Goal: Task Accomplishment & Management: Manage account settings

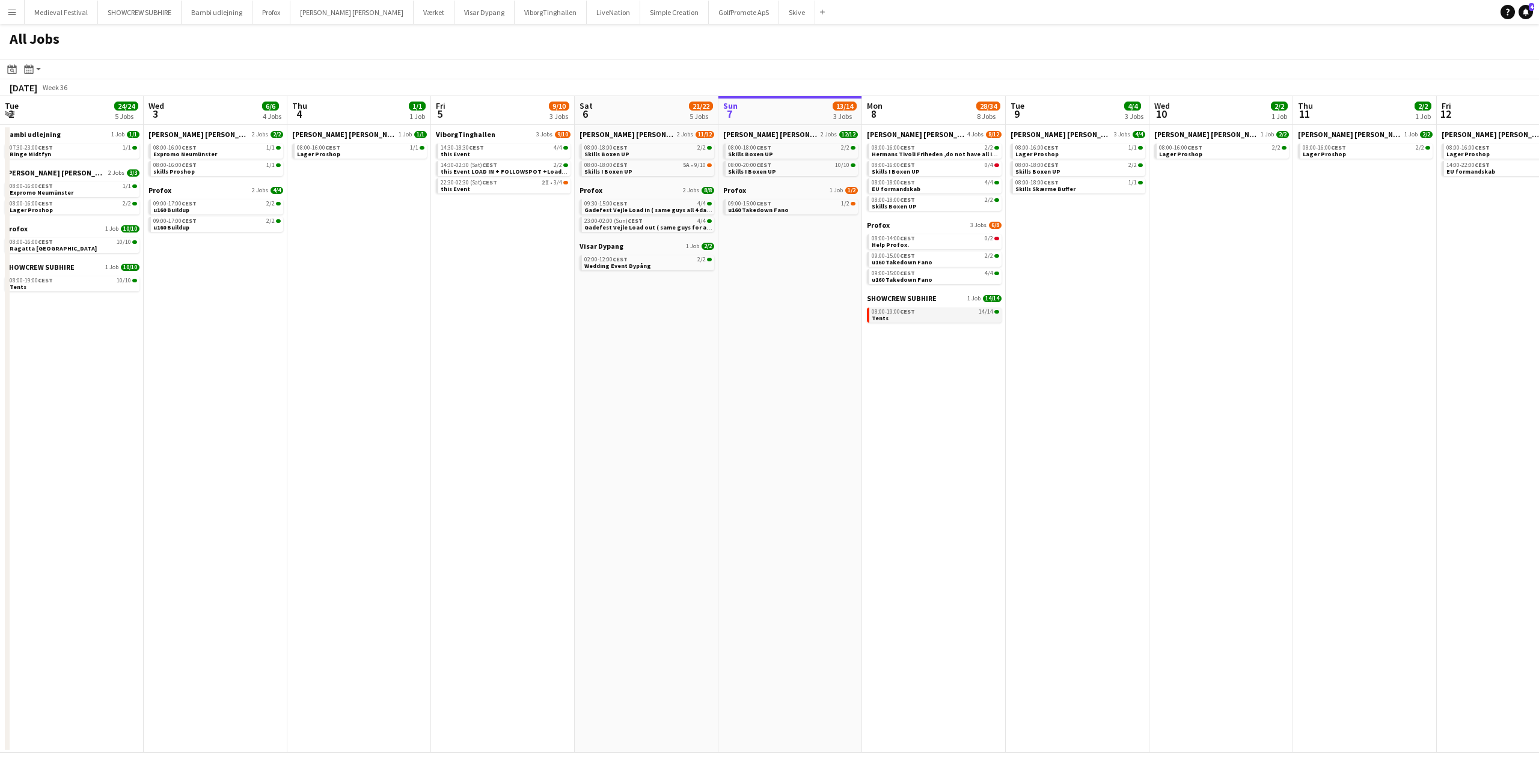
scroll to position [0, 265]
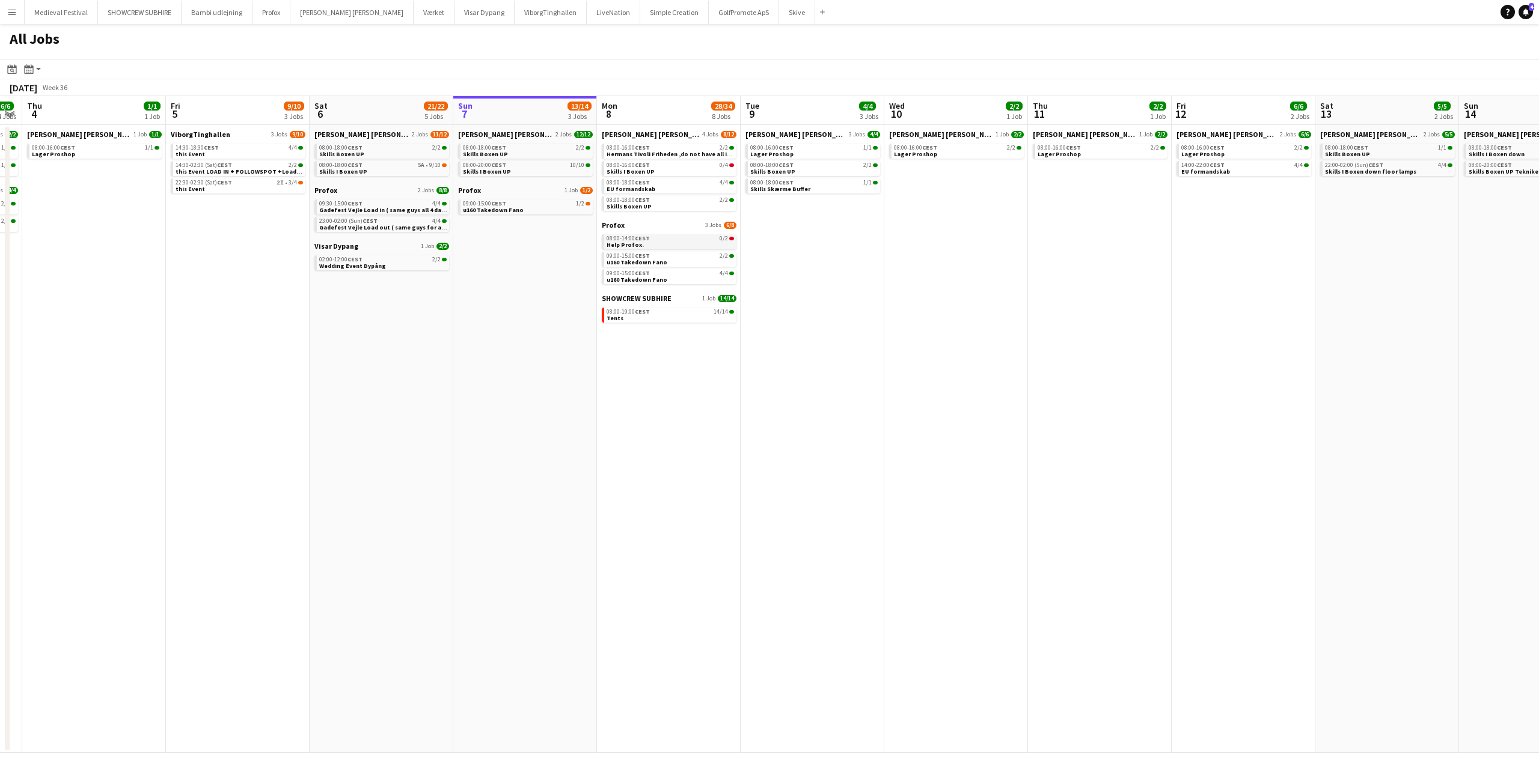
click at [711, 237] on div "08:00-14:00 CEST 0/2" at bounding box center [670, 238] width 127 height 6
click at [690, 169] on link "08:00-16:00 CEST 0/4 Skills I Boxen UP" at bounding box center [670, 167] width 127 height 14
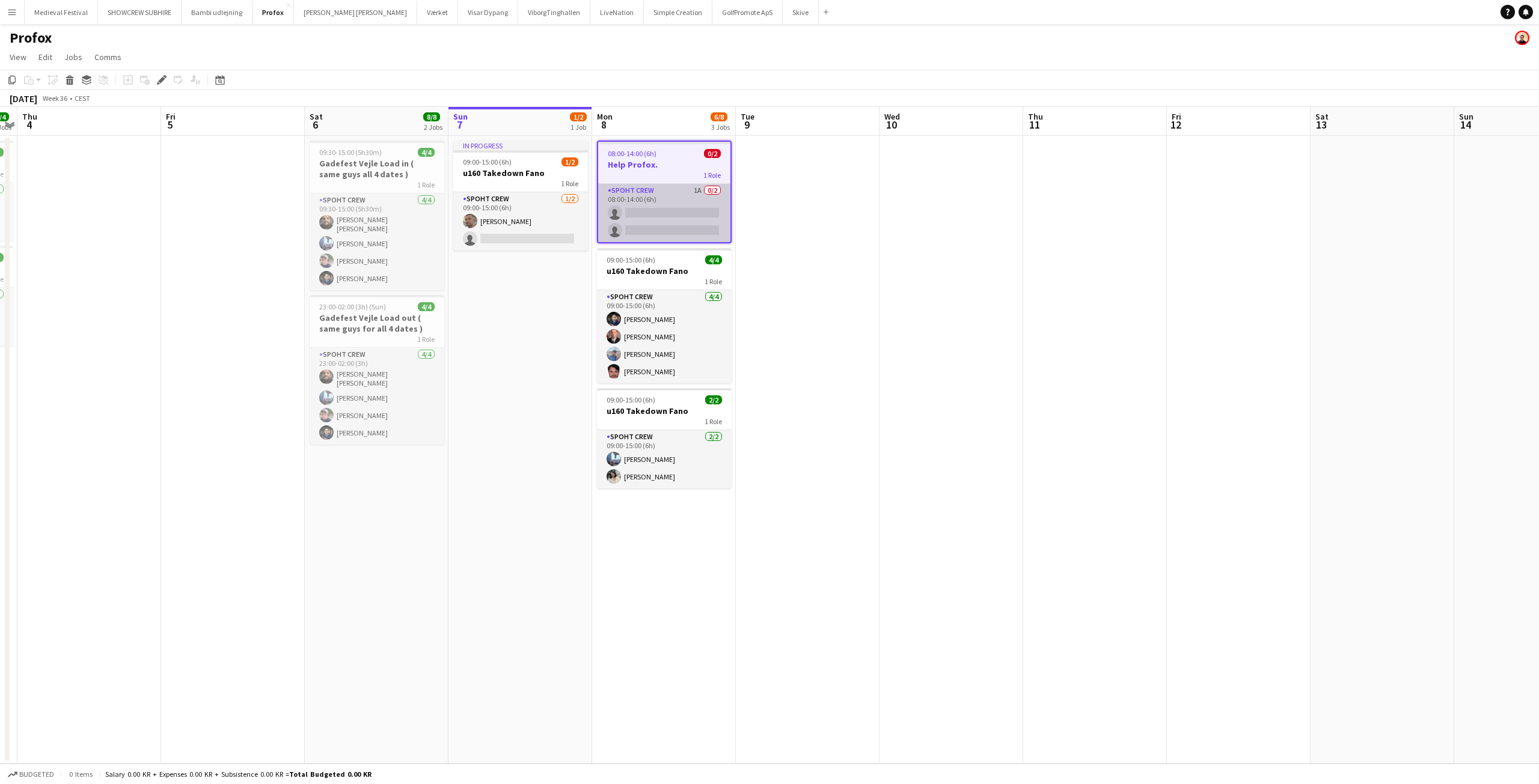
click at [685, 204] on app-card-role "Spoht Crew 1A 0/2 08:00-14:00 (6h) single-neutral-actions single-neutral-actions" at bounding box center [664, 212] width 132 height 58
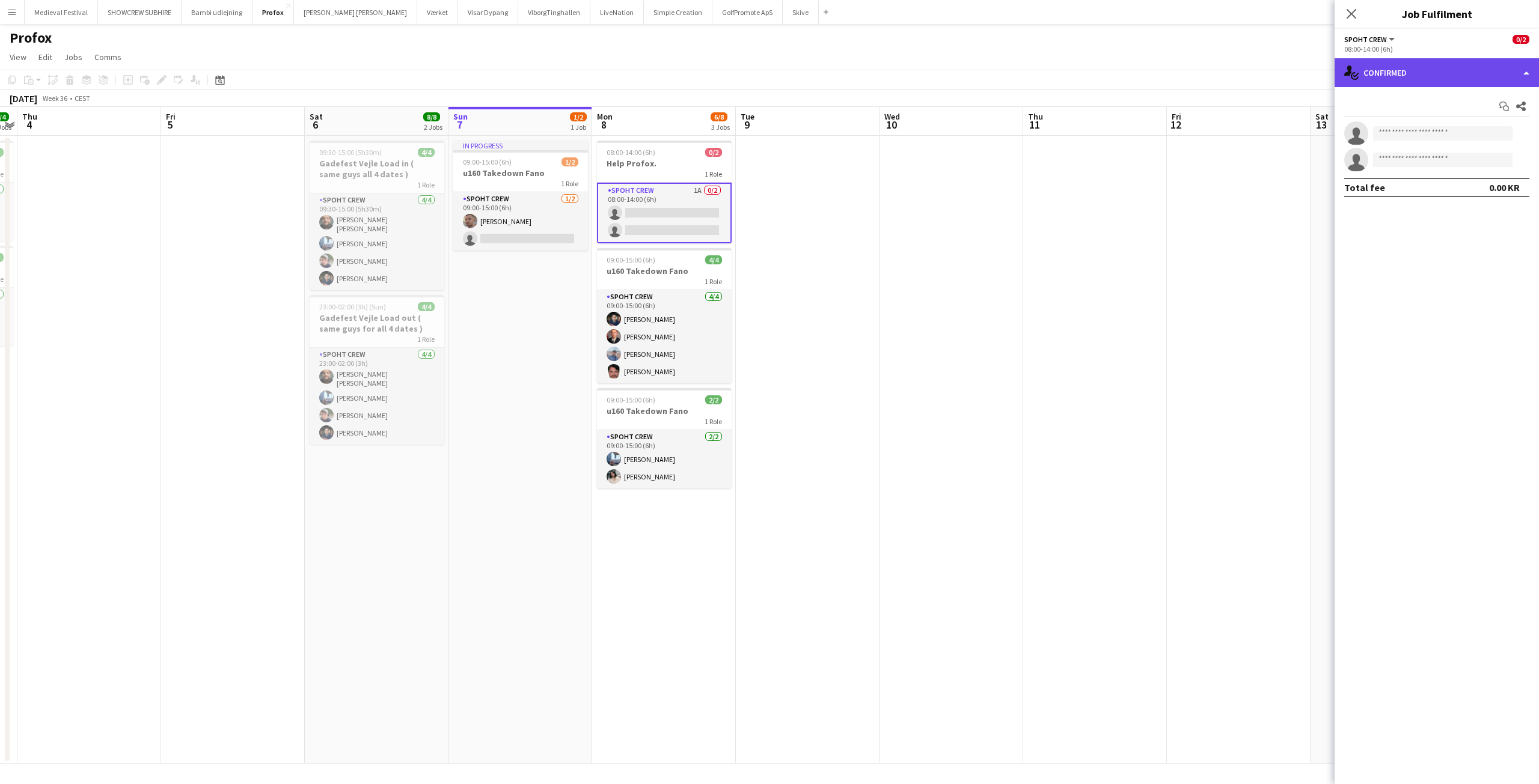
click at [1382, 81] on div "single-neutral-actions-check-2 Confirmed" at bounding box center [1436, 72] width 204 height 29
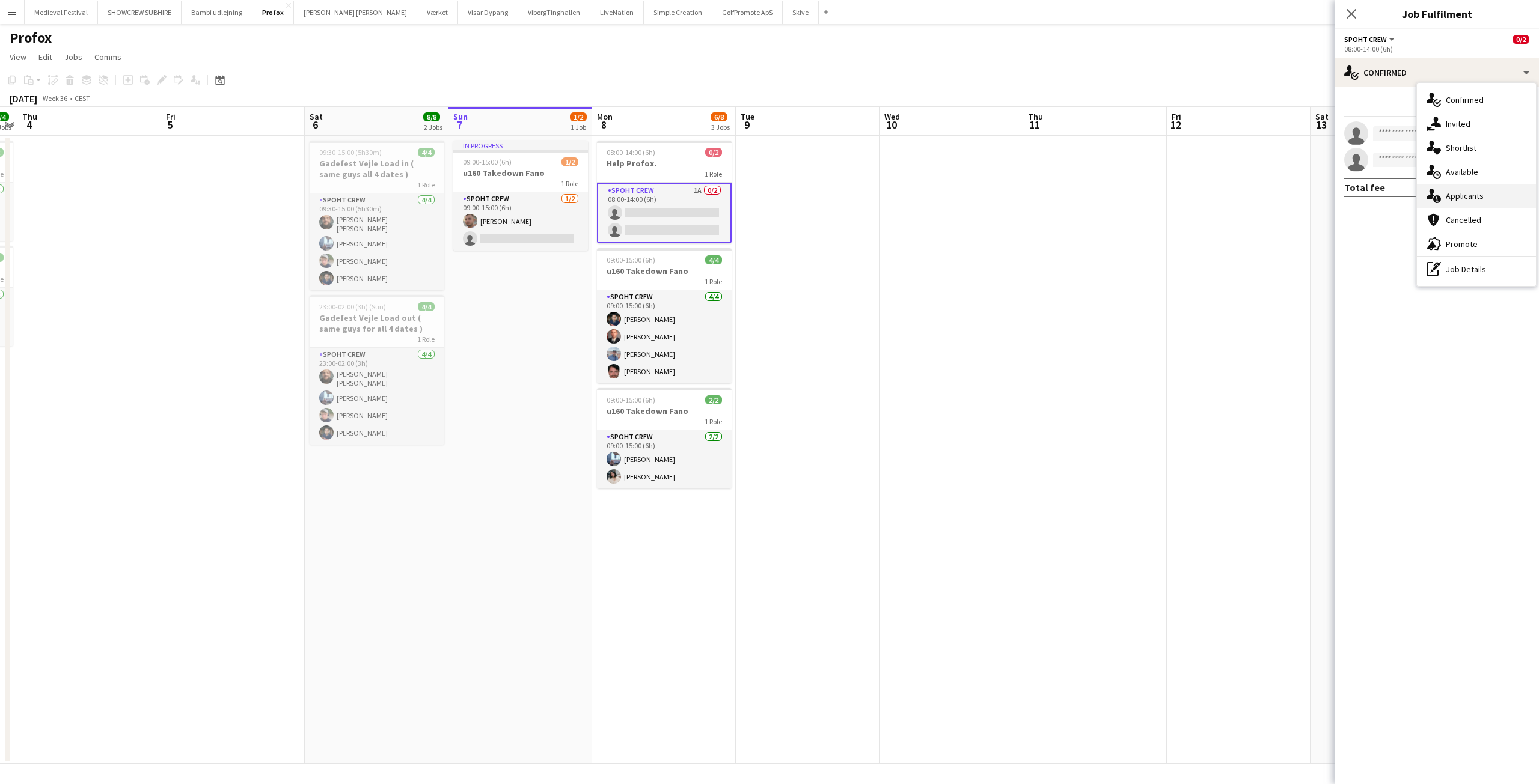
click at [1466, 193] on span "Applicants" at bounding box center [1464, 195] width 38 height 11
click at [11, 11] on app-icon "Menu" at bounding box center [12, 12] width 10 height 10
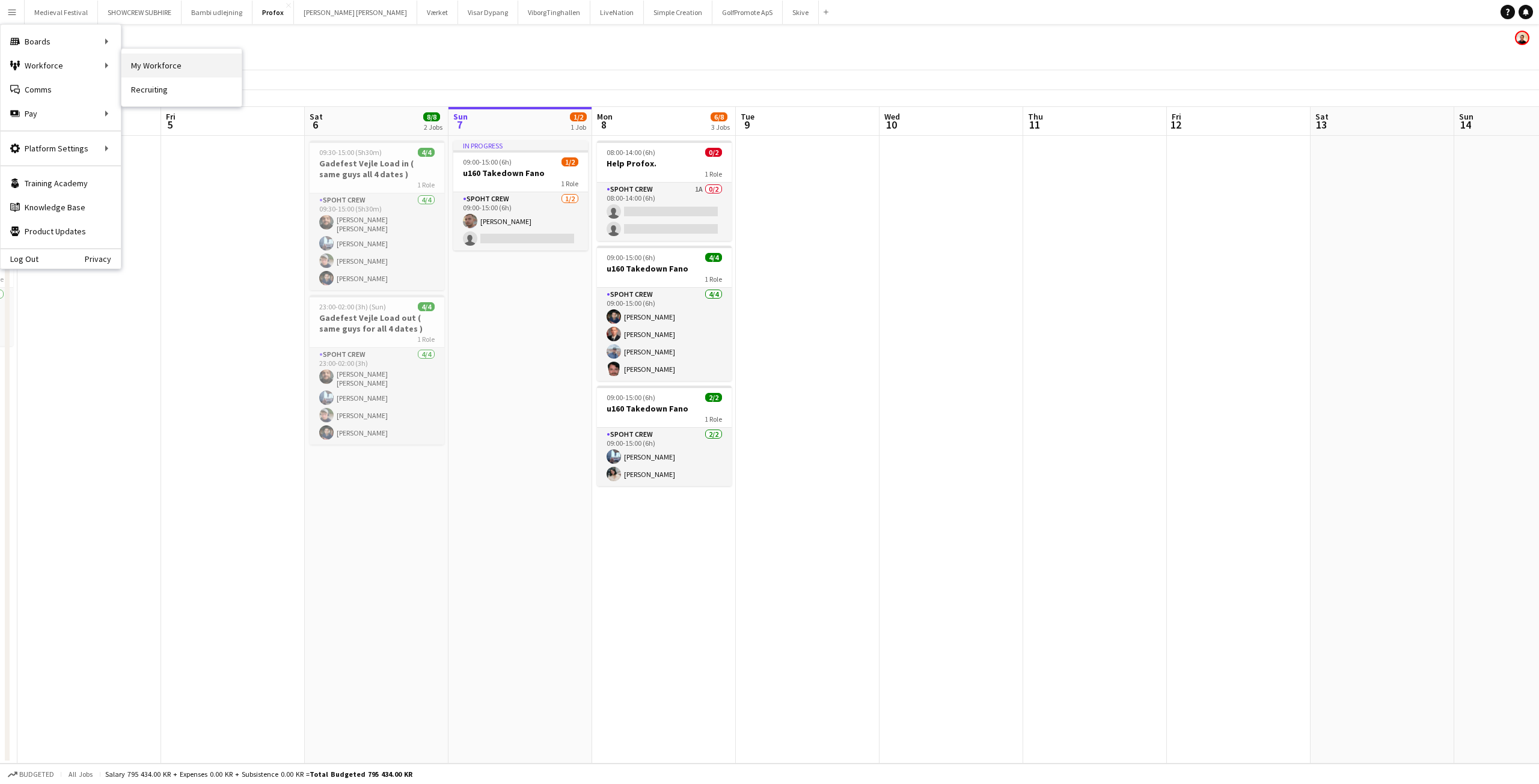
click at [142, 65] on link "My Workforce" at bounding box center [181, 65] width 120 height 24
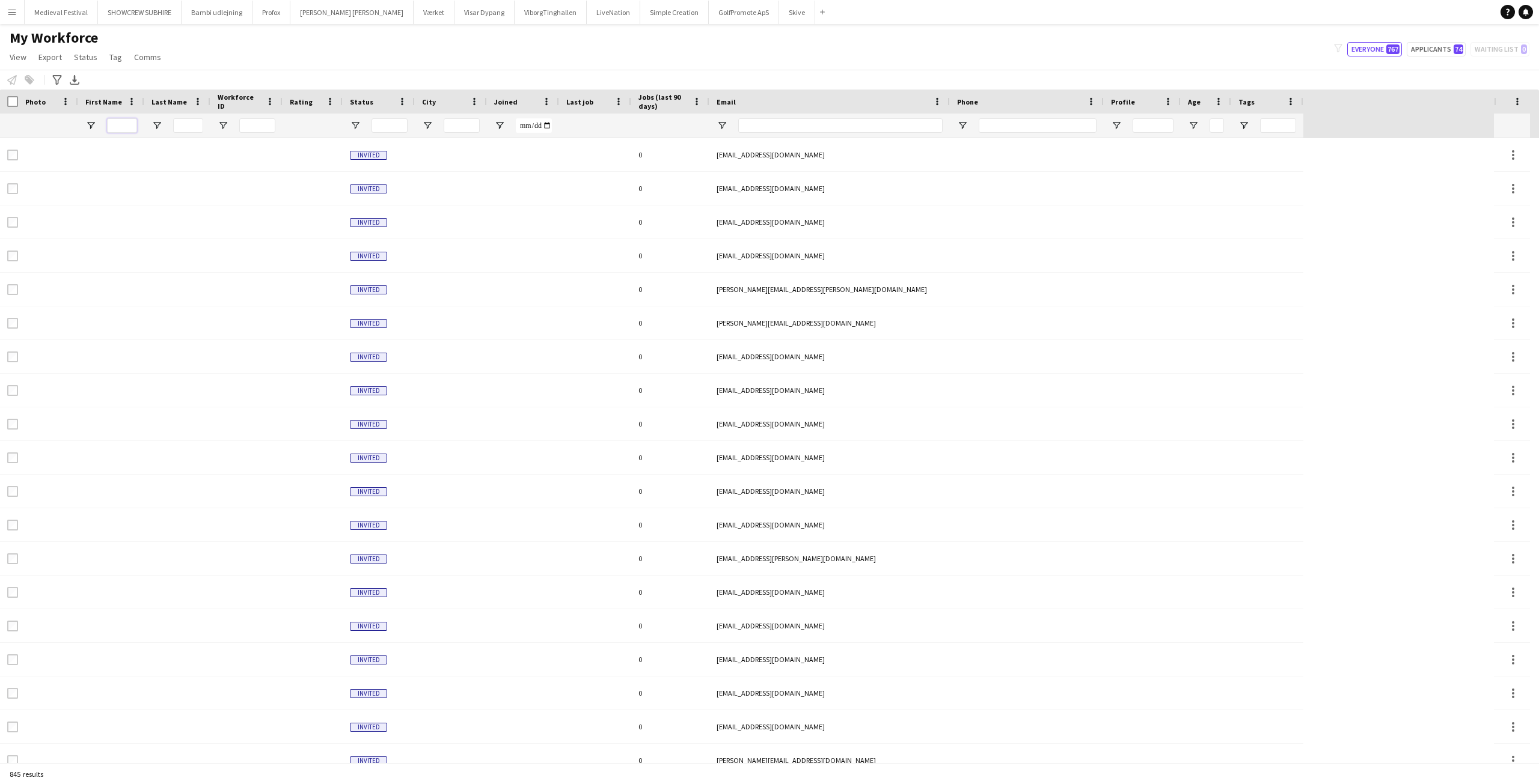
click at [120, 123] on input "First Name Filter Input" at bounding box center [122, 126] width 30 height 15
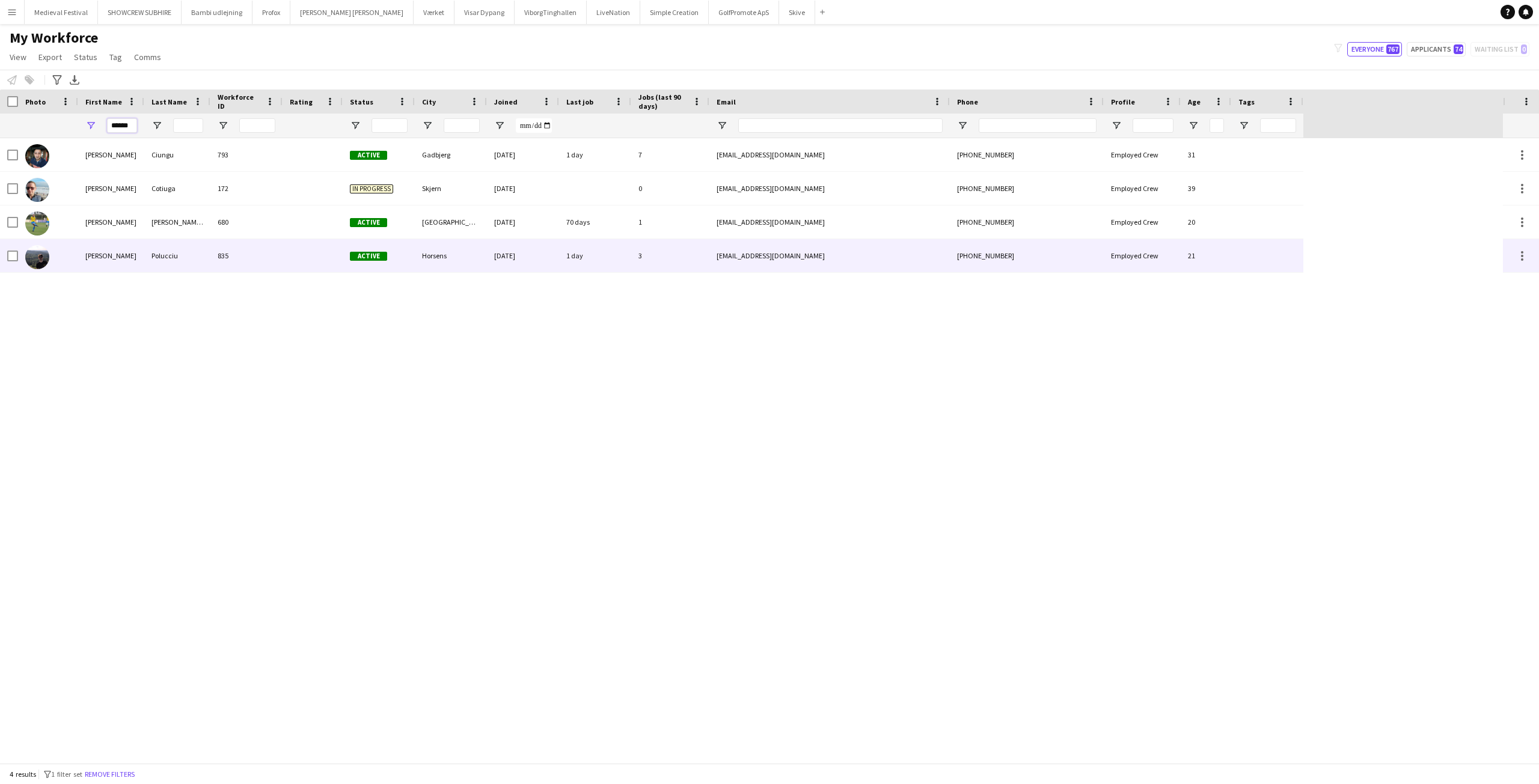
type input "******"
click at [190, 256] on div "Polucciu" at bounding box center [177, 255] width 66 height 33
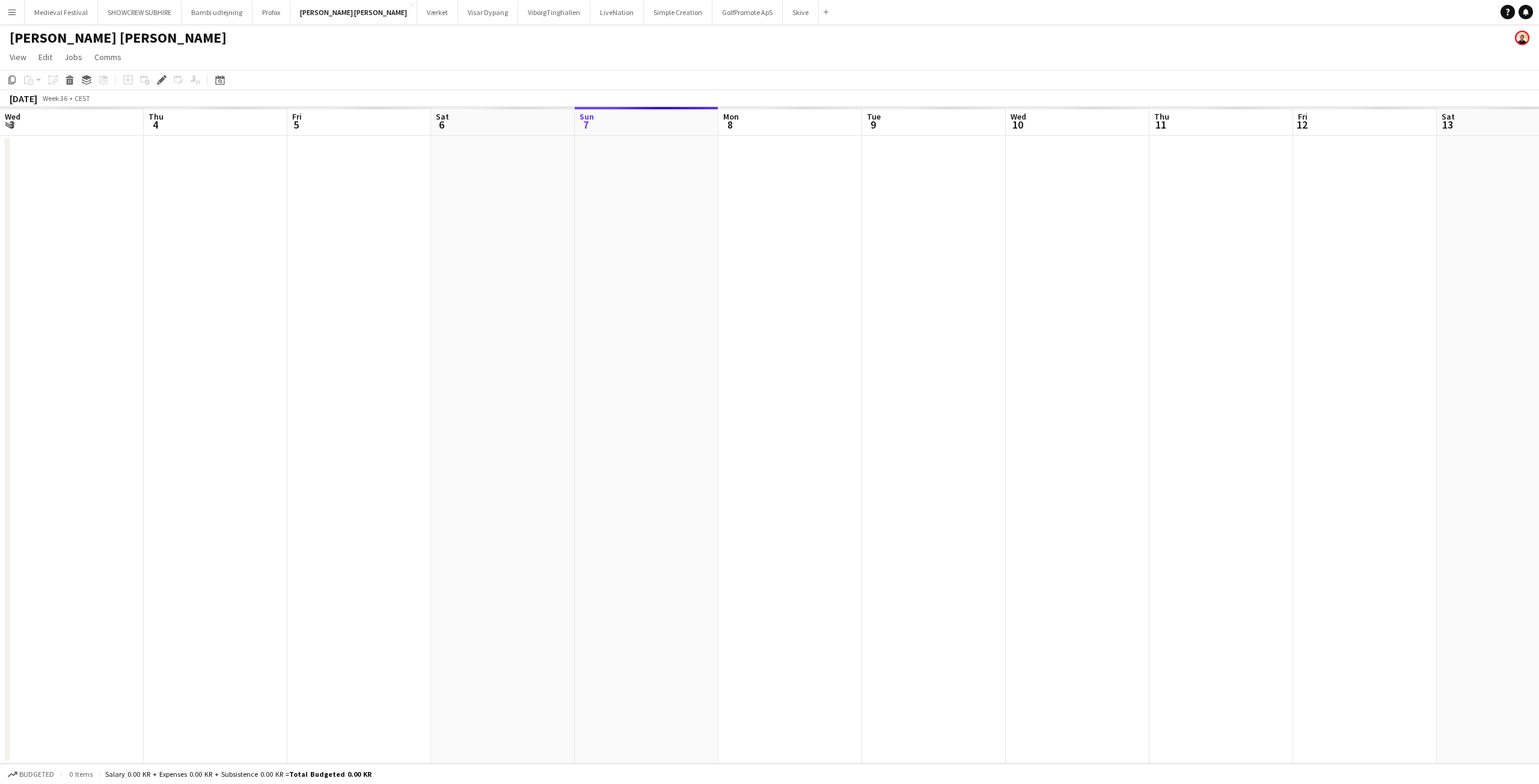
scroll to position [0, 414]
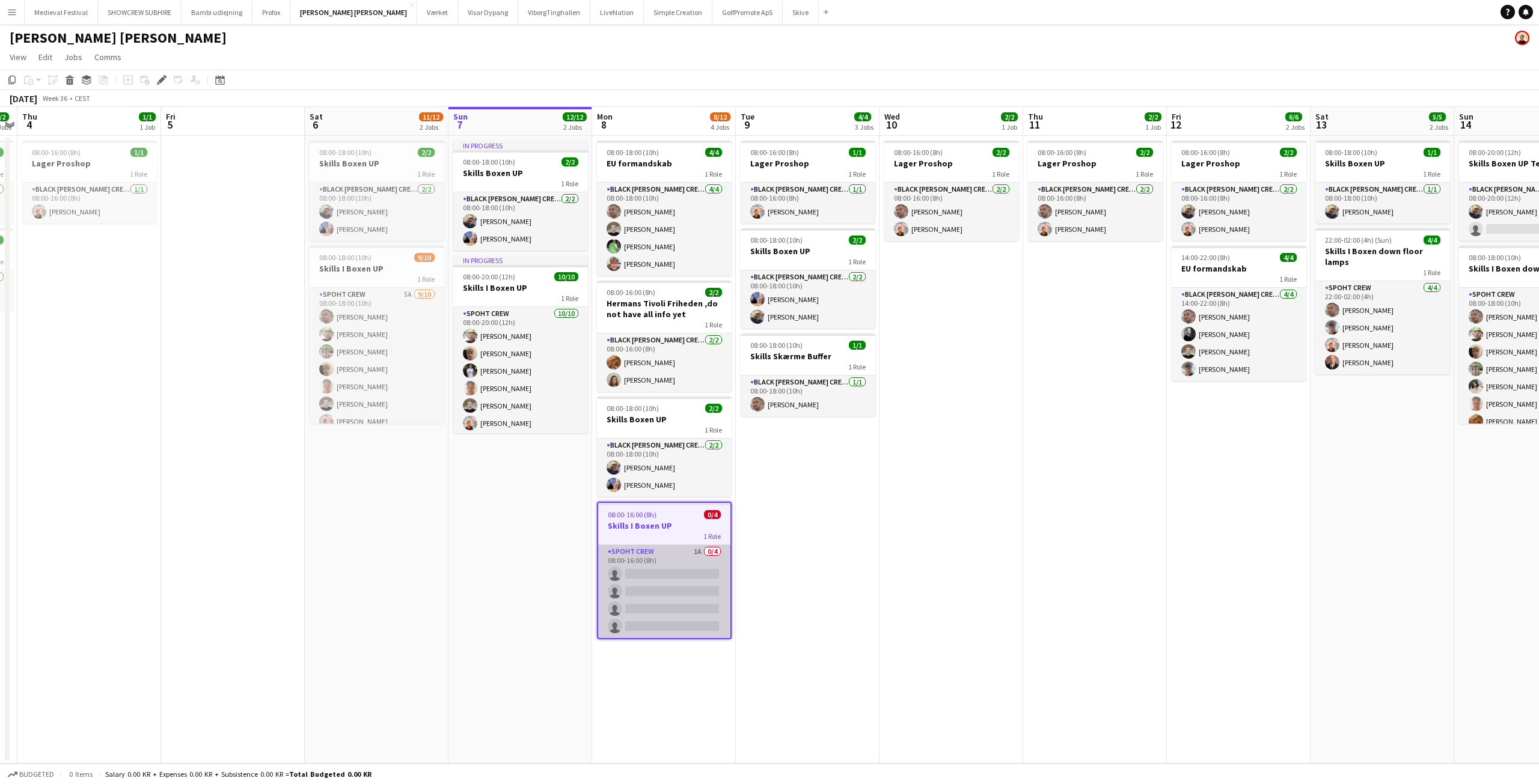
click at [706, 554] on app-card-role "Spoht Crew 1A 0/4 08:00-16:00 (8h) single-neutral-actions single-neutral-action…" at bounding box center [664, 591] width 132 height 93
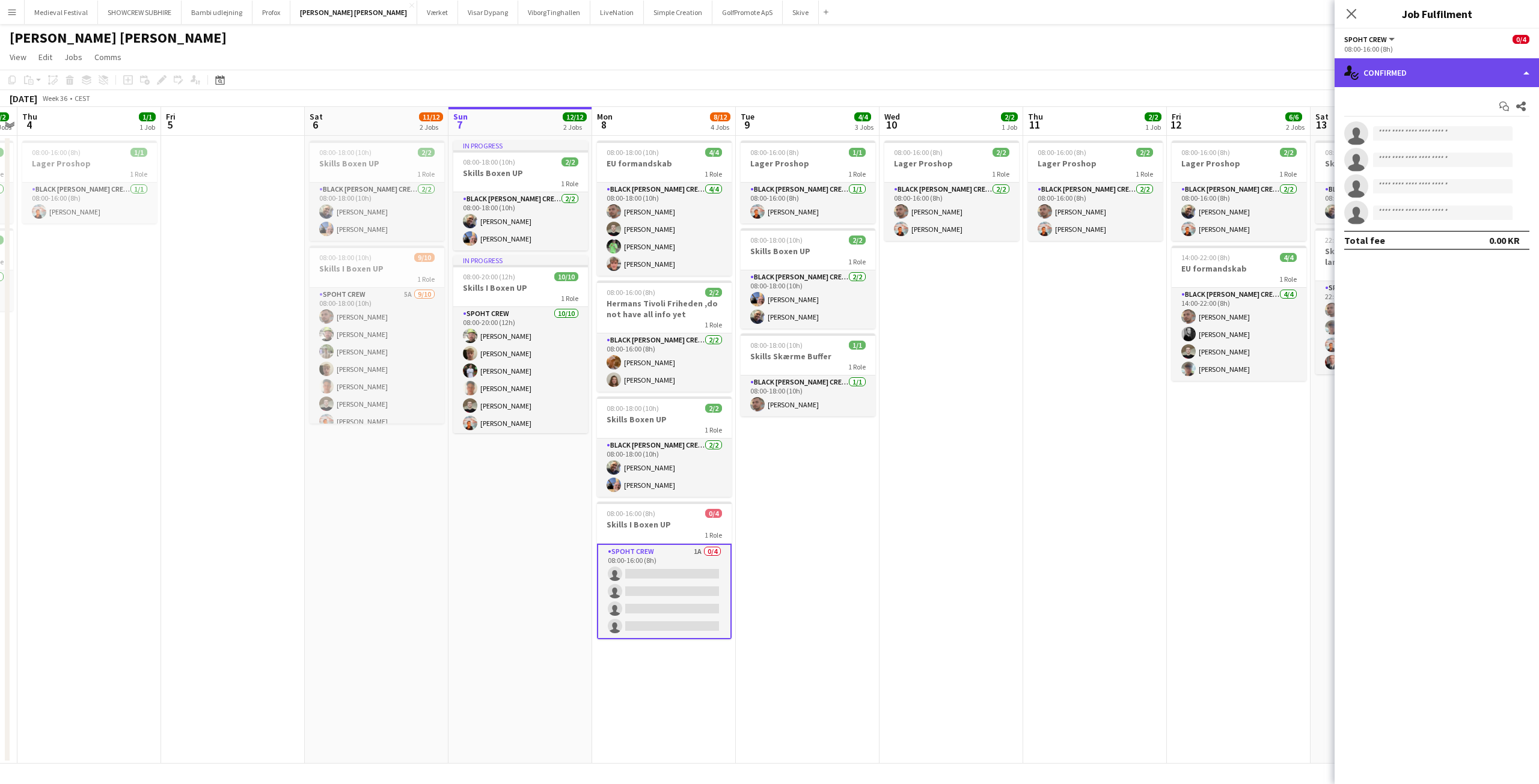
click at [1424, 84] on div "single-neutral-actions-check-2 Confirmed" at bounding box center [1436, 72] width 204 height 29
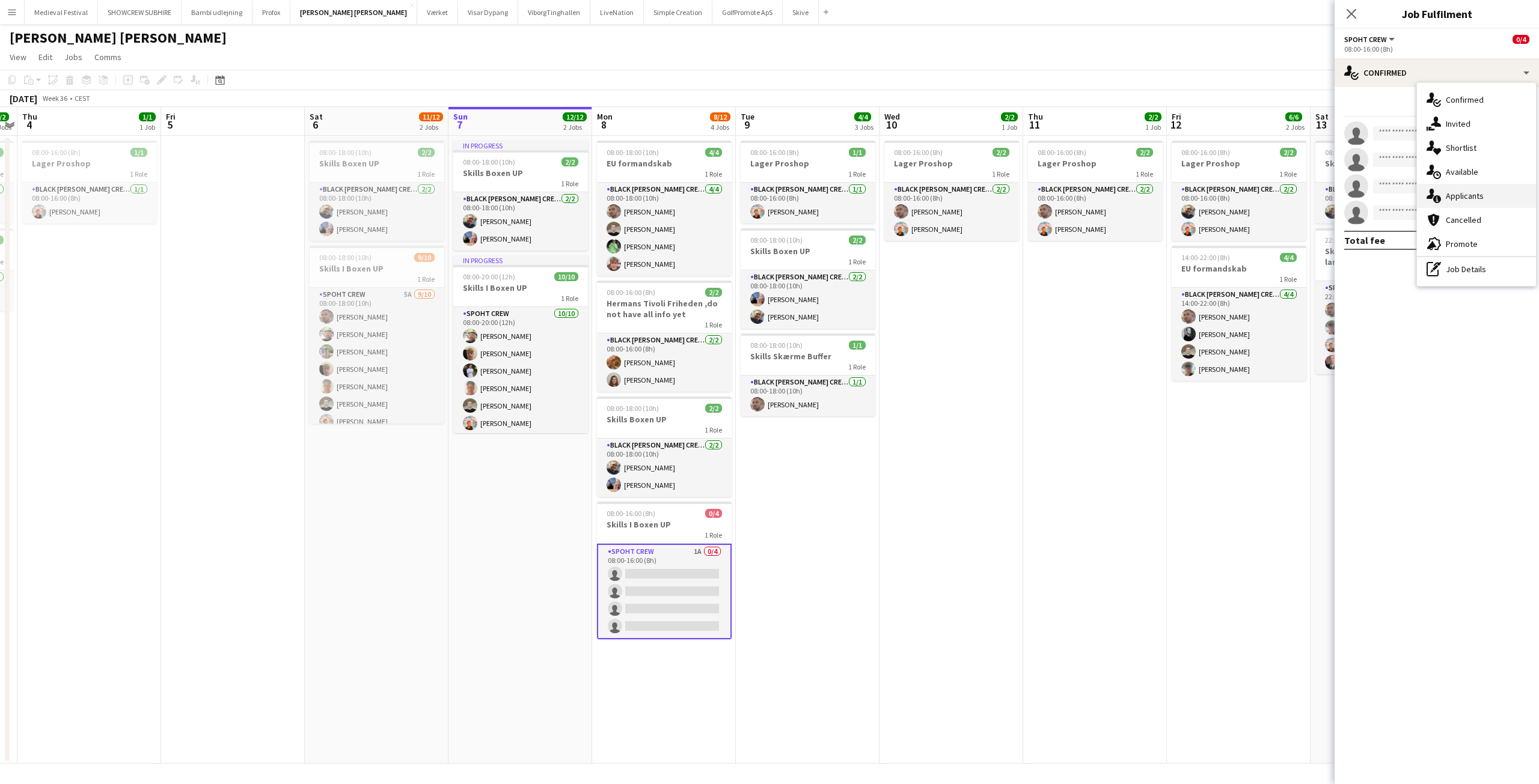
click at [1457, 193] on span "Applicants" at bounding box center [1464, 195] width 38 height 11
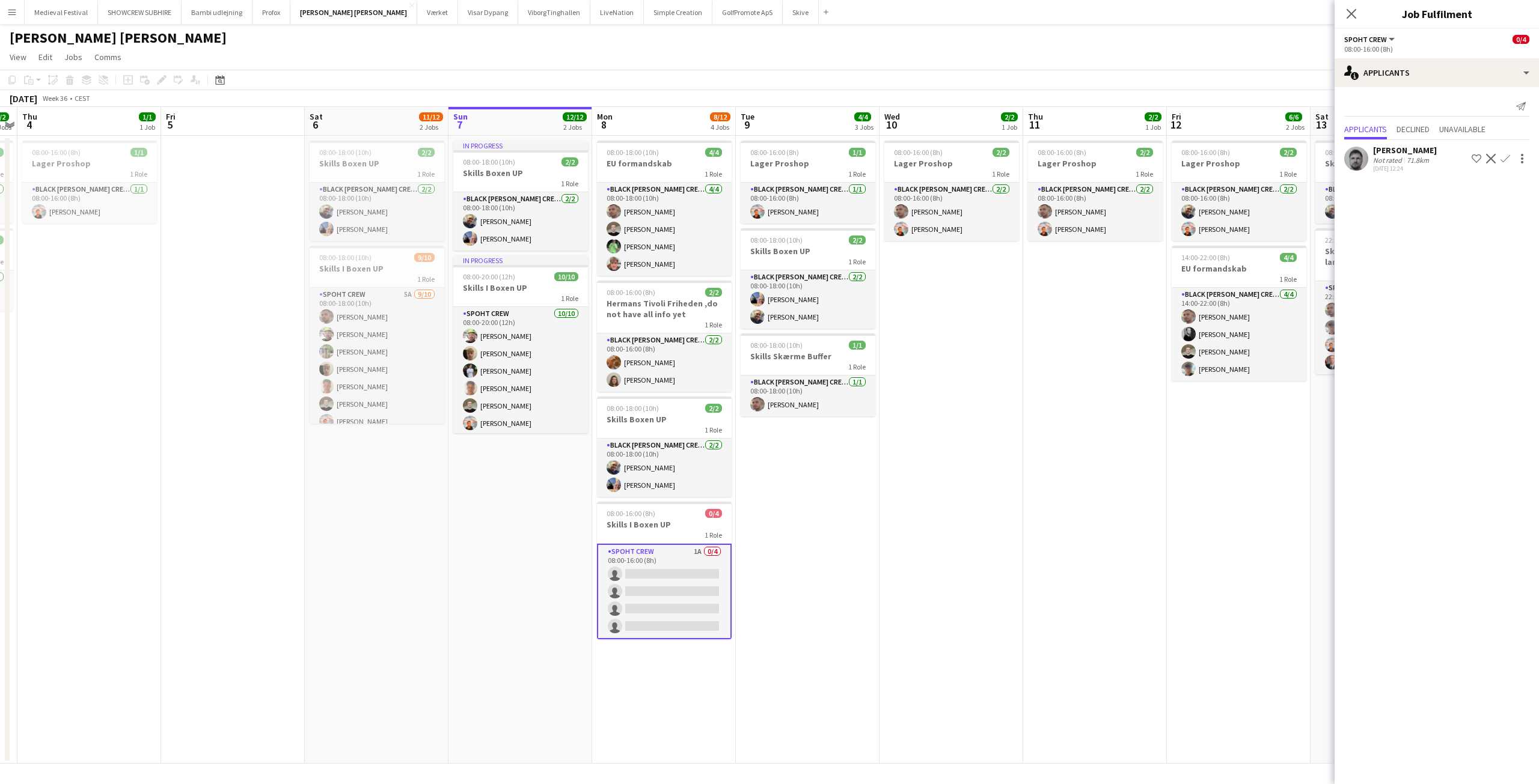
click at [832, 493] on app-date-cell "08:00-16:00 (8h) 1/1 Lager Proshop 1 Role Black Luna Crew (Danny) 1/1 08:00-16:…" at bounding box center [808, 450] width 144 height 628
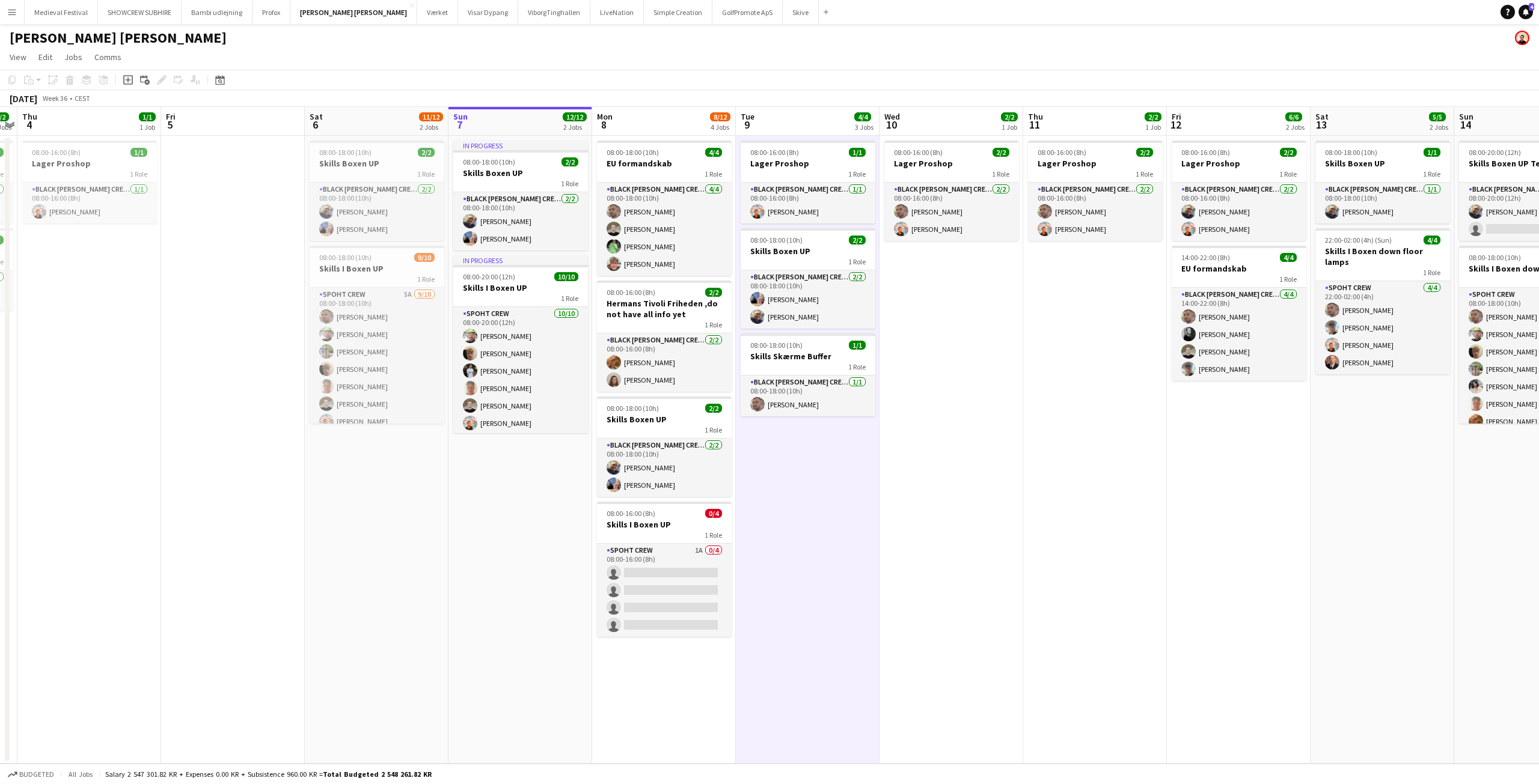
click at [15, 14] on app-icon "Menu" at bounding box center [12, 12] width 10 height 10
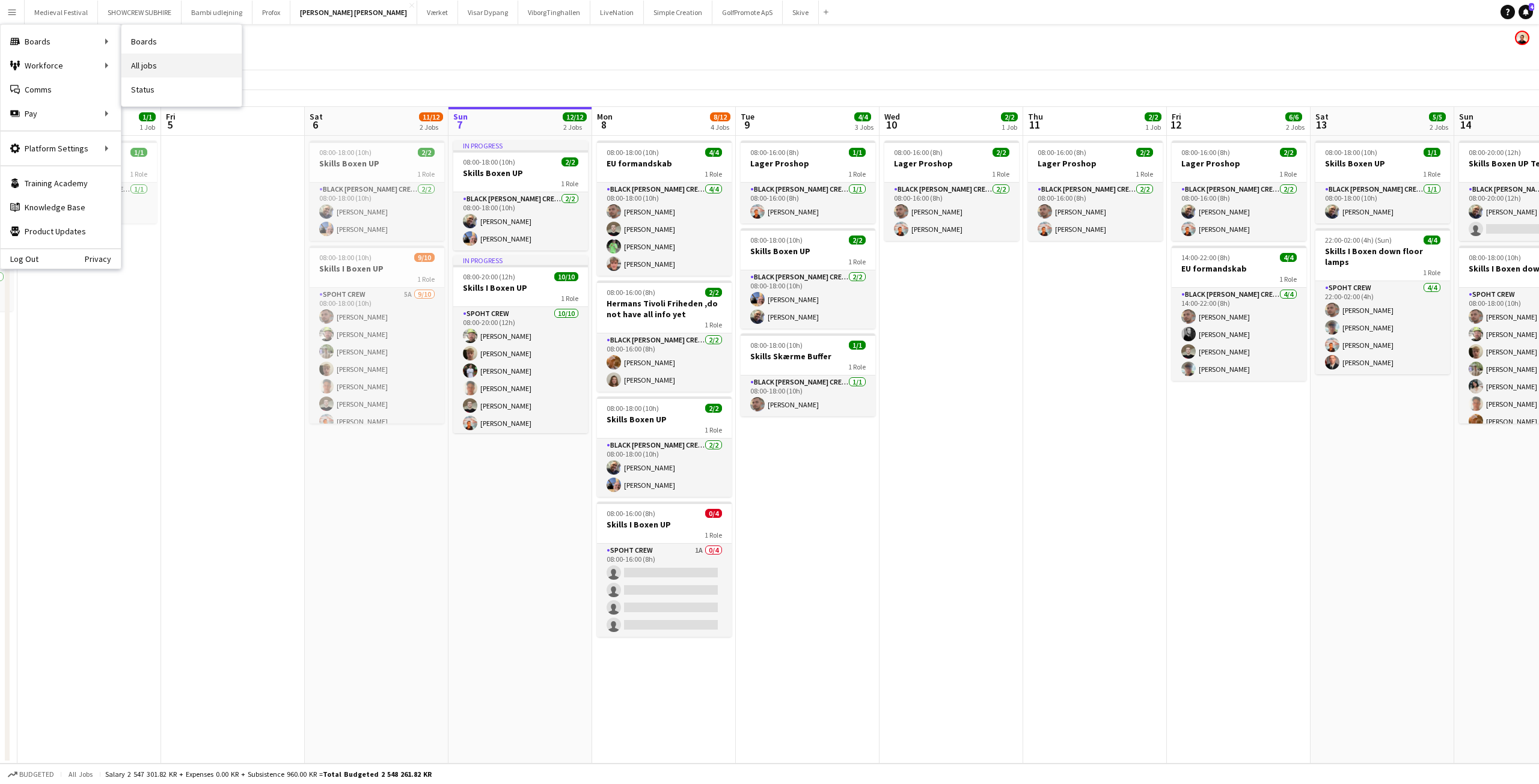
click at [151, 59] on link "All jobs" at bounding box center [181, 65] width 120 height 24
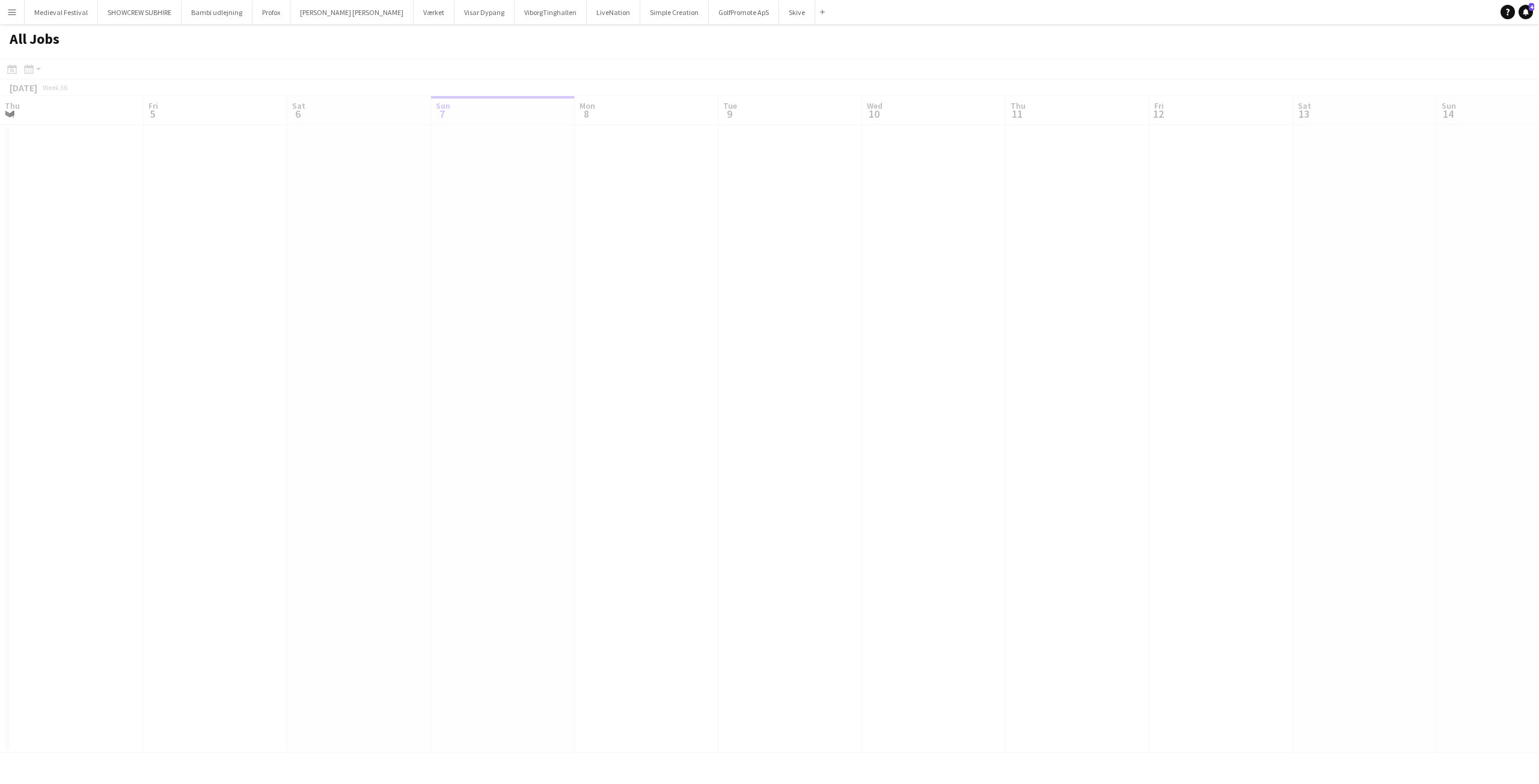
scroll to position [0, 287]
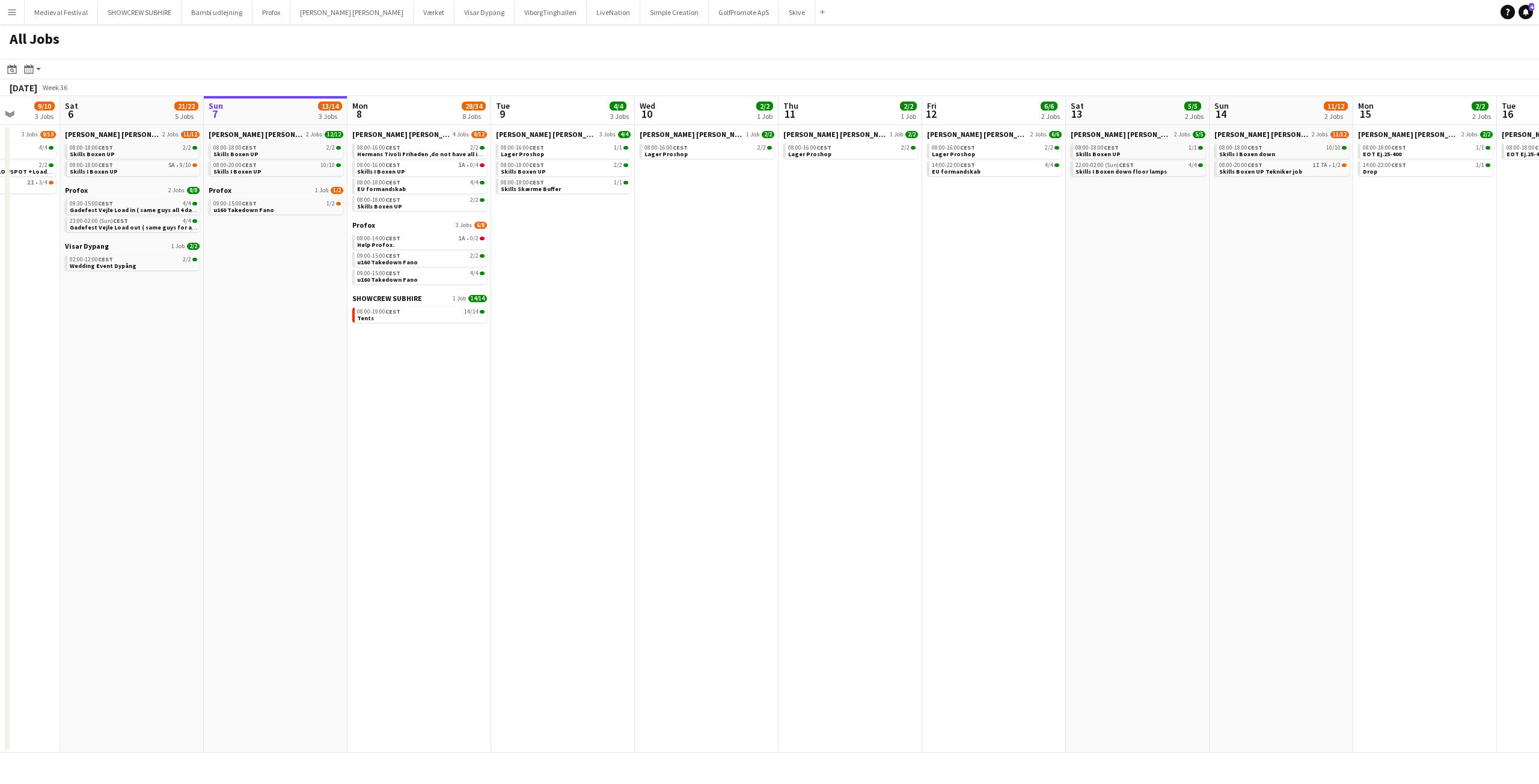
drag, startPoint x: 562, startPoint y: 268, endPoint x: 770, endPoint y: 294, distance: 209.6
click at [769, 293] on app-calendar-viewport "Thu 4 1/1 1 Job Fri 5 9/10 3 Jobs Sat 6 21/22 5 Jobs Sun 7 13/14 3 Jobs Mon 8 2…" at bounding box center [770, 424] width 1539 height 657
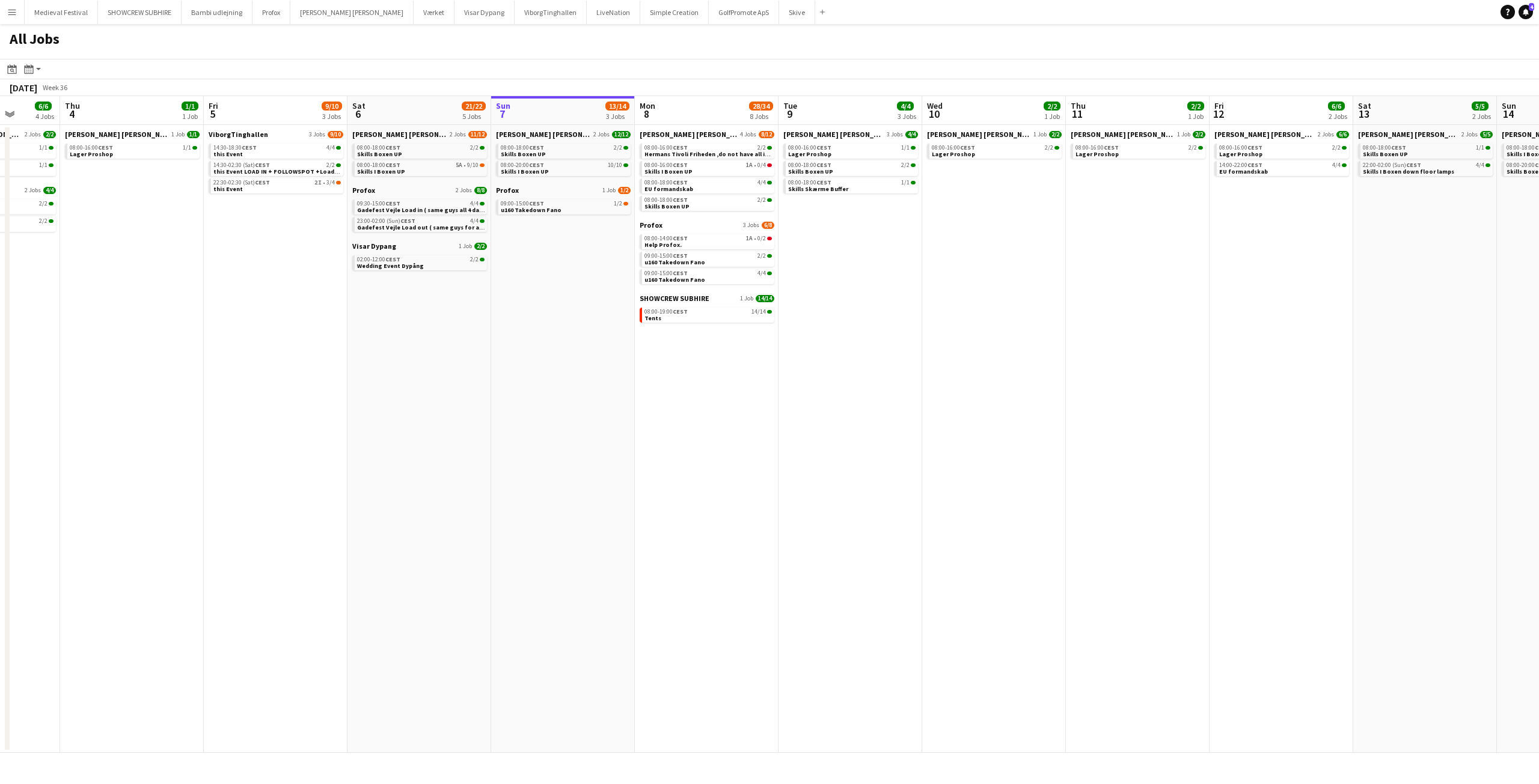
scroll to position [0, 357]
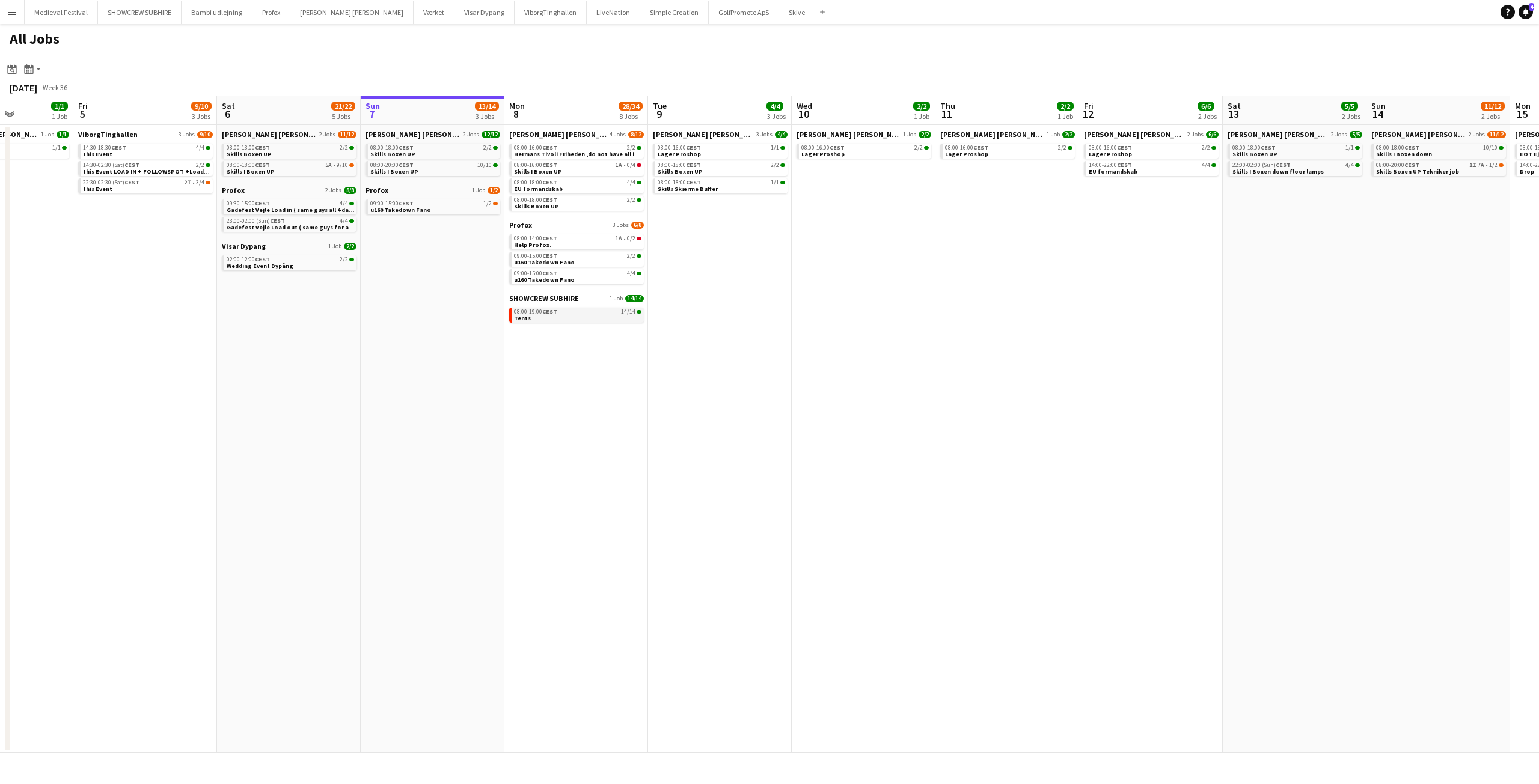
click at [587, 321] on app-brief-job-card "08:00-19:00 CEST 14/14 Tents" at bounding box center [576, 315] width 135 height 15
click at [591, 312] on div "08:00-19:00 CEST 14/14" at bounding box center [578, 312] width 127 height 6
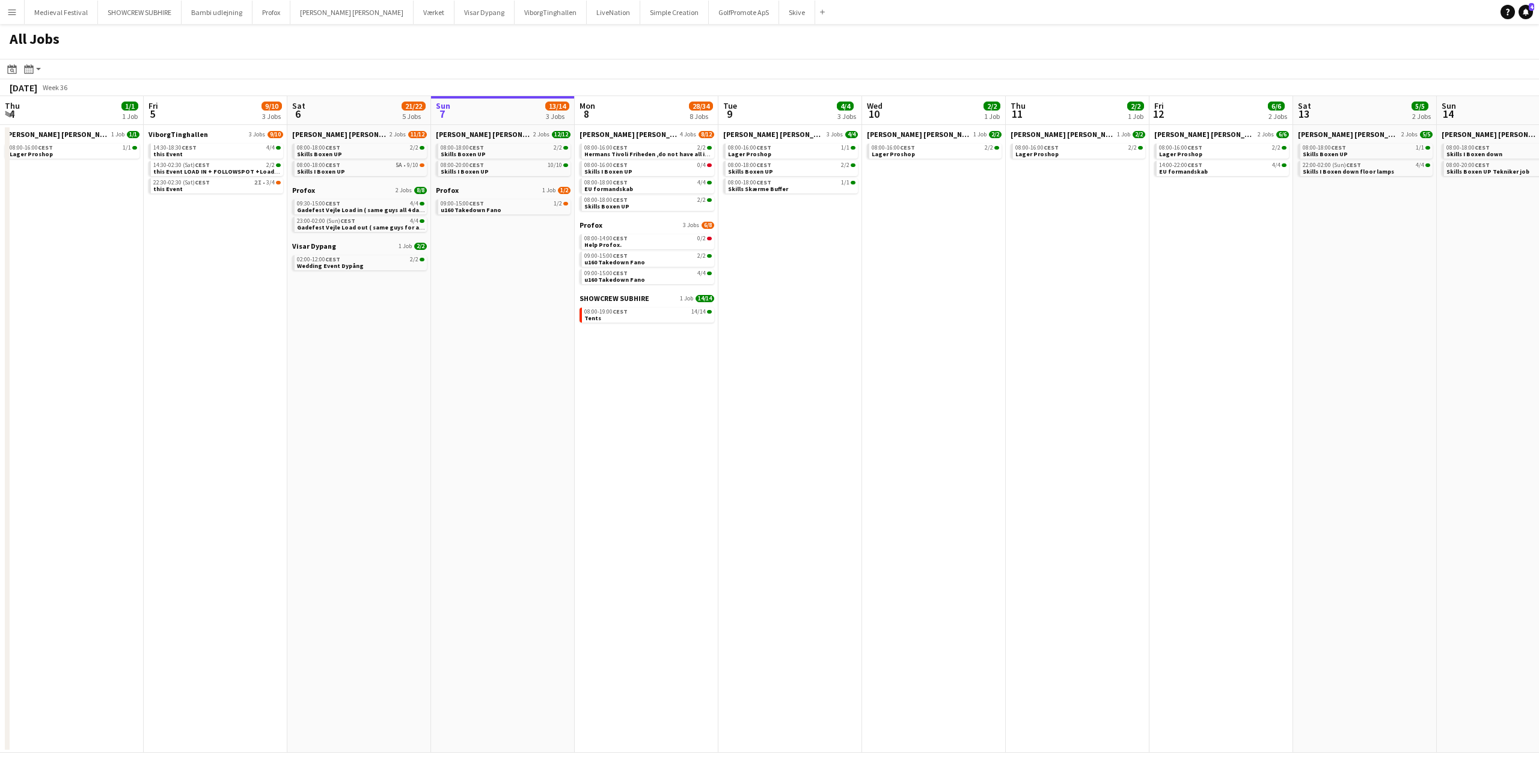
scroll to position [0, 287]
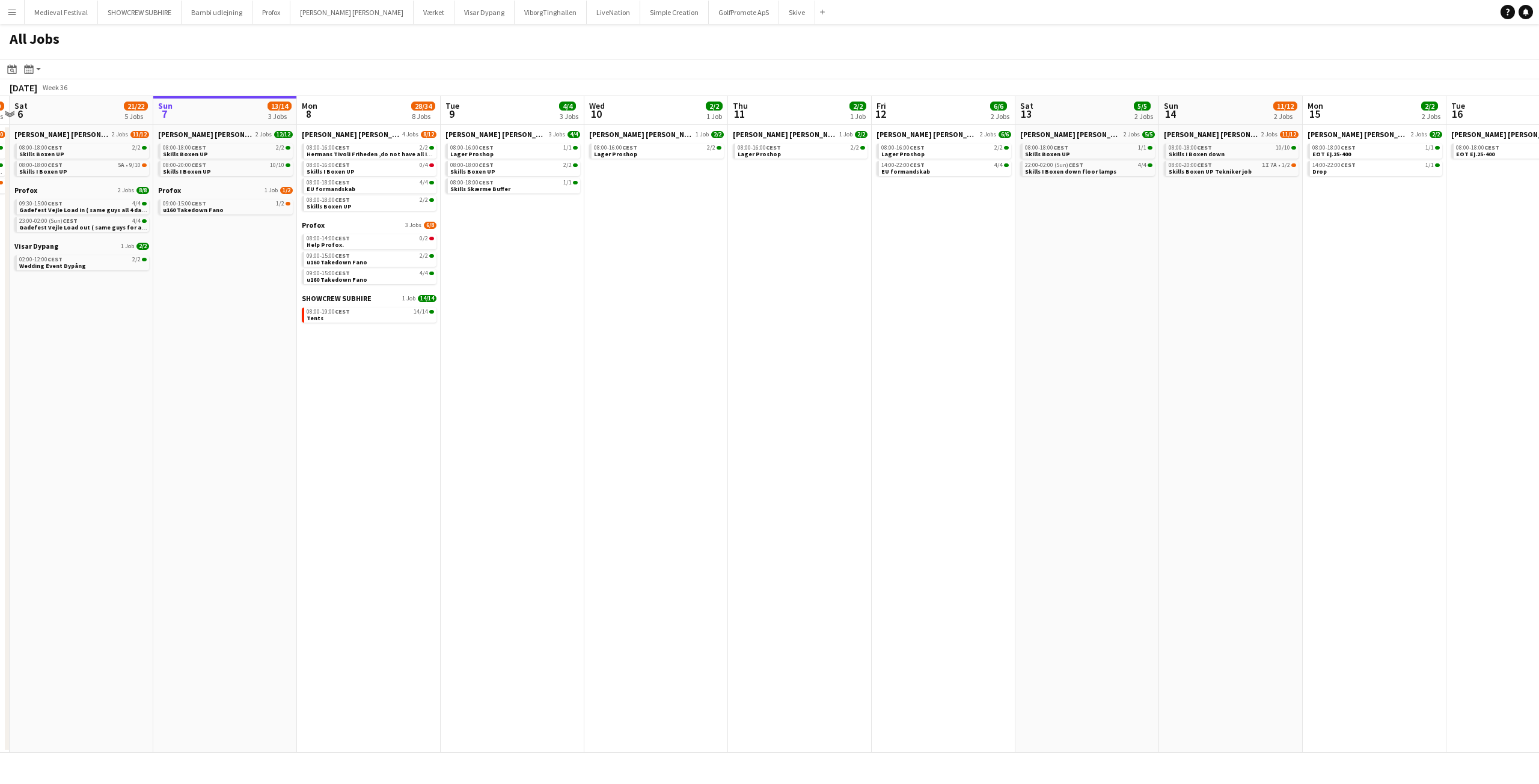
click at [726, 280] on app-all-jobs "All Jobs Date picker SEP 2025 SEP 2025 Monday M Tuesday T Wednesday W Thursday …" at bounding box center [770, 388] width 1539 height 729
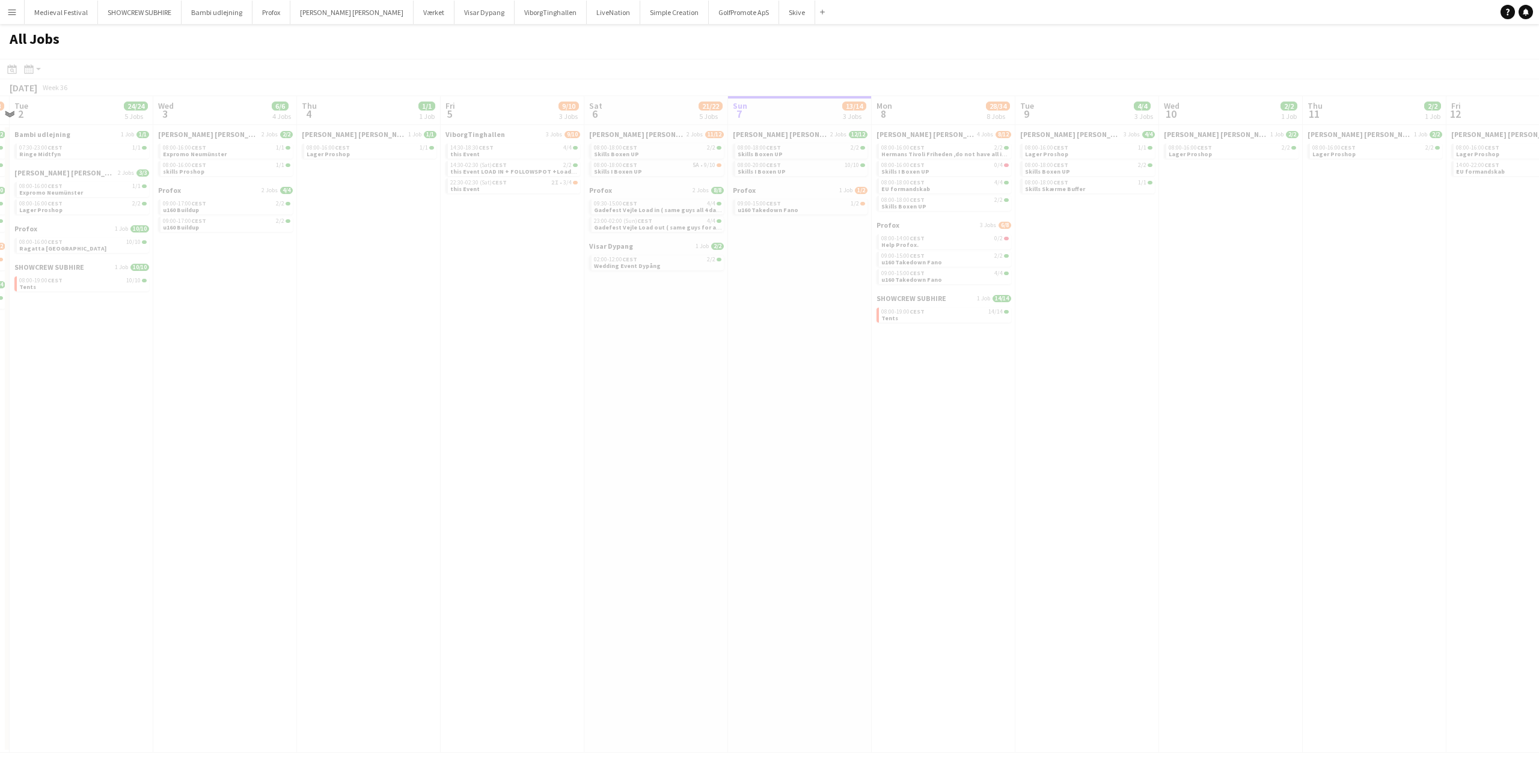
scroll to position [0, 364]
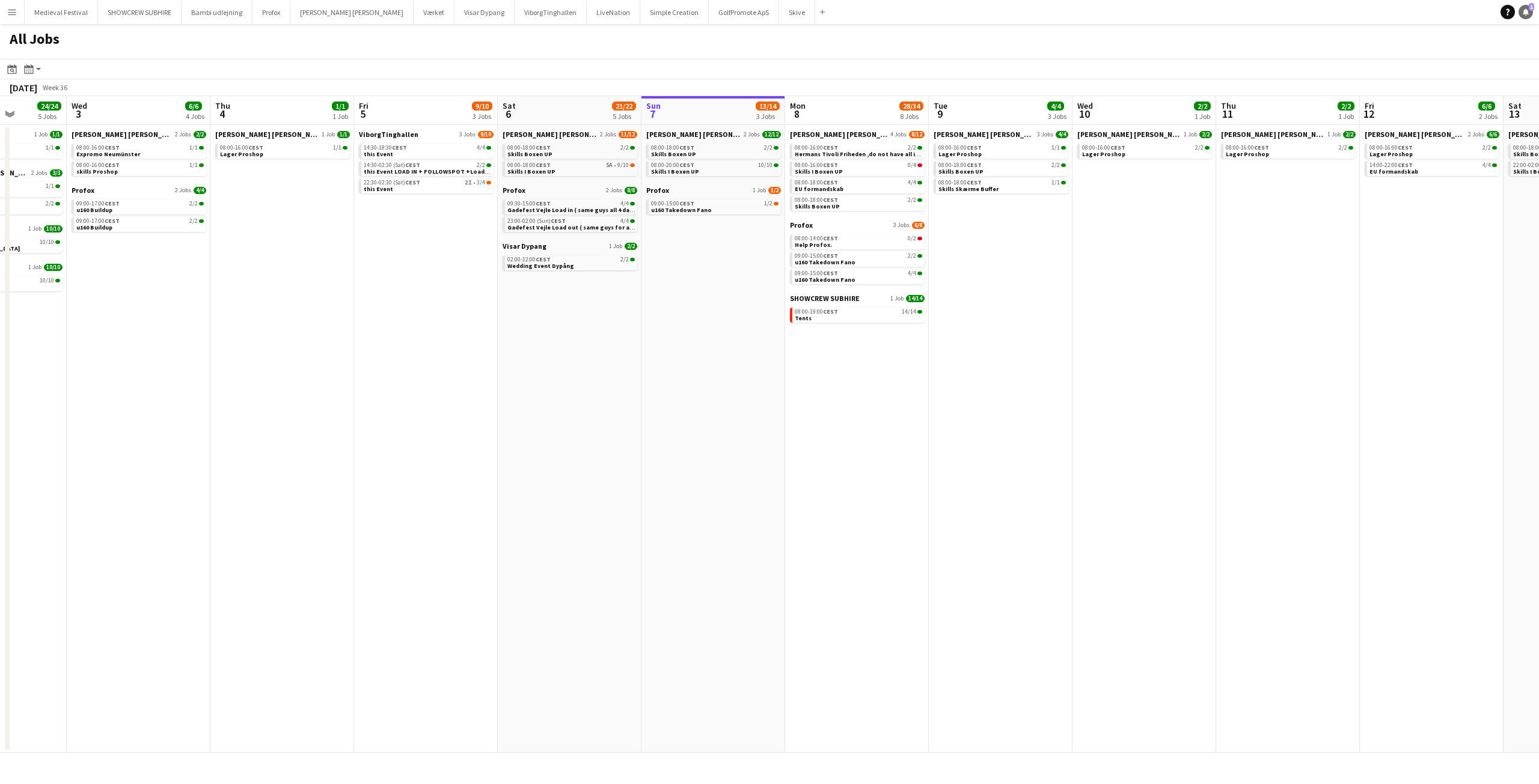
click at [1530, 8] on span "1" at bounding box center [1531, 7] width 6 height 8
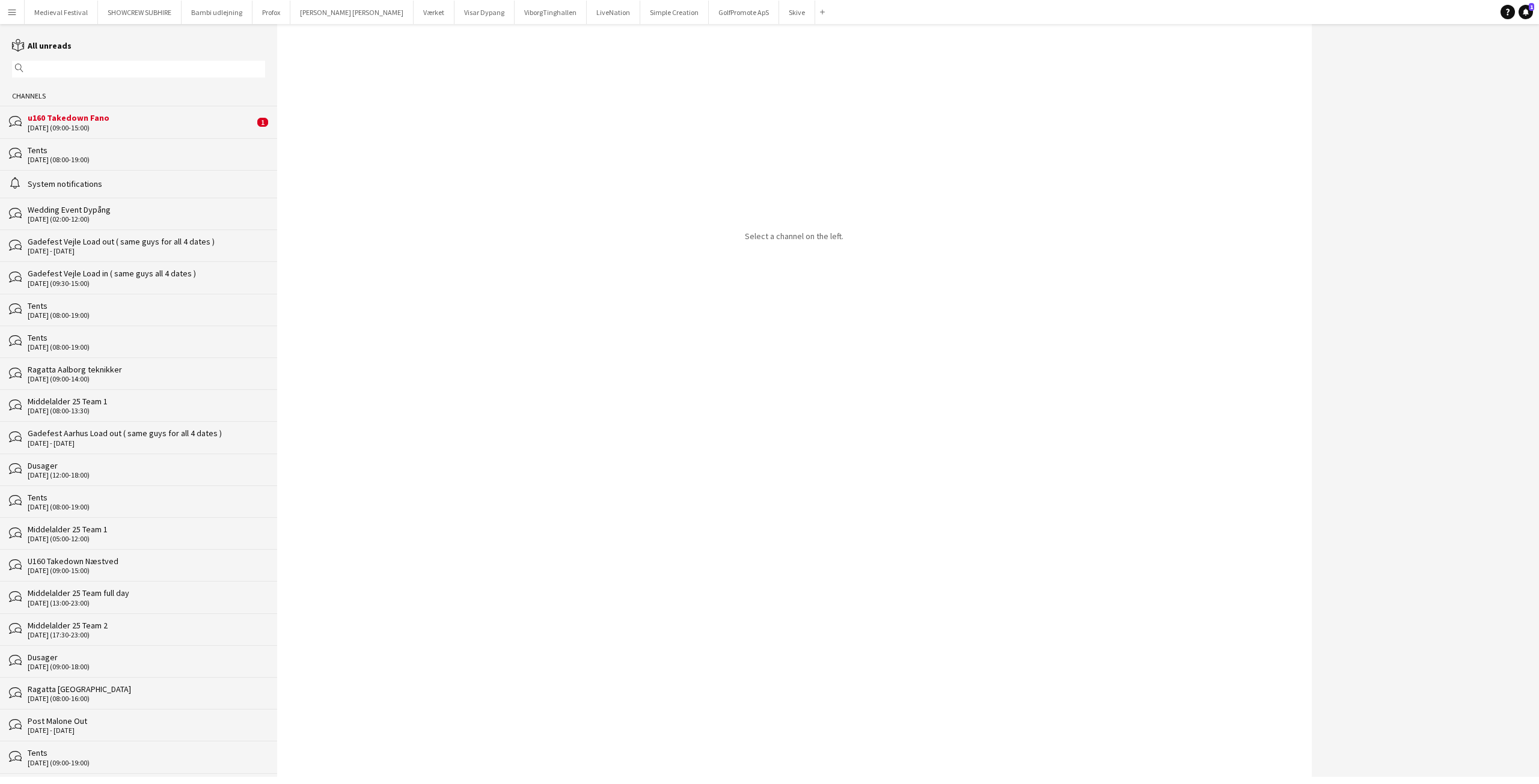
click at [126, 122] on div "u160 Takedown Fano" at bounding box center [141, 117] width 227 height 11
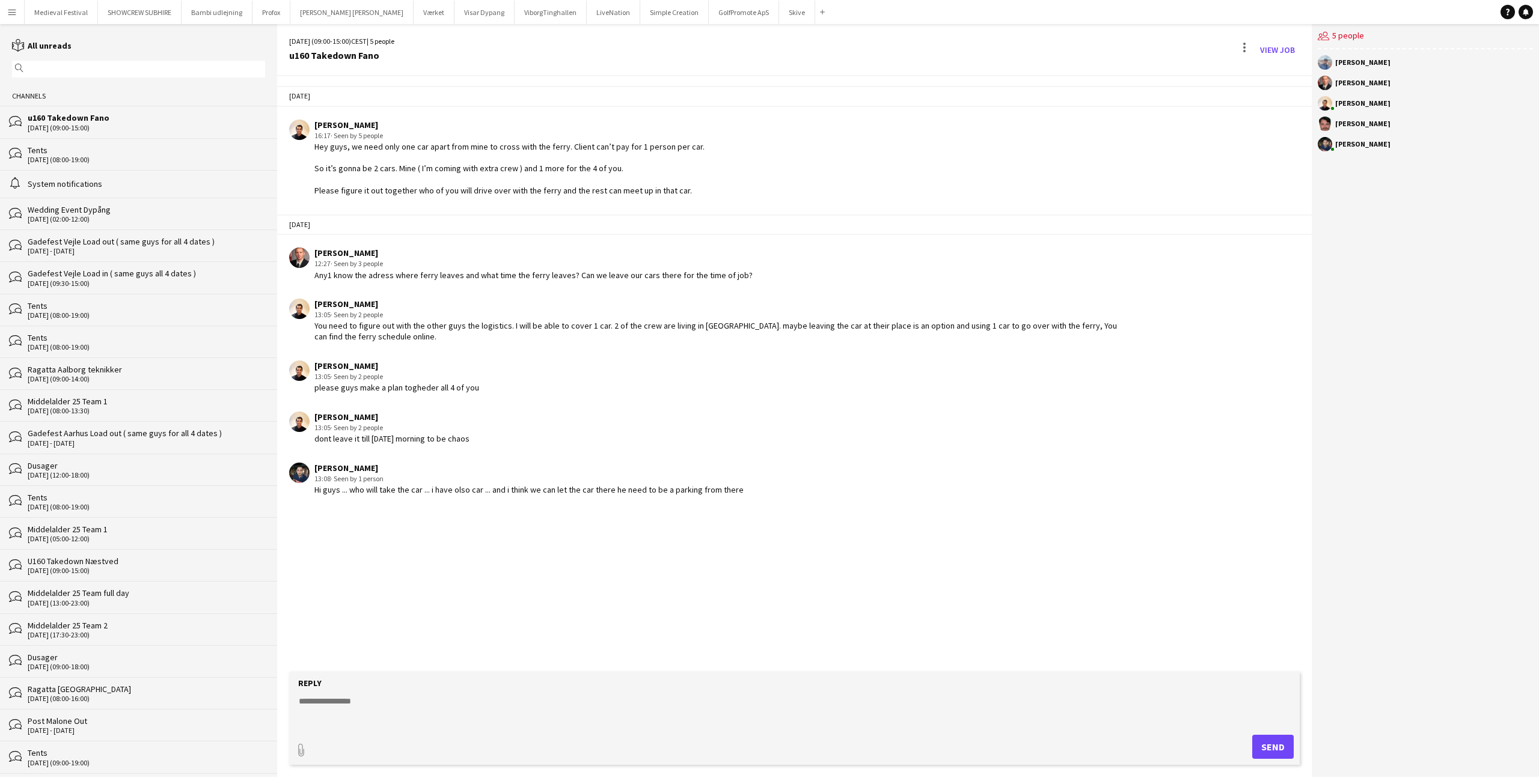
click at [3, 12] on button "Menu" at bounding box center [11, 11] width 24 height 24
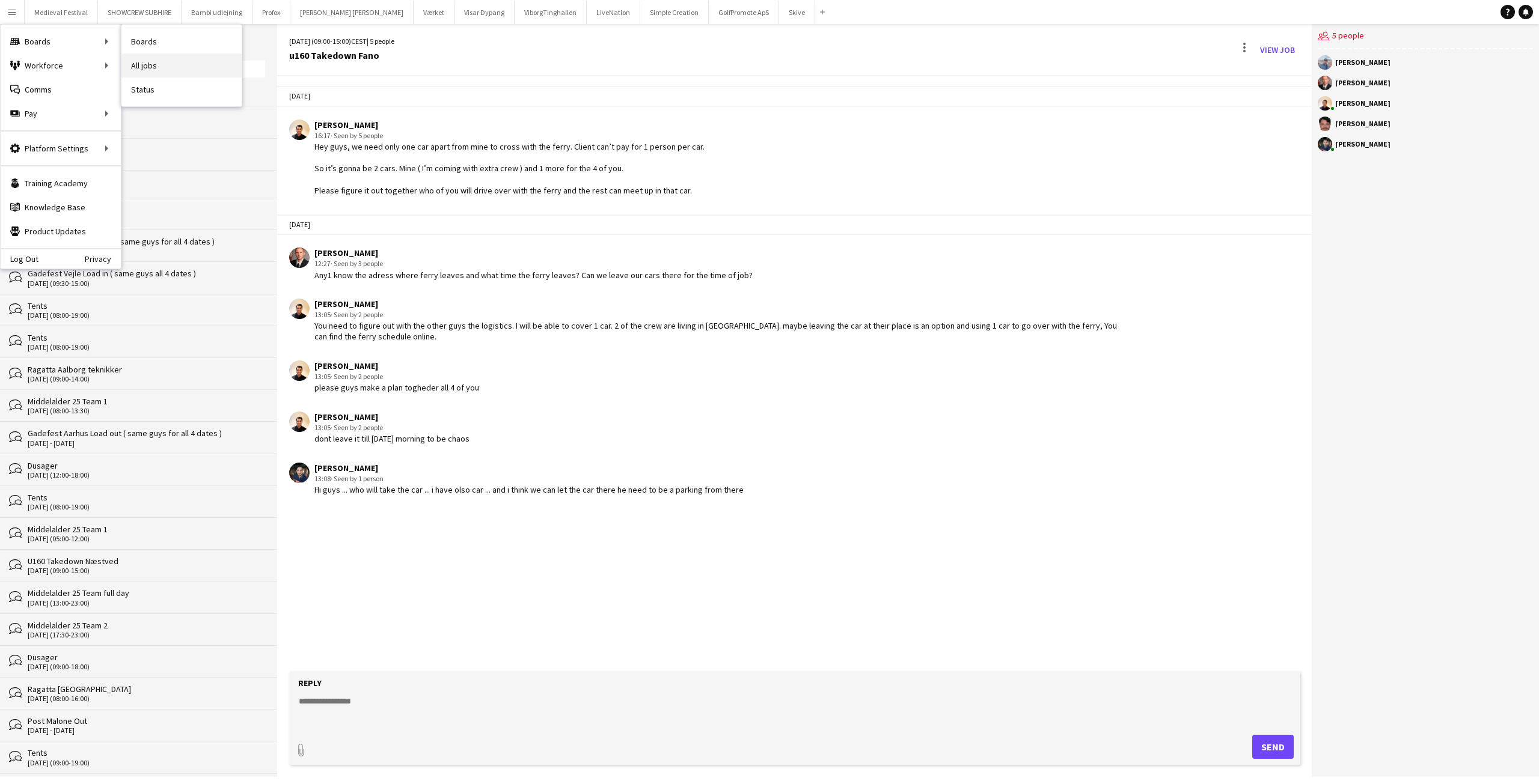
click at [148, 59] on link "All jobs" at bounding box center [181, 65] width 120 height 24
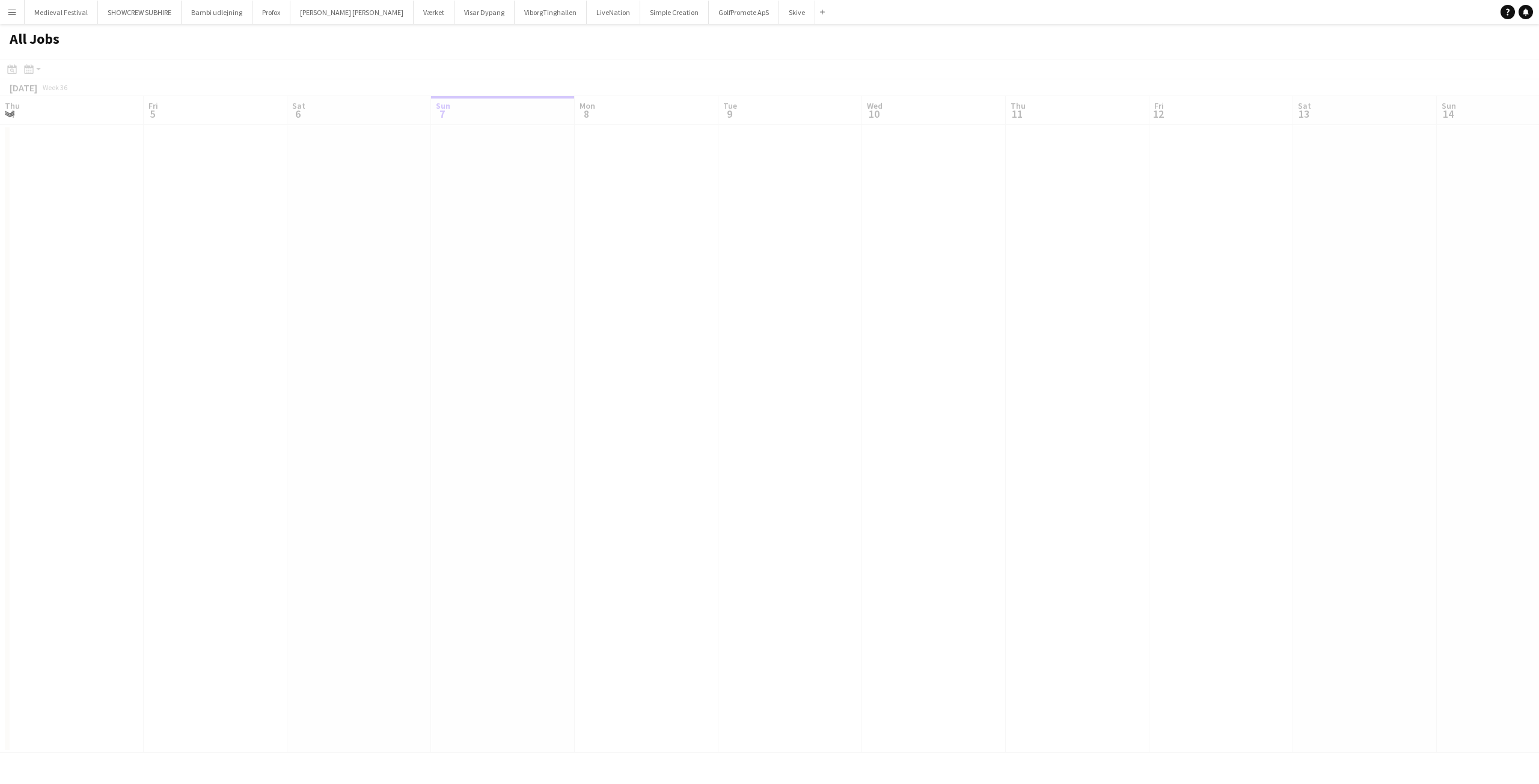
scroll to position [0, 287]
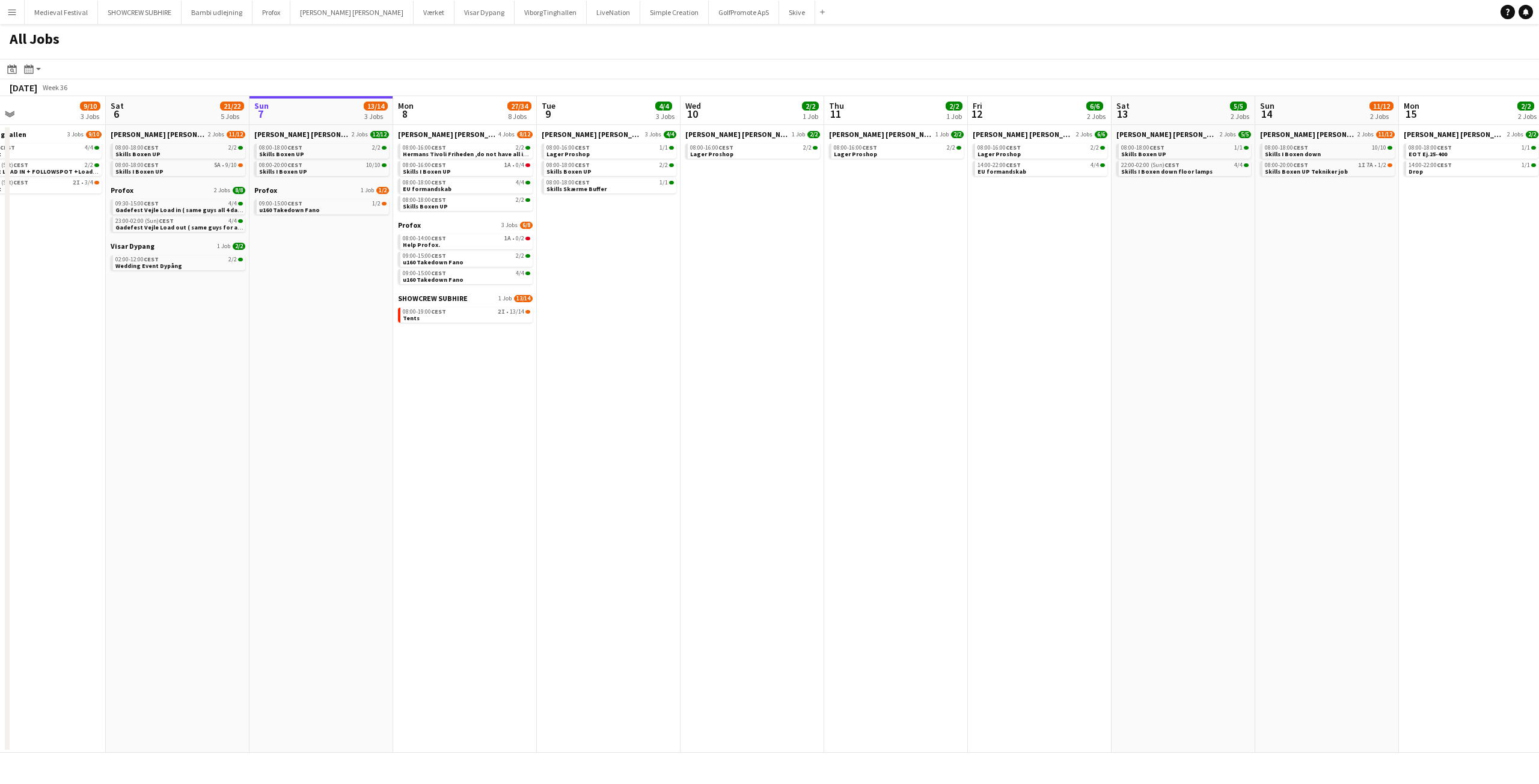
drag, startPoint x: 446, startPoint y: 297, endPoint x: 556, endPoint y: 314, distance: 111.3
click at [556, 314] on app-calendar-viewport "Wed 3 6/6 4 Jobs Thu 4 1/1 1 Job Fri 5 9/10 3 Jobs Sat 6 21/22 5 Jobs Sun 7 13/…" at bounding box center [770, 424] width 1539 height 657
click at [512, 240] on span "1A" at bounding box center [512, 238] width 7 height 6
click at [494, 163] on div "08:00-16:00 CEST 1A • 0/4" at bounding box center [471, 165] width 127 height 6
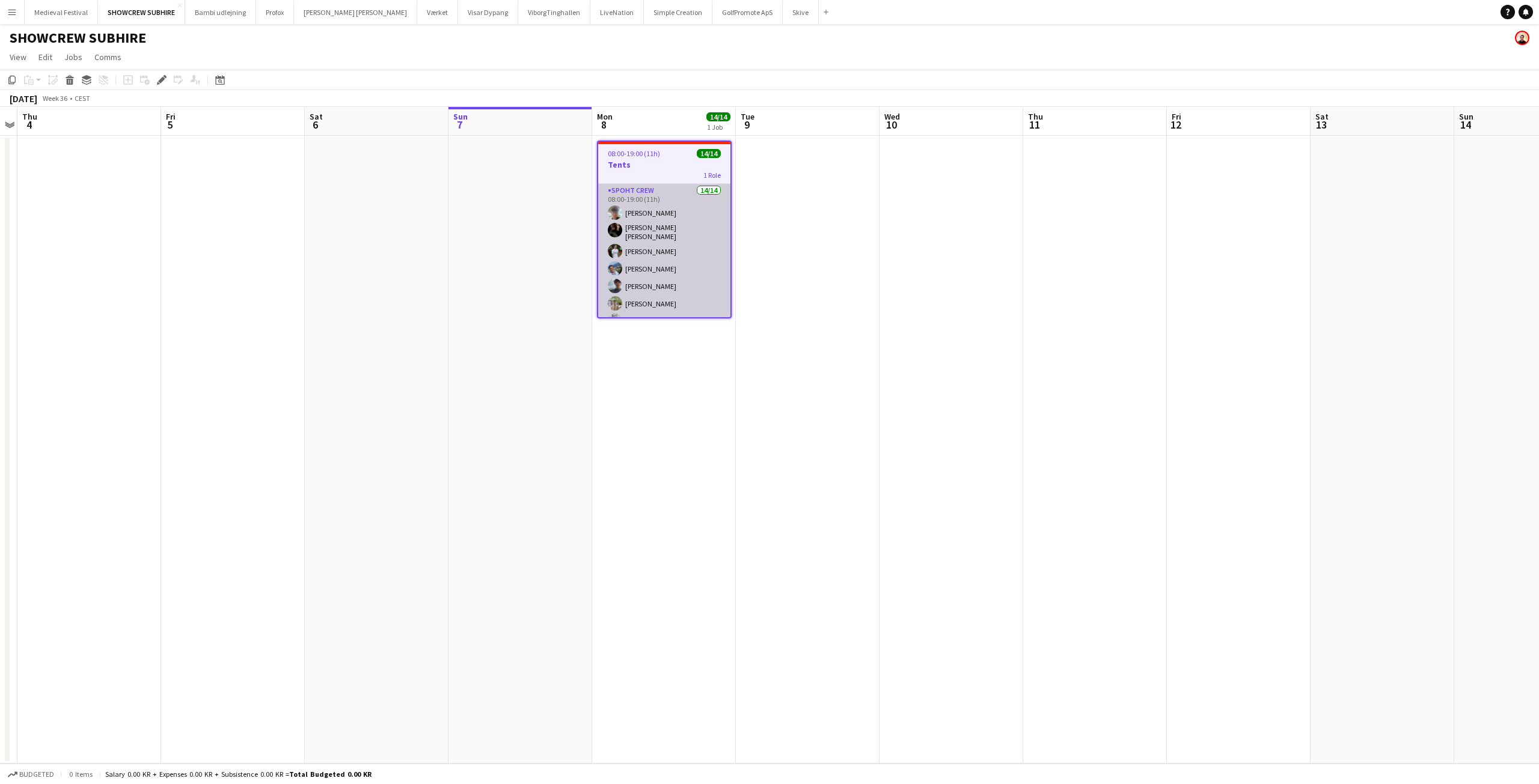
scroll to position [138, 0]
click at [690, 270] on app-card-role "Spoht Crew 14/14 08:00-19:00 (11h) [PERSON_NAME] [PERSON_NAME] [PERSON_NAME] [P…" at bounding box center [664, 182] width 132 height 271
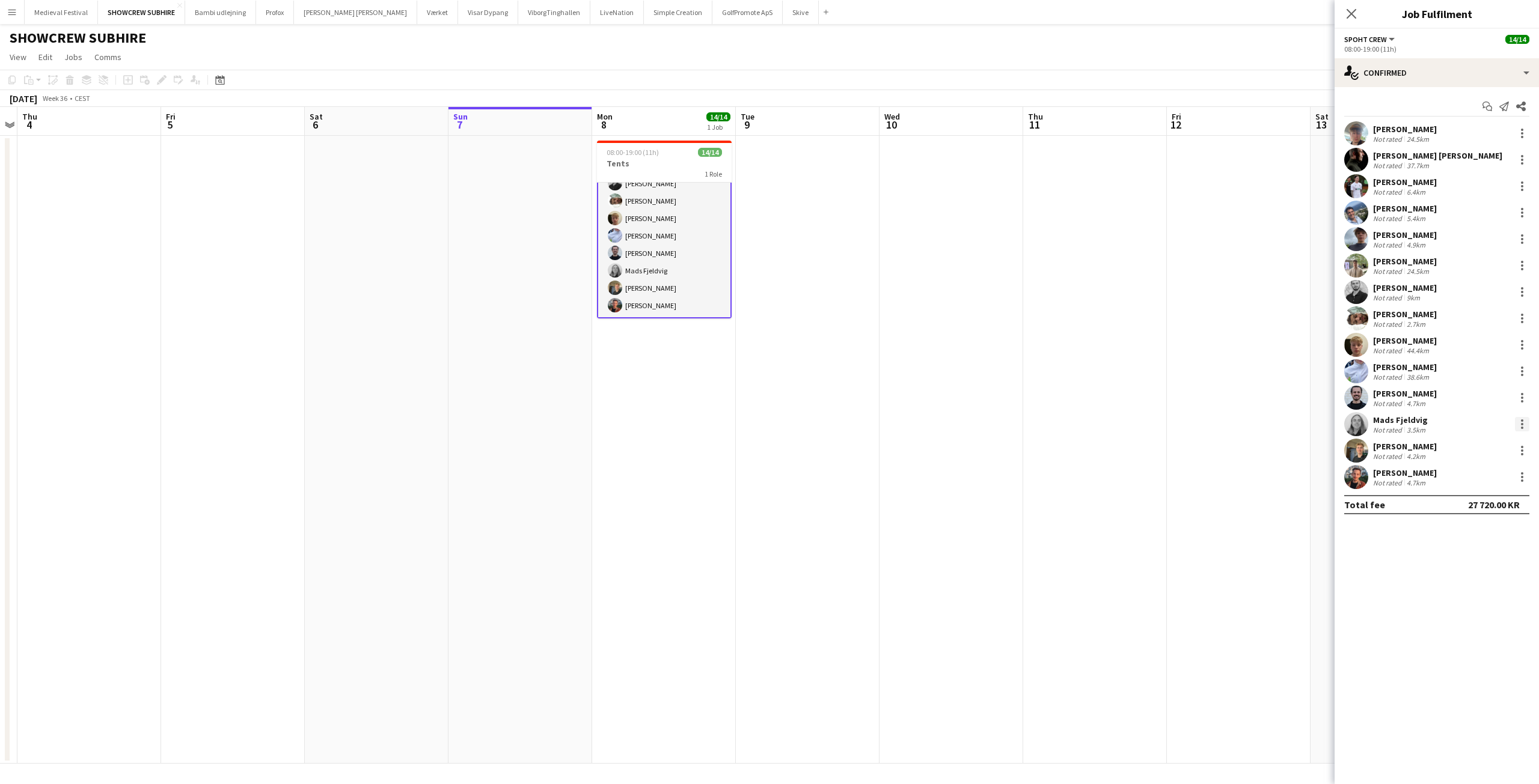
click at [1519, 423] on div at bounding box center [1522, 424] width 15 height 15
click at [1471, 562] on span "Remove" at bounding box center [1463, 561] width 36 height 11
click at [1174, 359] on app-date-cell at bounding box center [1239, 450] width 144 height 628
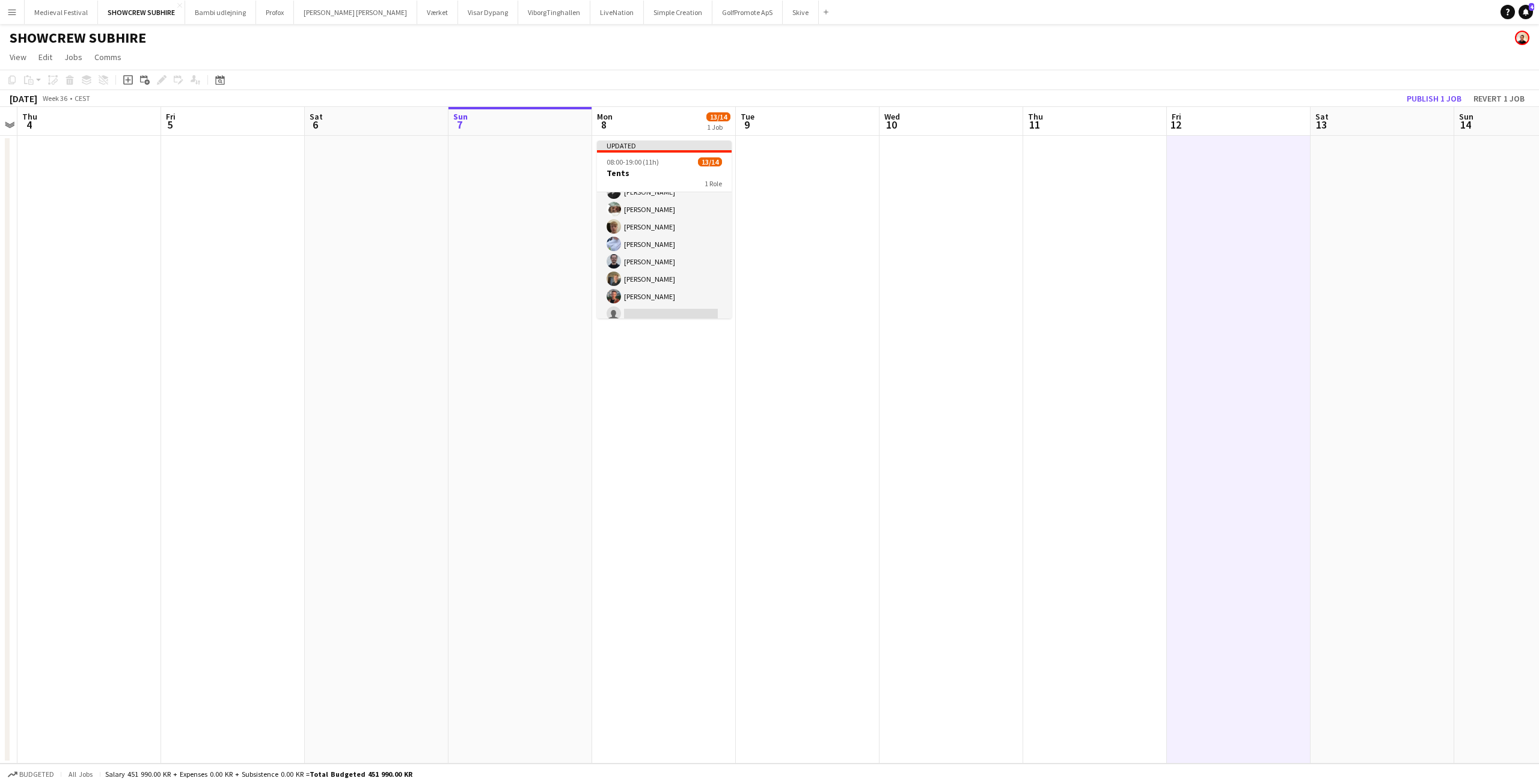
scroll to position [136, 0]
click at [1429, 99] on button "Publish 1 job" at bounding box center [1434, 98] width 64 height 16
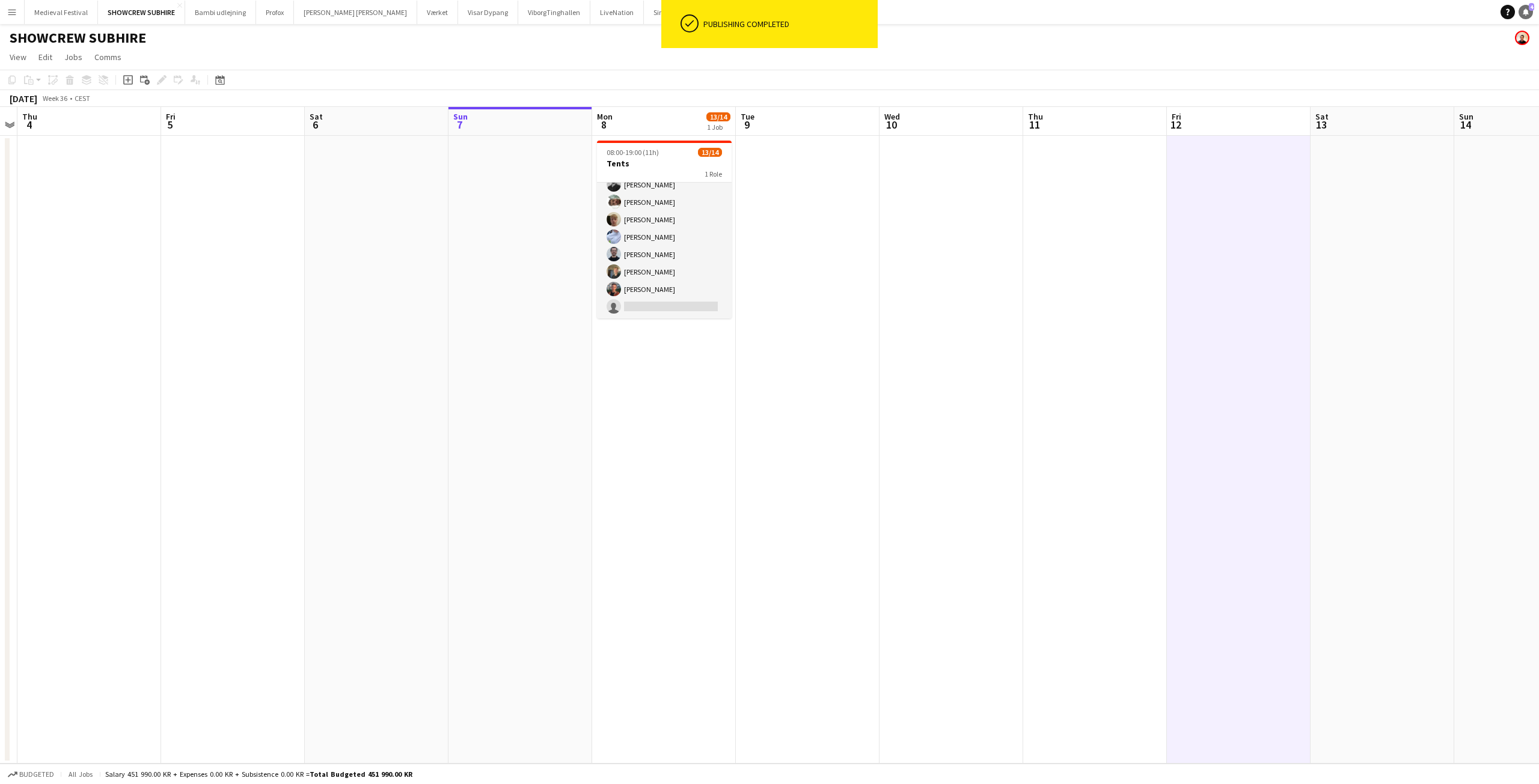
scroll to position [135, 0]
click at [1528, 8] on icon "Notifications" at bounding box center [1525, 11] width 7 height 7
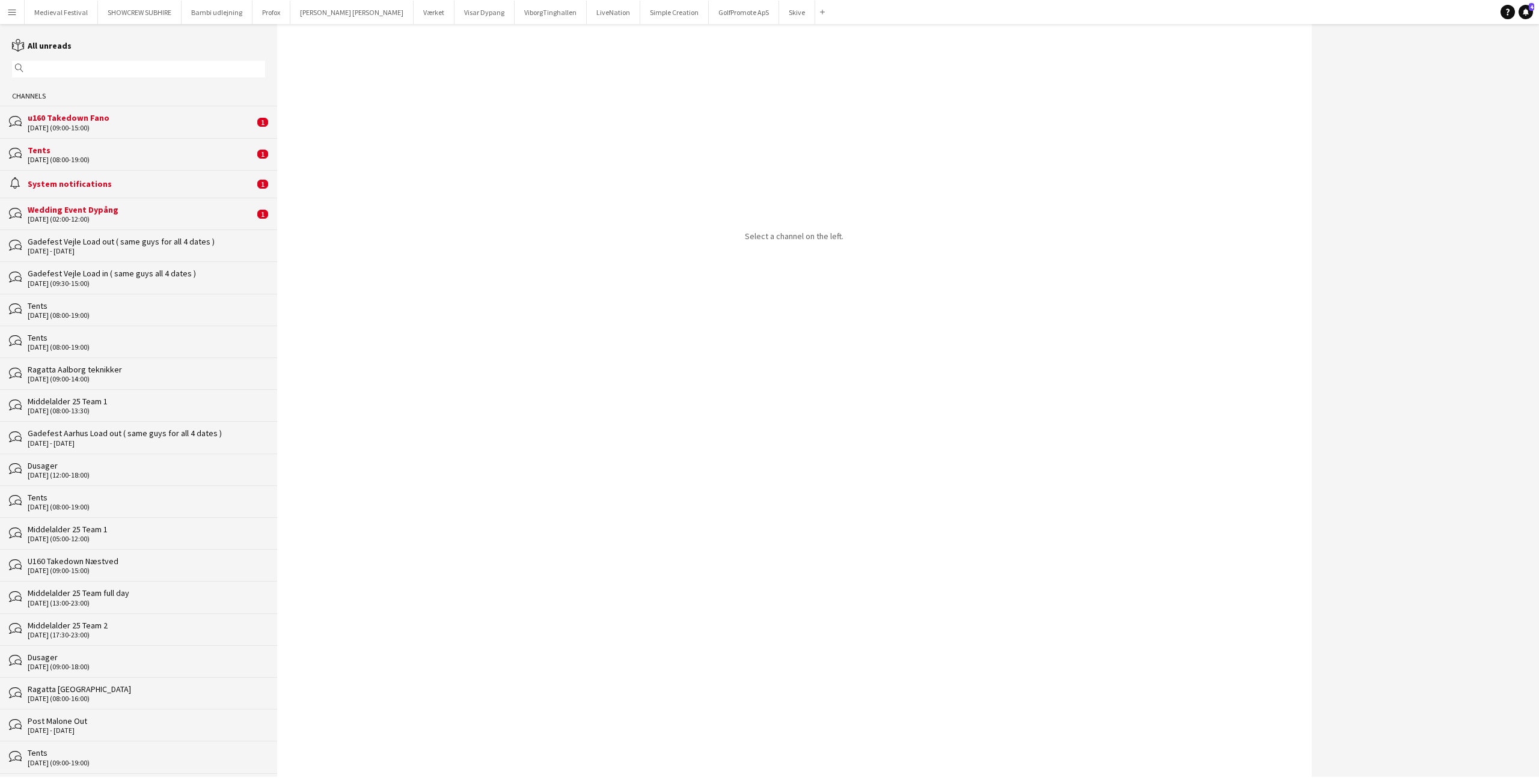
click at [171, 95] on div "Channels" at bounding box center [139, 96] width 277 height 20
click at [153, 121] on div "u160 Takedown Fano" at bounding box center [141, 117] width 227 height 11
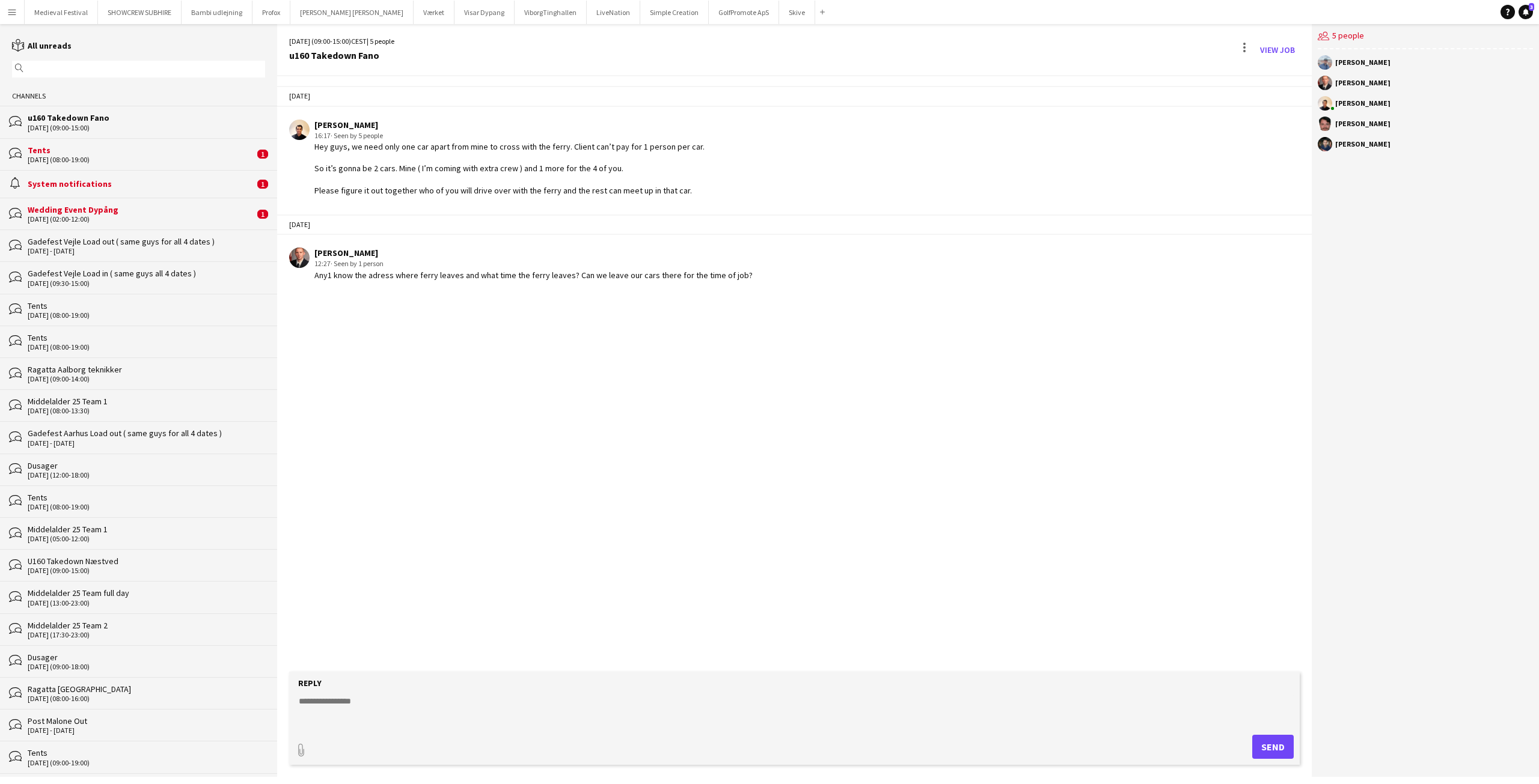
click at [351, 702] on textarea at bounding box center [796, 711] width 998 height 31
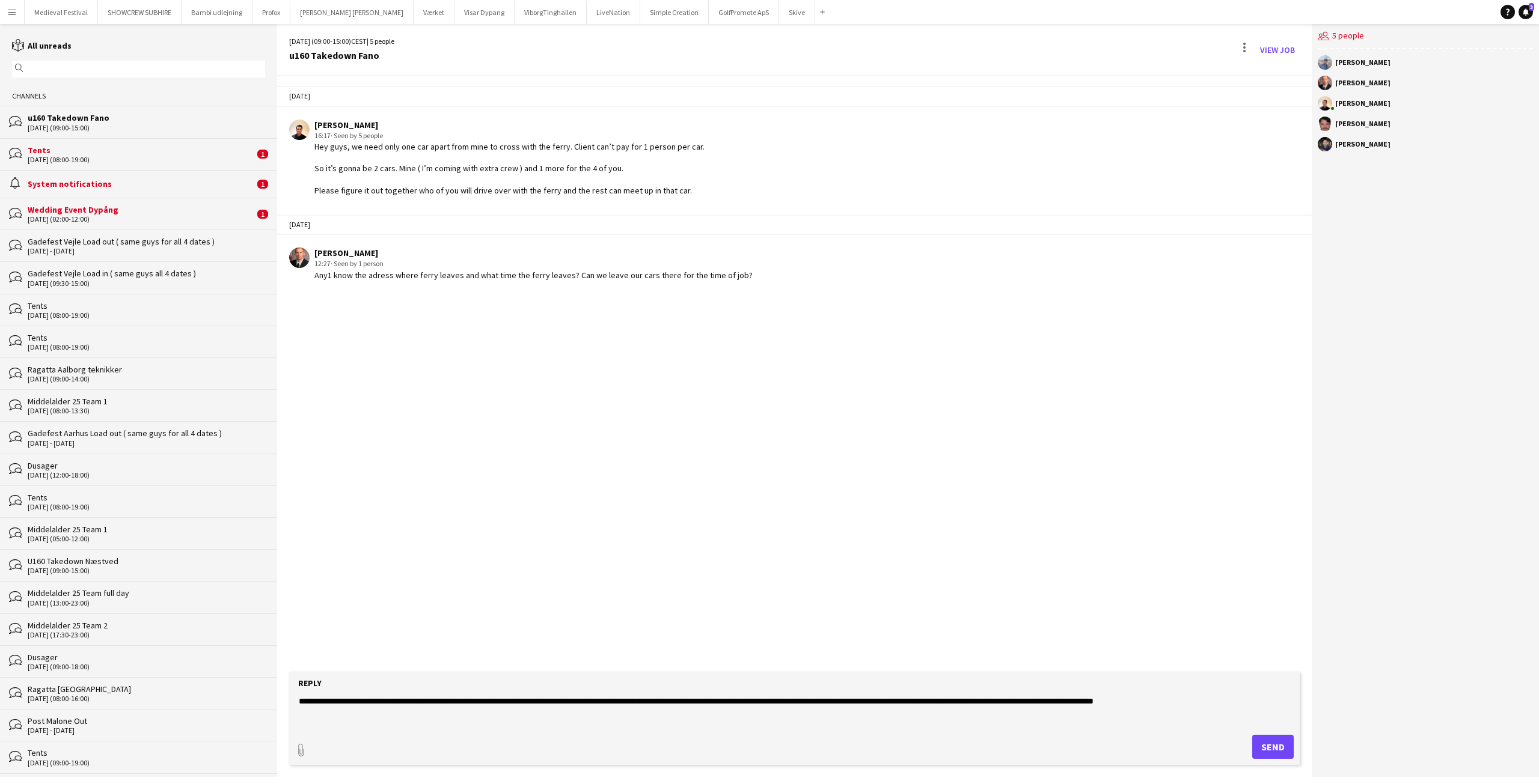
type textarea "**********"
click at [1267, 745] on button "Send" at bounding box center [1272, 746] width 42 height 24
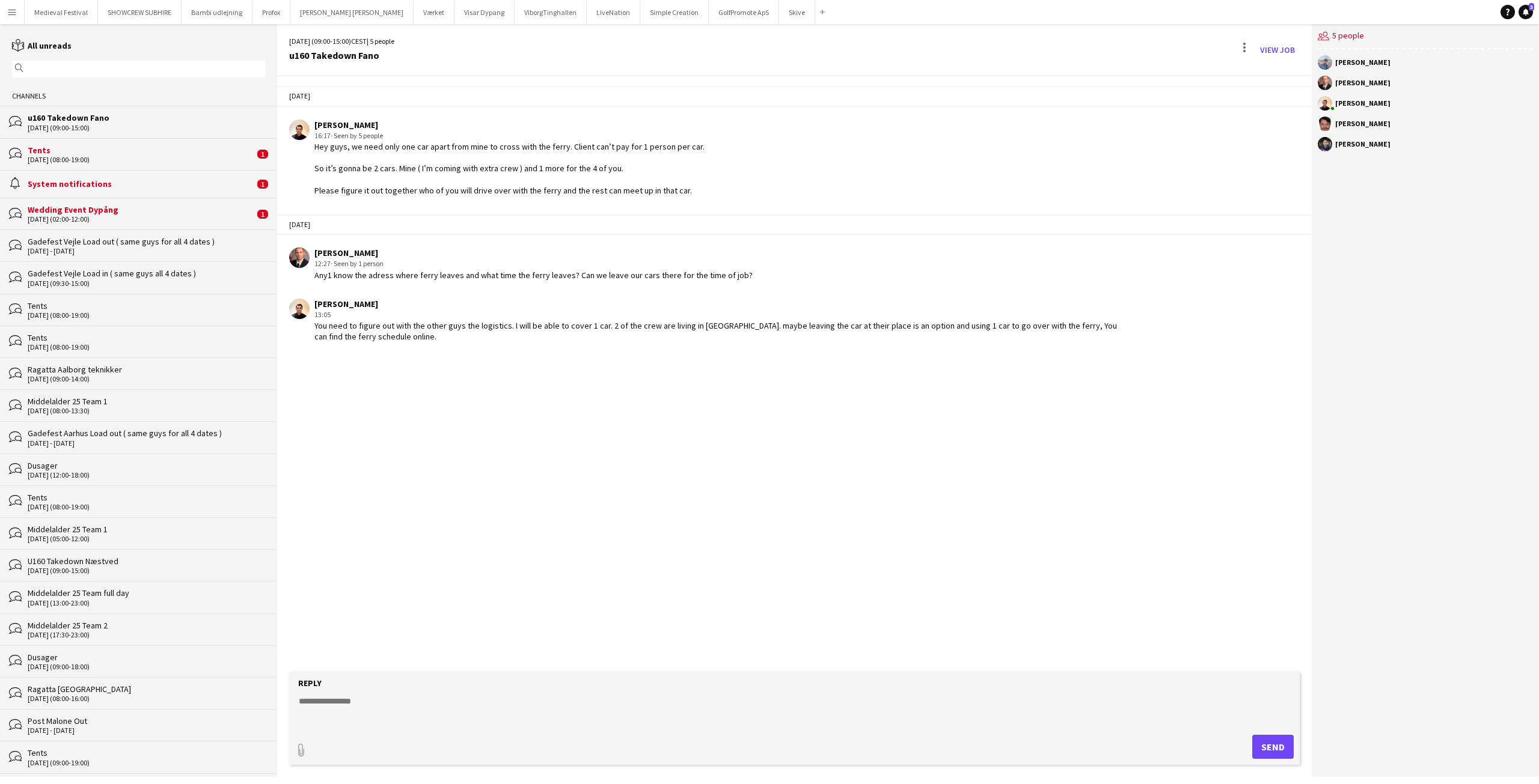
click at [430, 713] on textarea at bounding box center [796, 711] width 998 height 31
type textarea "*"
type textarea "**********"
click at [1283, 741] on button "Send" at bounding box center [1272, 746] width 42 height 24
click at [436, 702] on textarea at bounding box center [796, 711] width 998 height 31
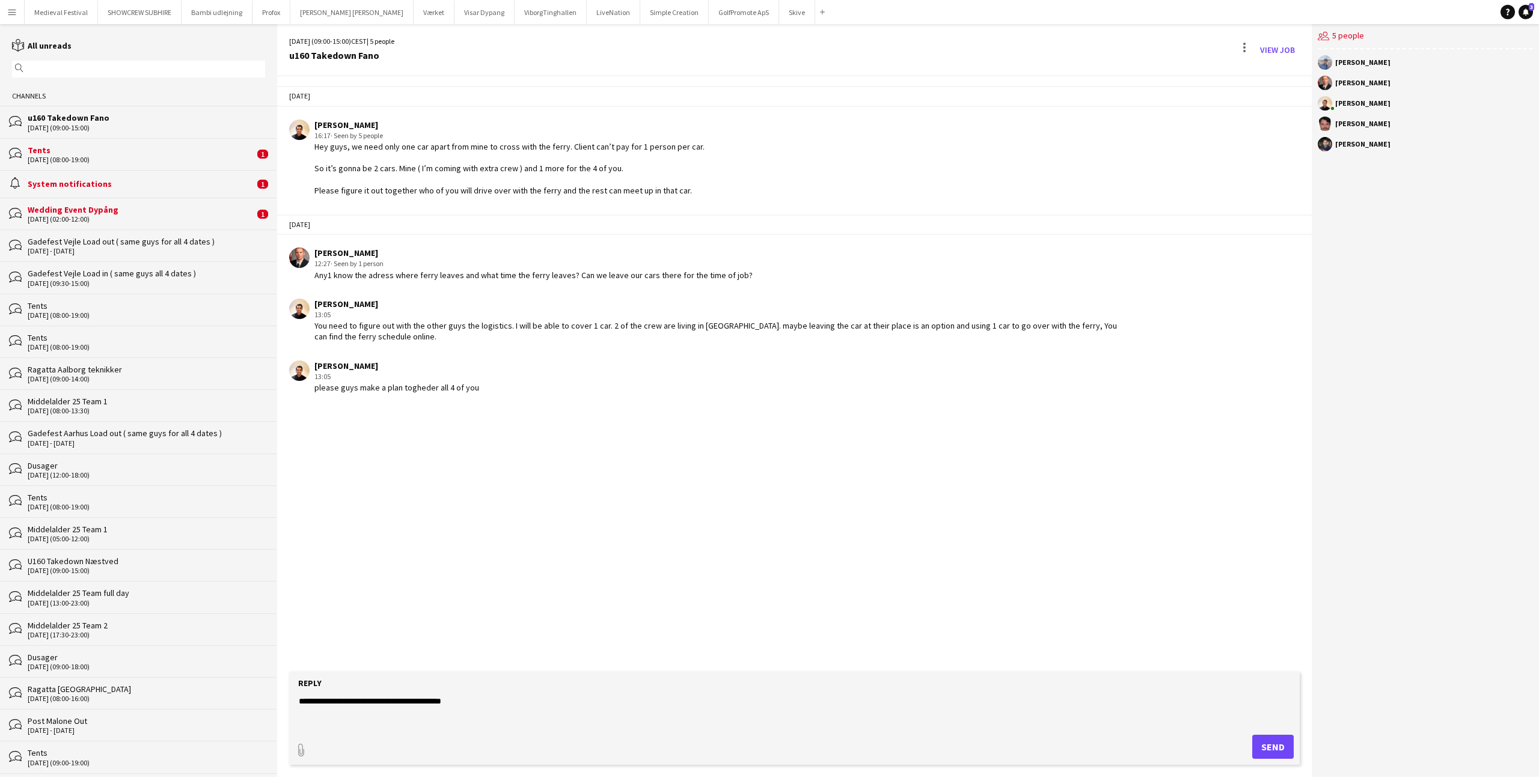
type textarea "**********"
click at [1266, 745] on button "Send" at bounding box center [1272, 746] width 42 height 24
click at [106, 140] on div "bubbles Tents 08-09-2025 (08:00-19:00) 1" at bounding box center [139, 153] width 277 height 32
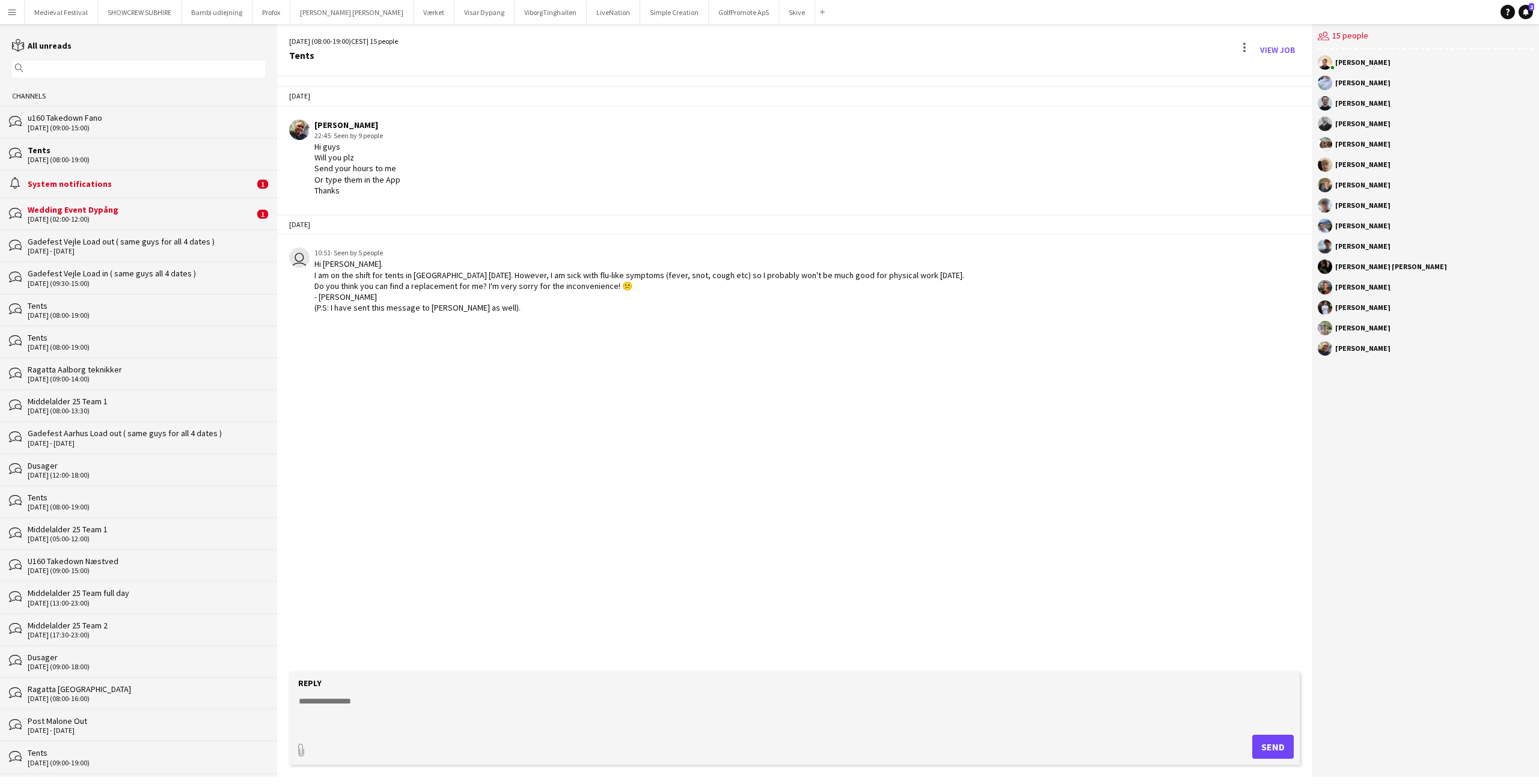
click at [177, 189] on div "System notifications" at bounding box center [141, 184] width 227 height 11
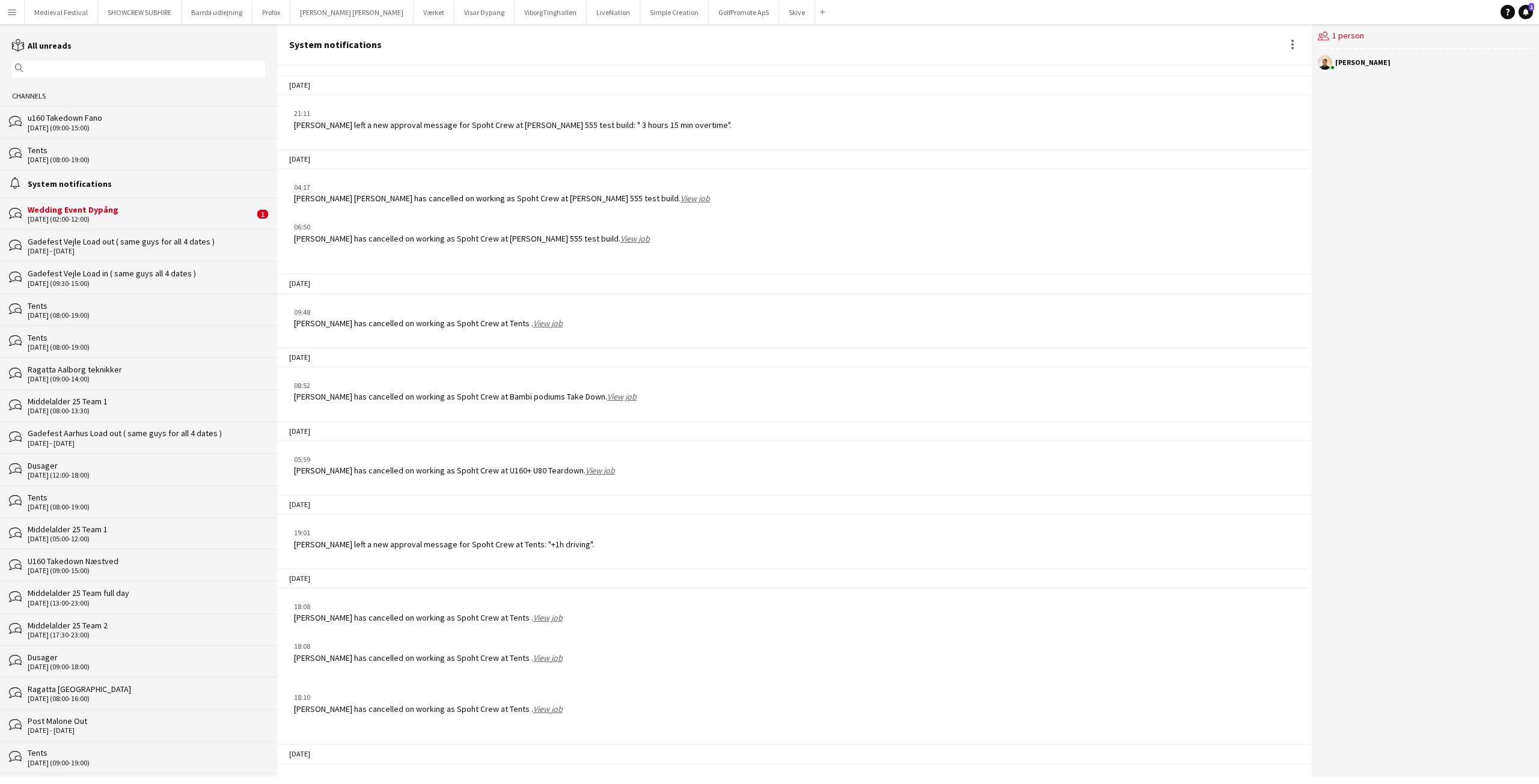
scroll to position [1234, 0]
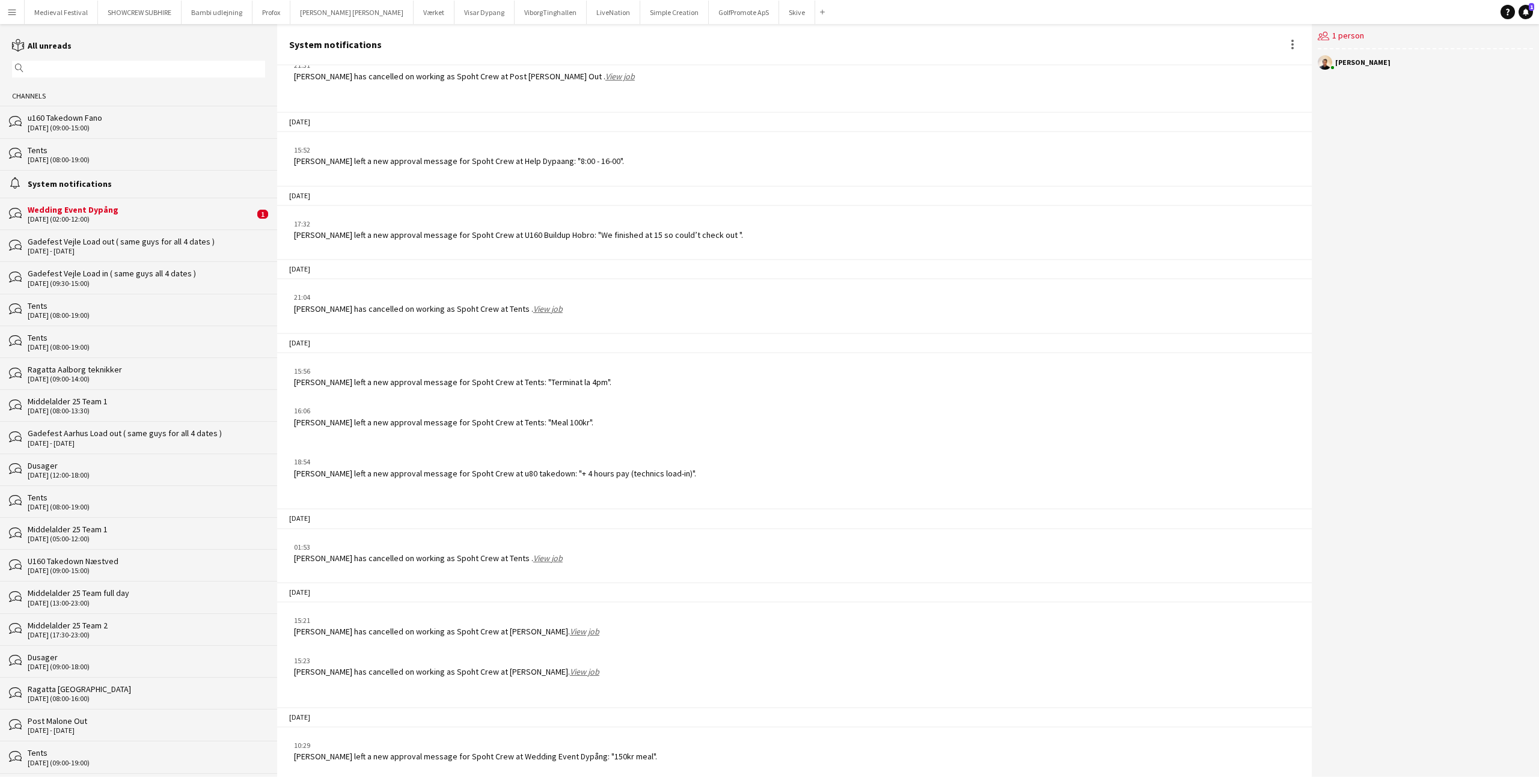
click at [113, 210] on div "Wedding Event Dypång" at bounding box center [141, 209] width 227 height 11
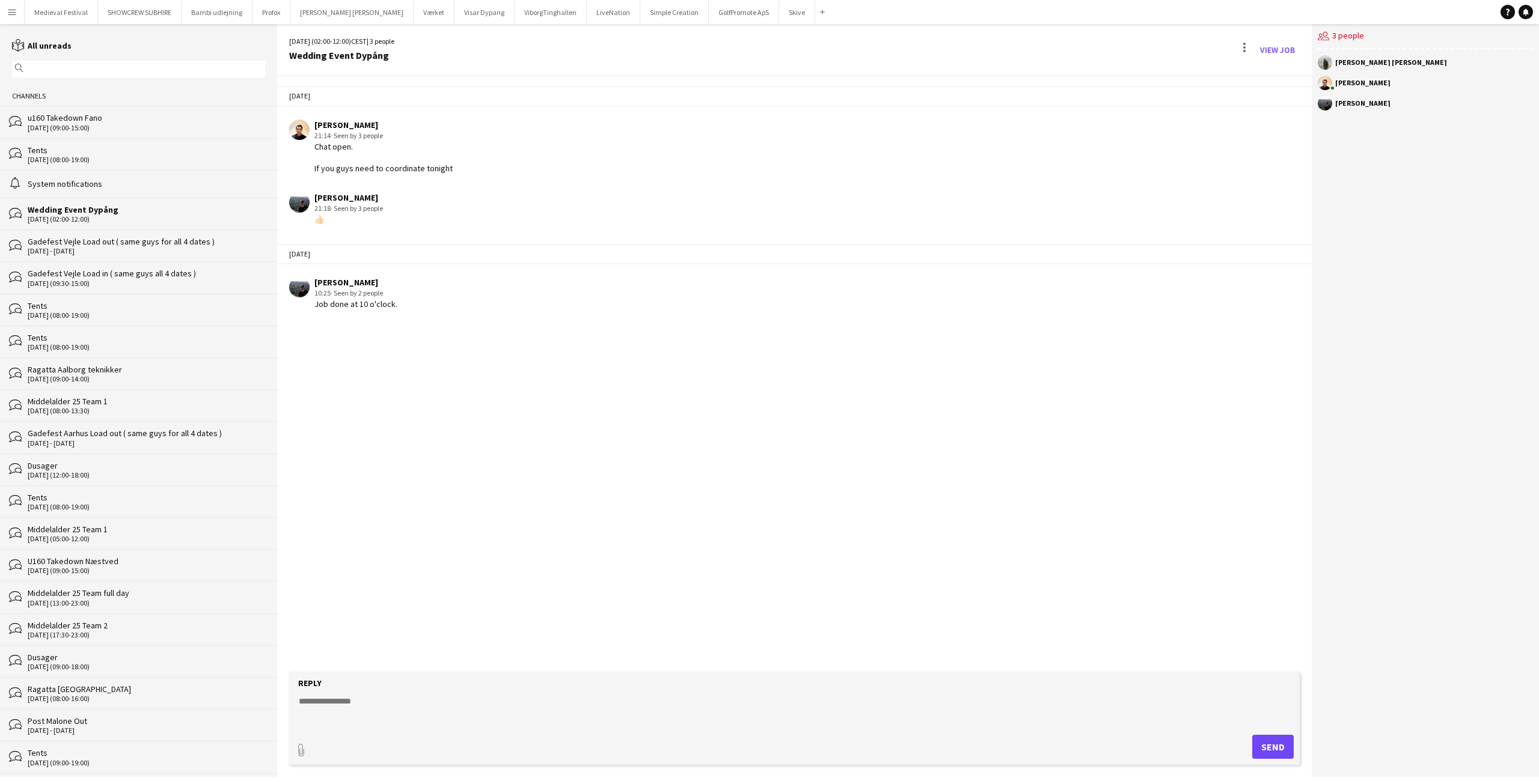
click at [109, 184] on div "System notifications" at bounding box center [146, 184] width 237 height 11
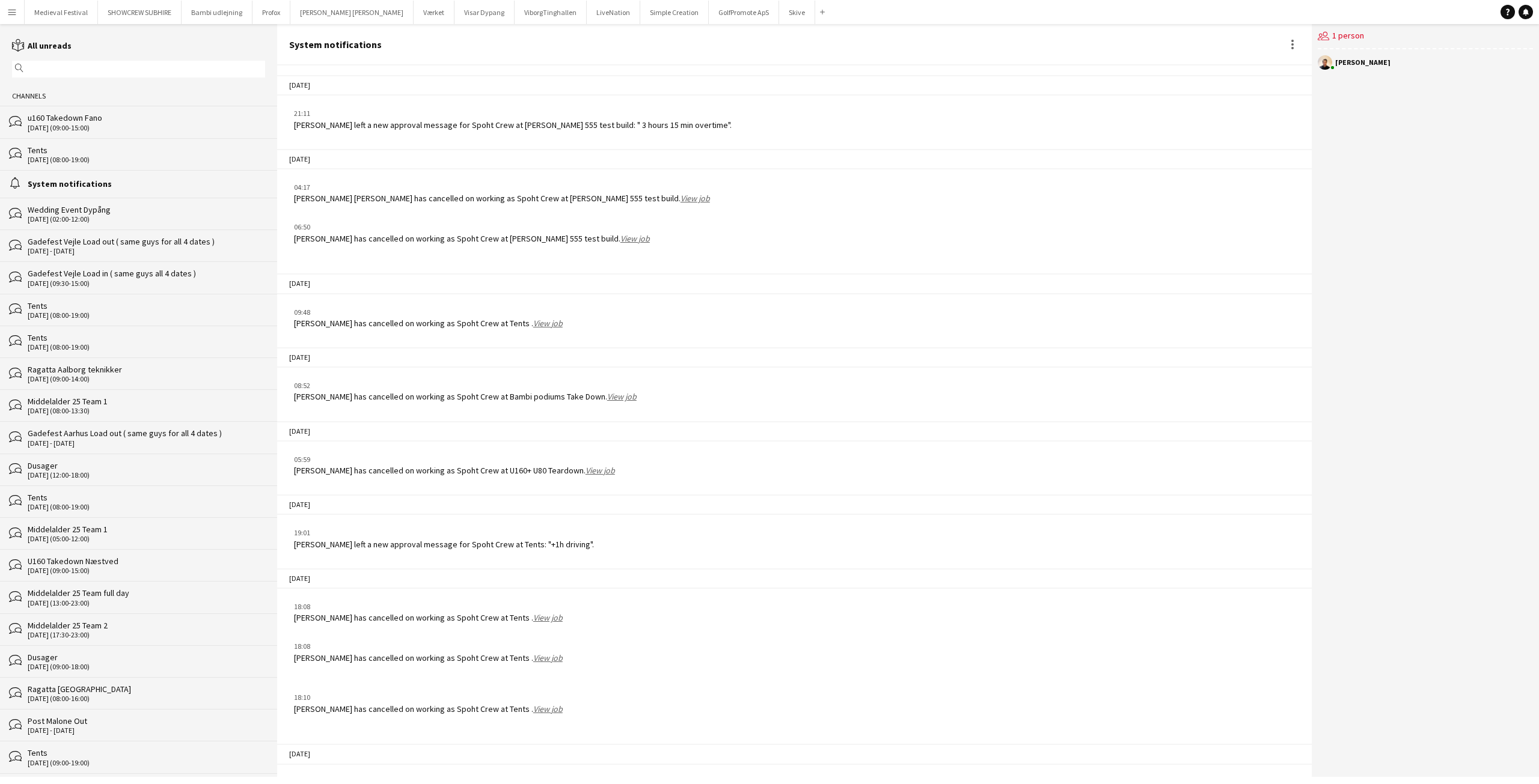
scroll to position [1234, 0]
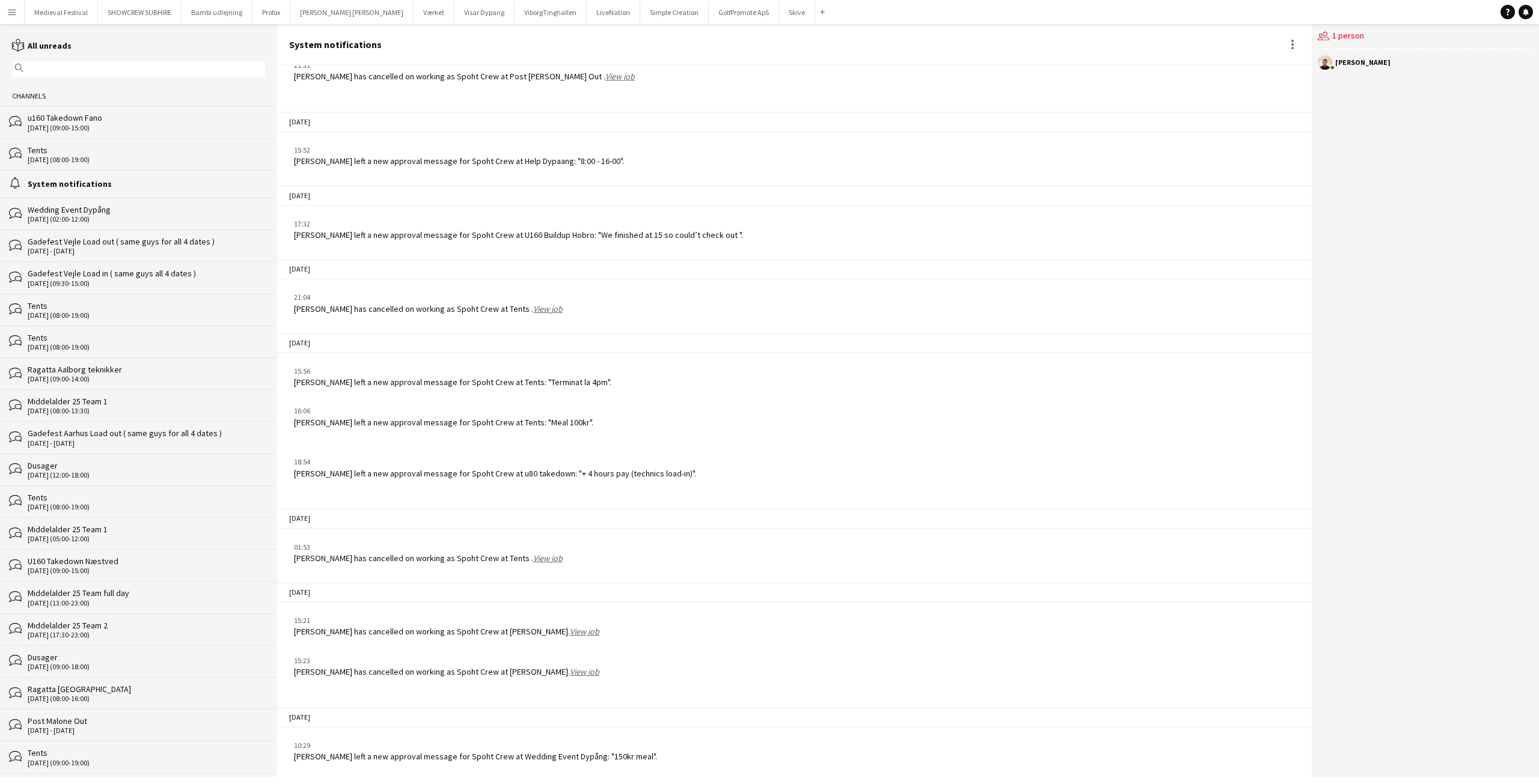
click at [167, 213] on div "Wedding Event Dypång" at bounding box center [146, 209] width 237 height 11
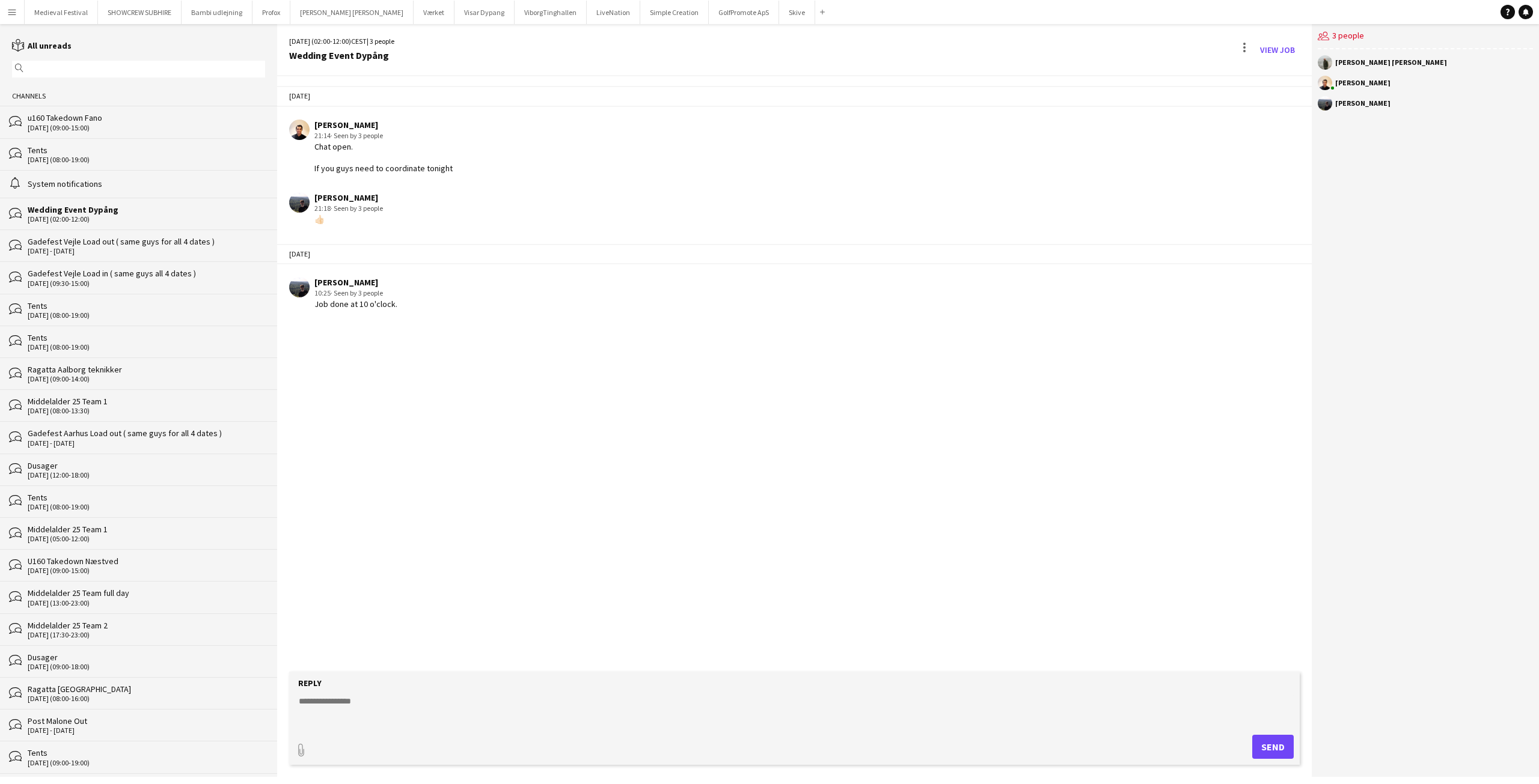
click at [300, 282] on app-user-avatar at bounding box center [299, 287] width 20 height 20
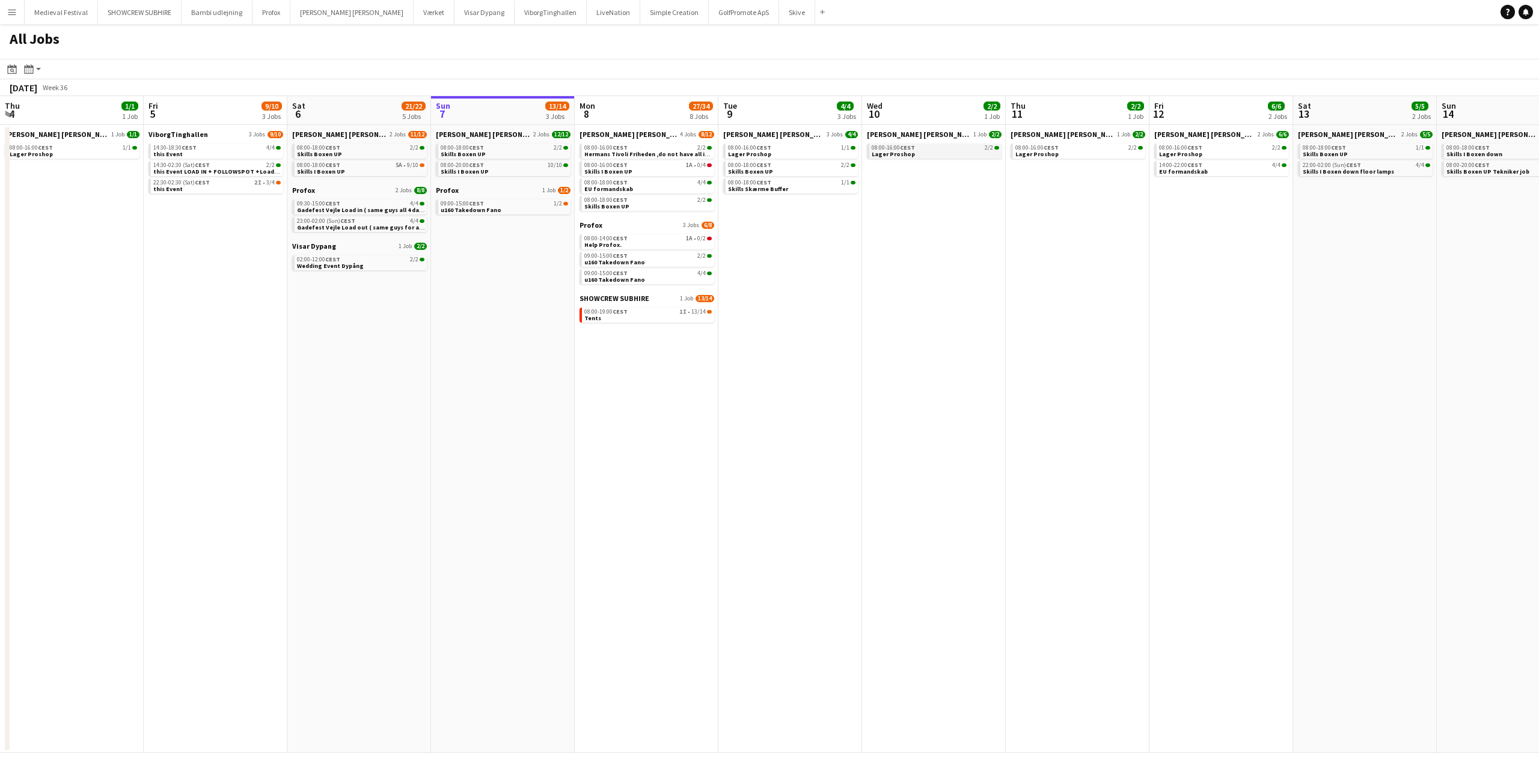
scroll to position [0, 287]
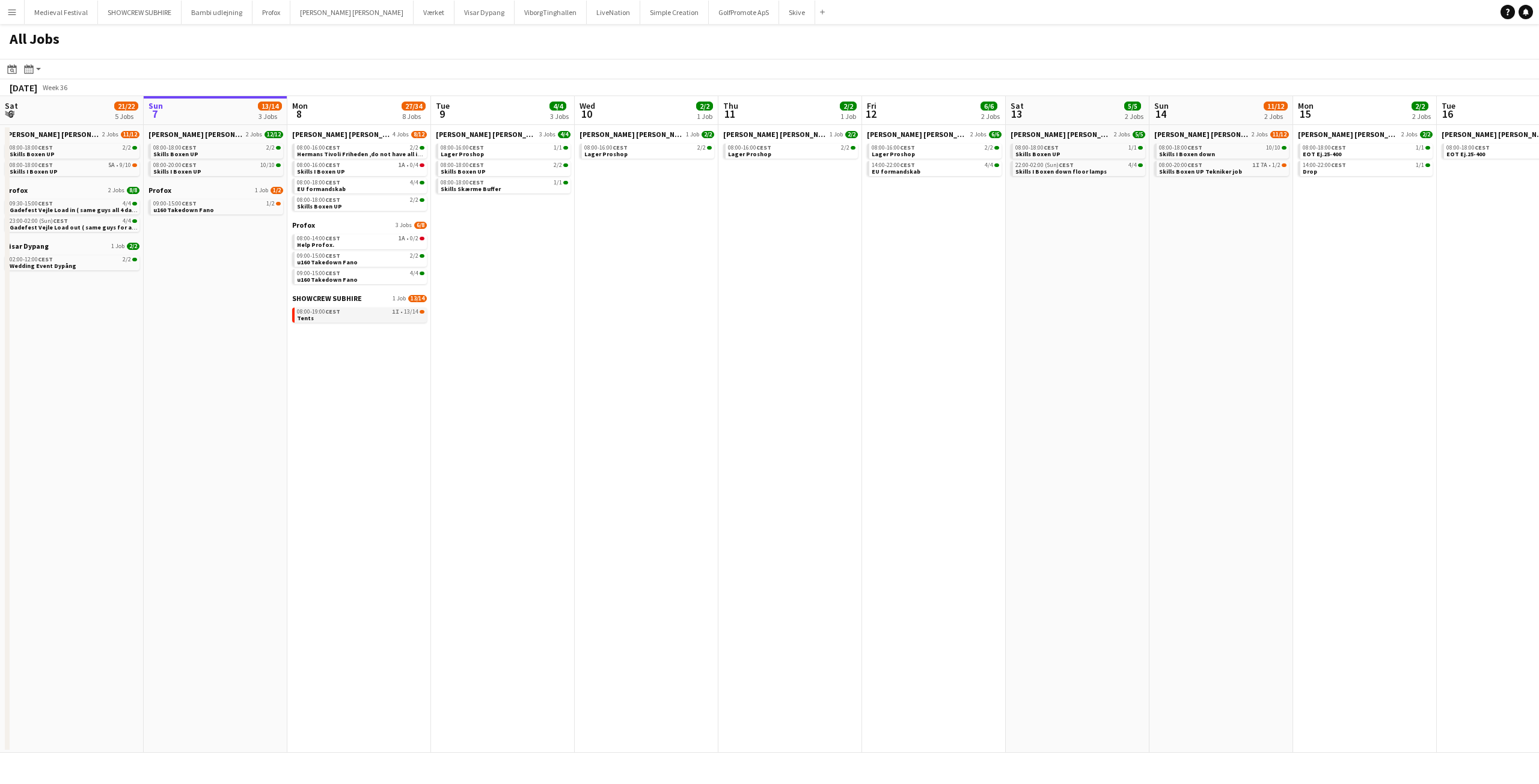
click at [397, 309] on span "1I" at bounding box center [395, 312] width 7 height 6
click at [408, 238] on div "08:00-14:00 CEST 1A • 0/2" at bounding box center [361, 238] width 127 height 6
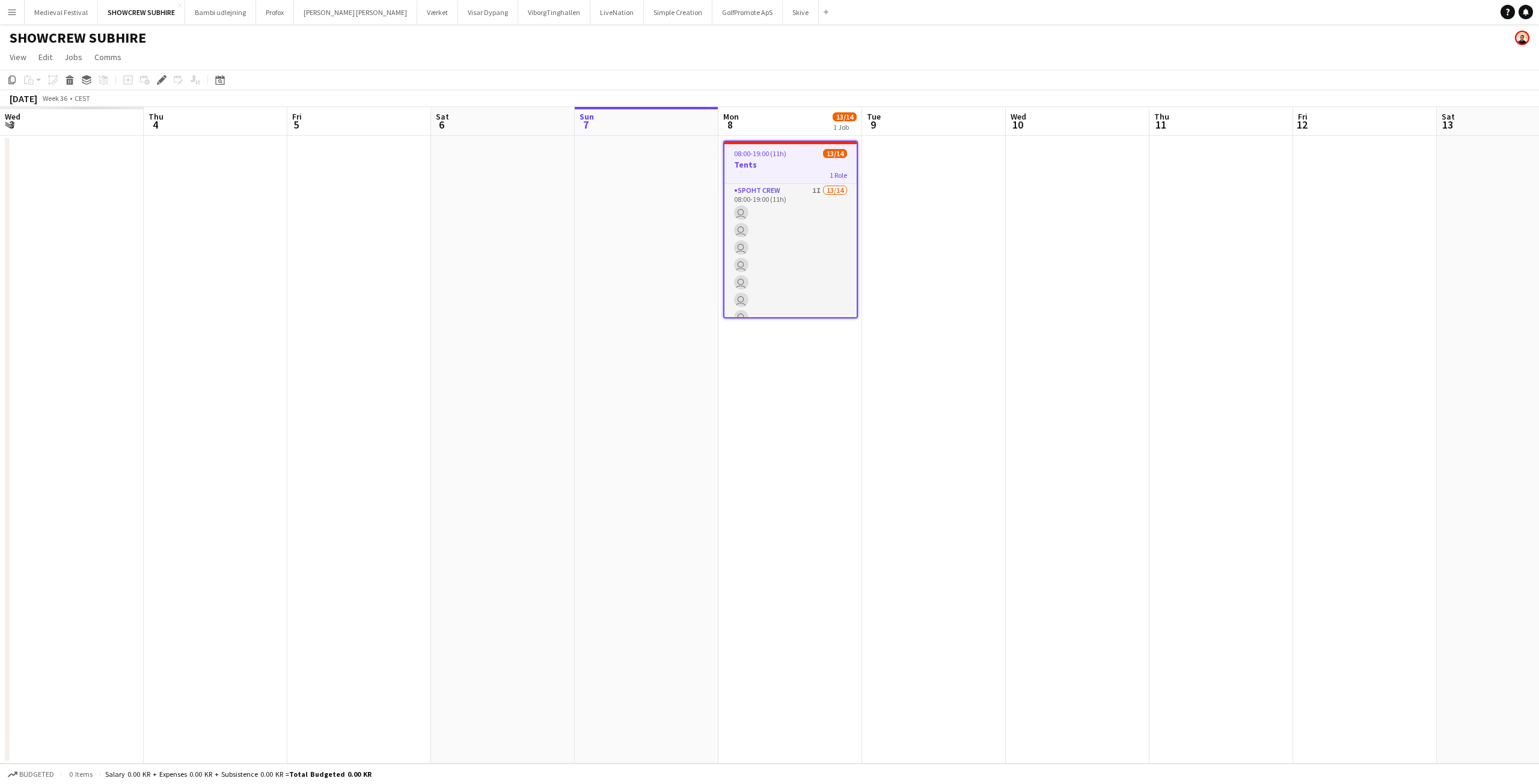
scroll to position [0, 414]
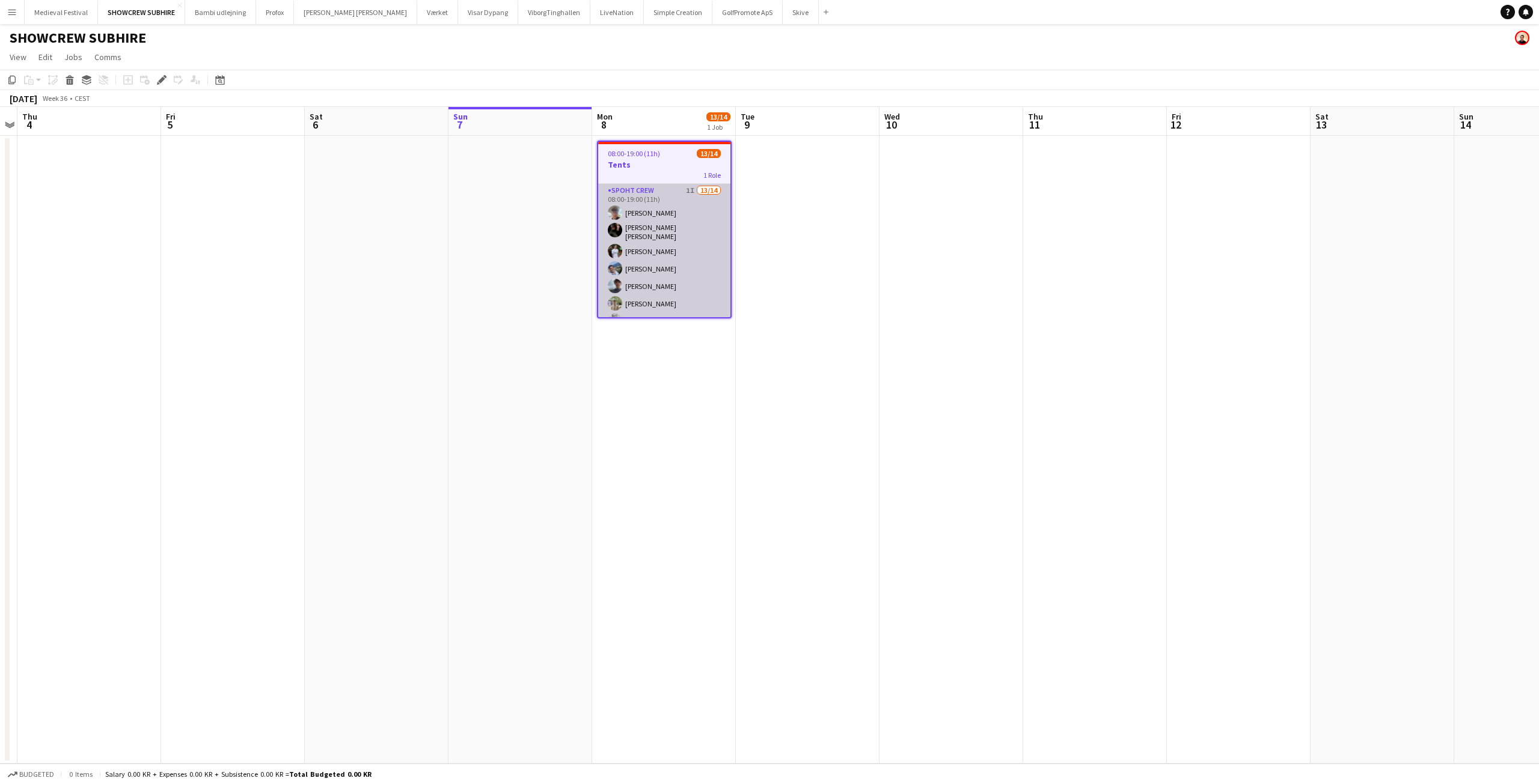
click at [681, 265] on app-card-role "Spoht Crew 1I 13/14 08:00-19:00 (11h) [PERSON_NAME] [PERSON_NAME] [PERSON_NAME]…" at bounding box center [664, 319] width 132 height 271
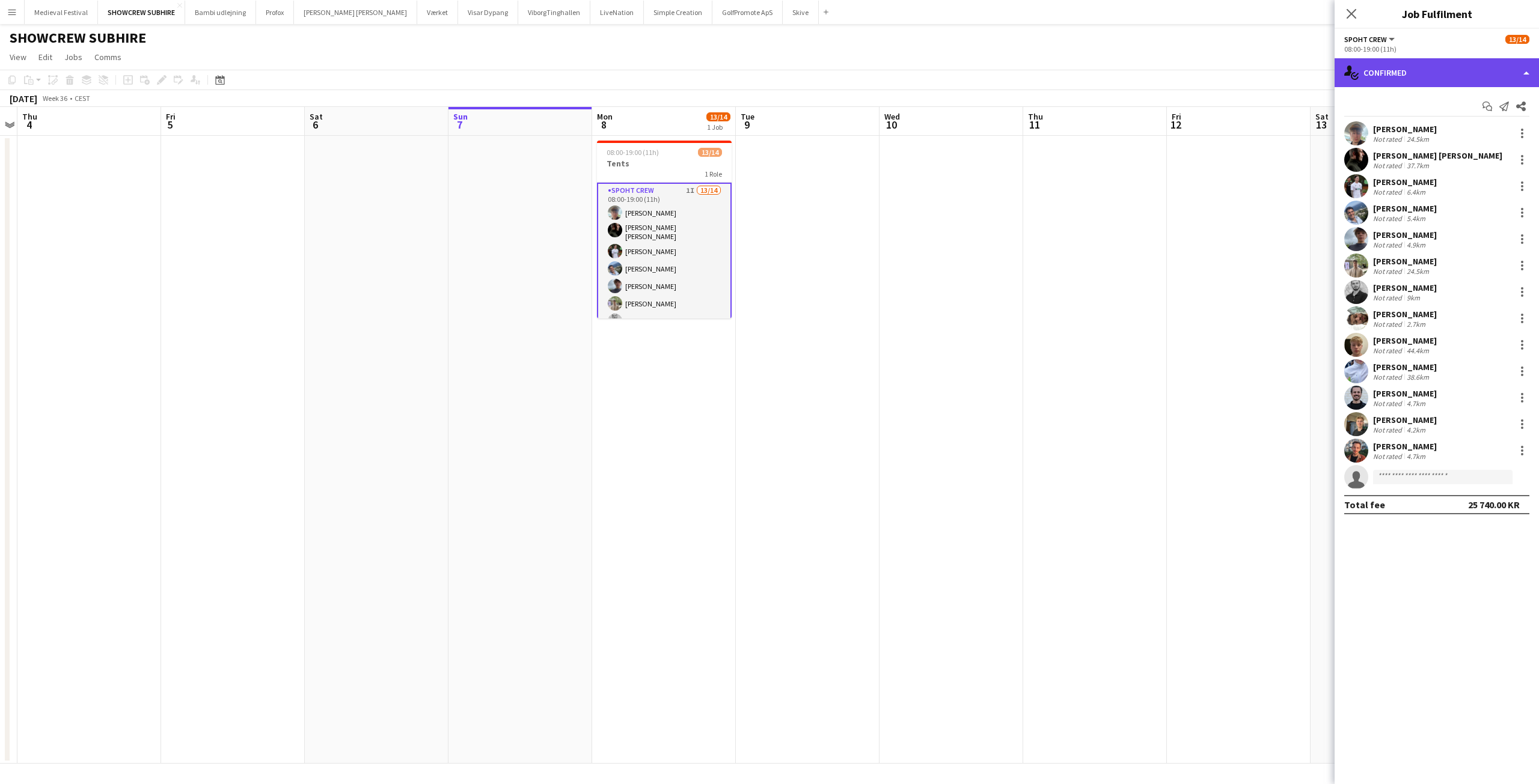
click at [1415, 76] on div "single-neutral-actions-check-2 Confirmed" at bounding box center [1436, 72] width 204 height 29
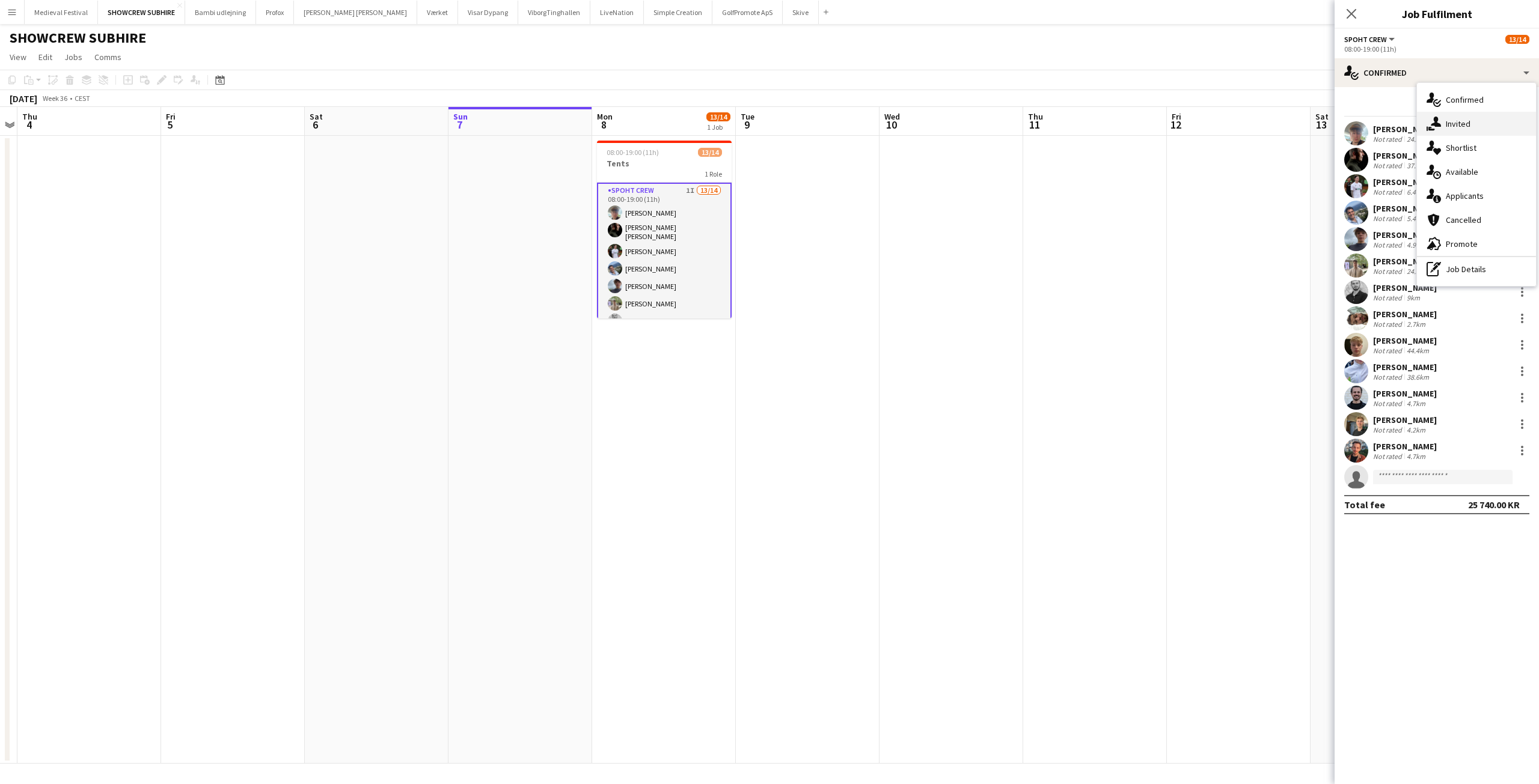
click at [1451, 125] on span "Invited" at bounding box center [1457, 123] width 24 height 11
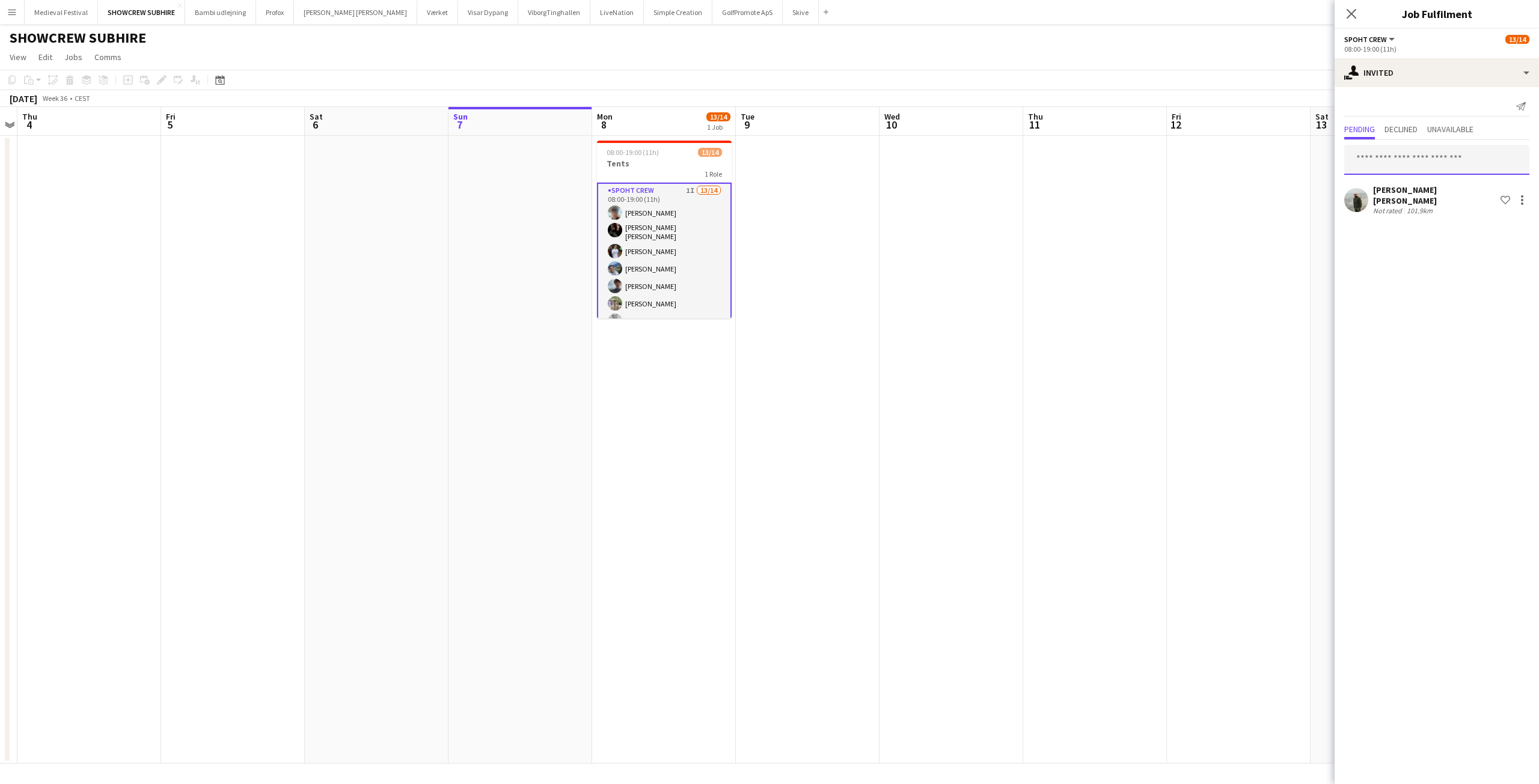
click at [1390, 157] on input "text" at bounding box center [1436, 160] width 185 height 30
type input "***"
click at [1398, 195] on span "[EMAIL_ADDRESS][DOMAIN_NAME]" at bounding box center [1436, 200] width 166 height 10
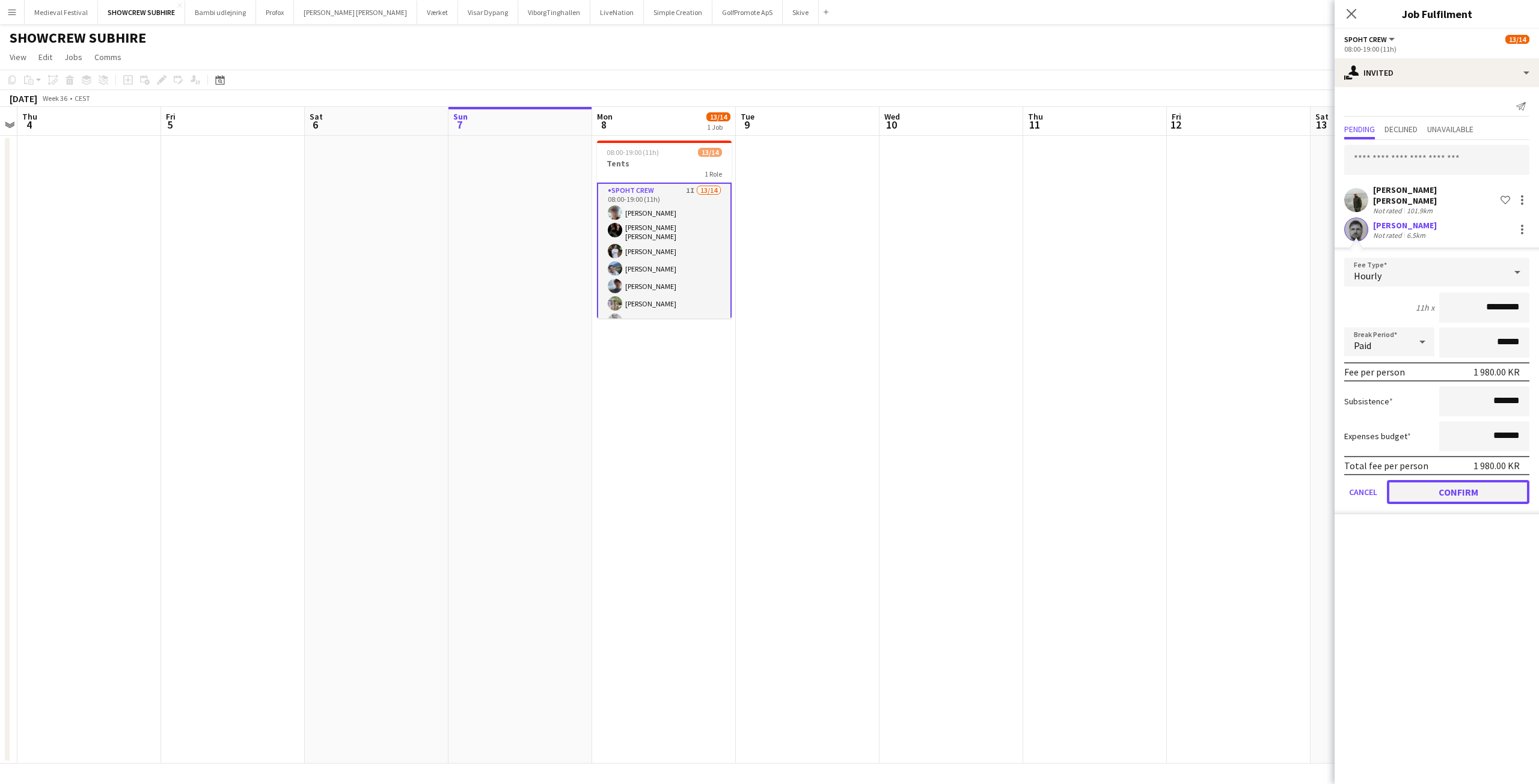
click at [1450, 484] on button "Confirm" at bounding box center [1457, 491] width 143 height 24
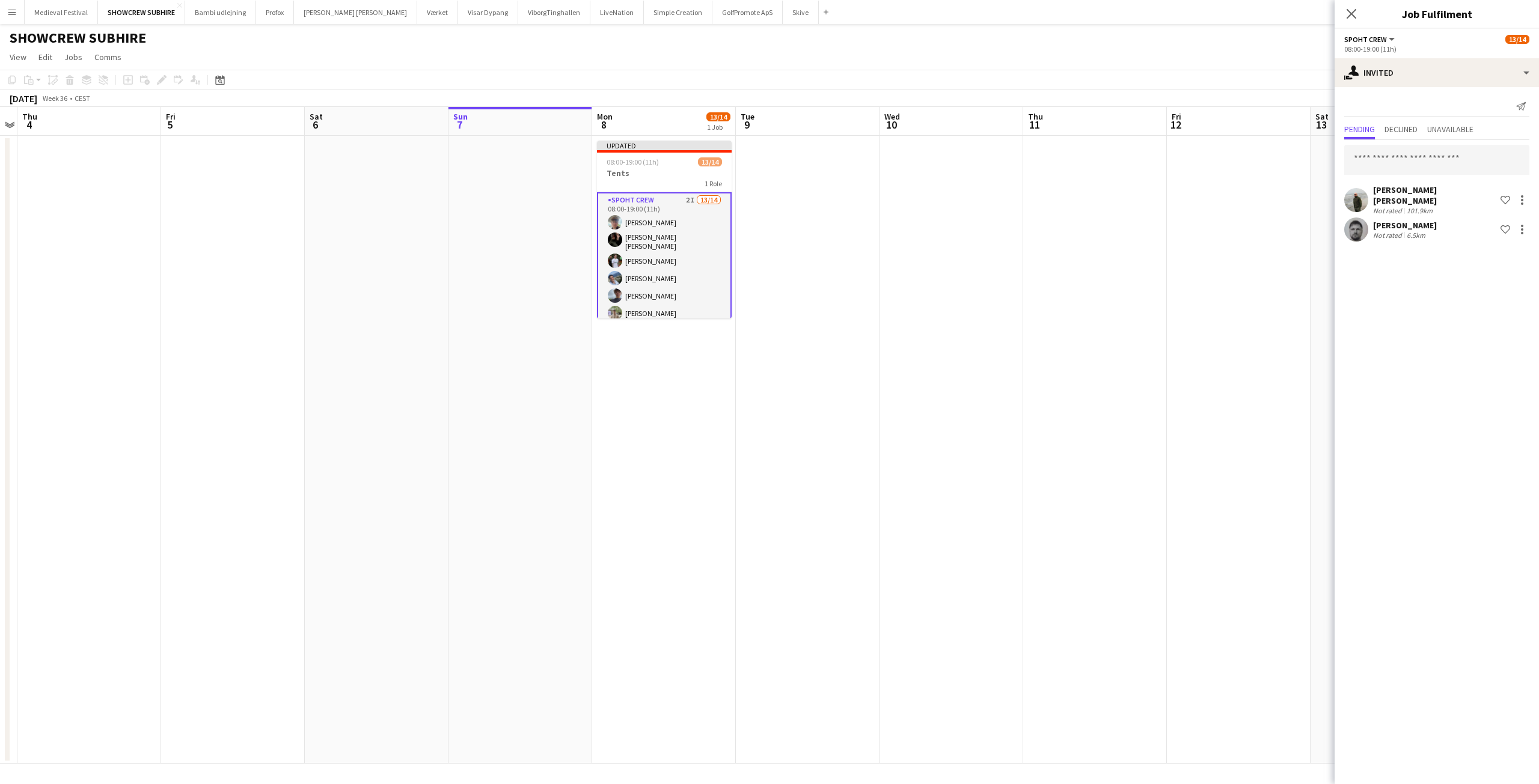
click at [1204, 376] on app-date-cell at bounding box center [1239, 450] width 144 height 628
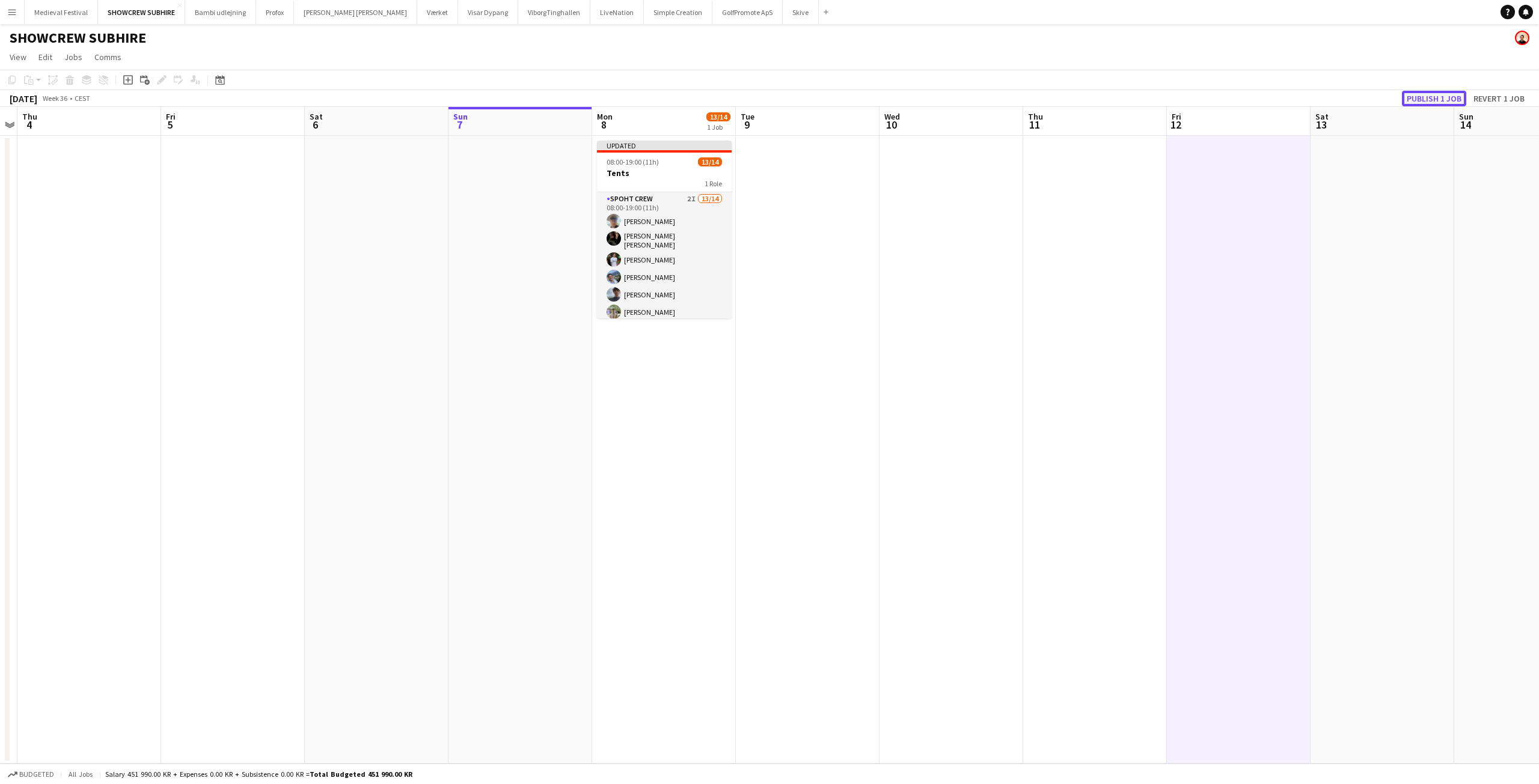
click at [1418, 100] on button "Publish 1 job" at bounding box center [1434, 98] width 64 height 16
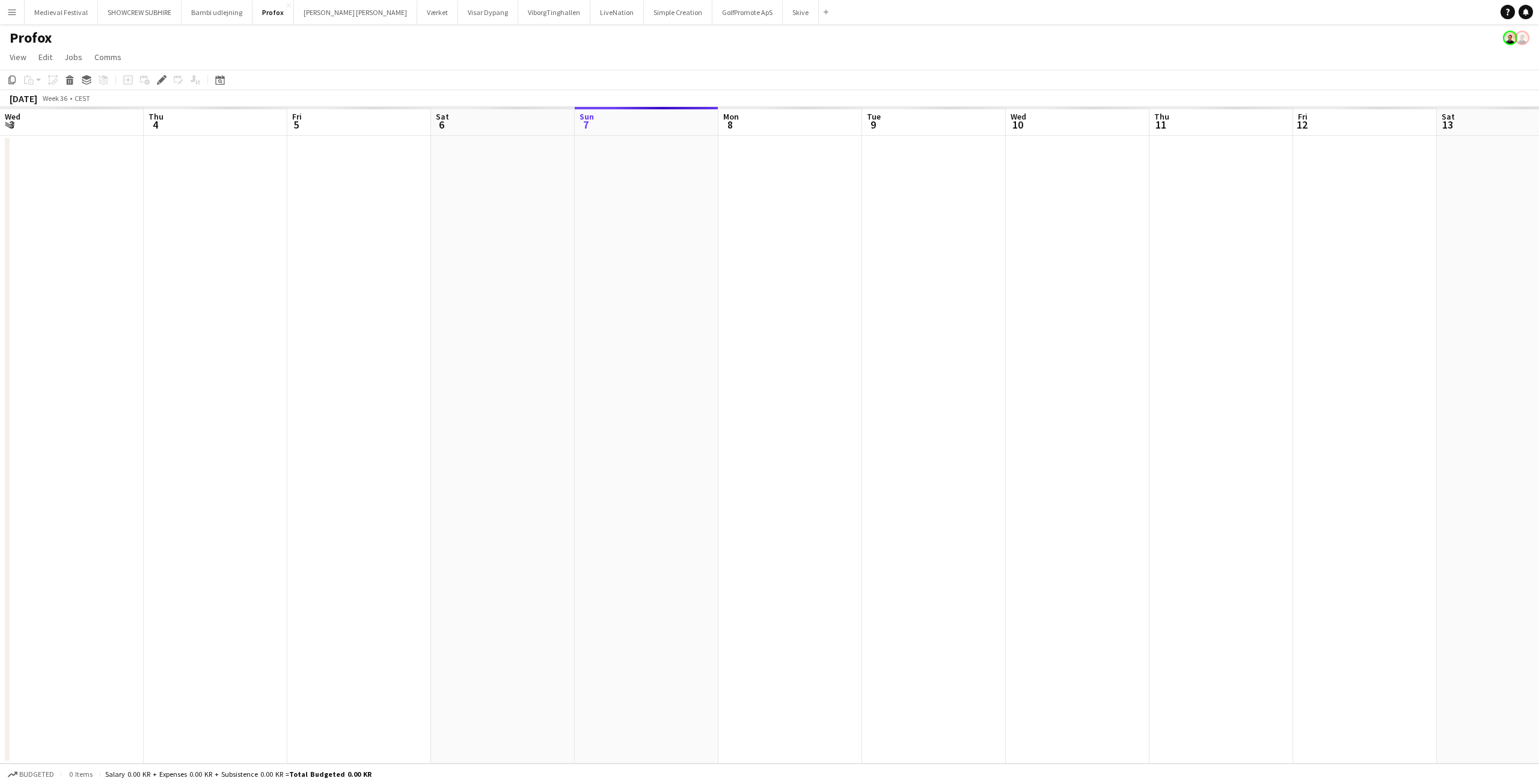
scroll to position [0, 414]
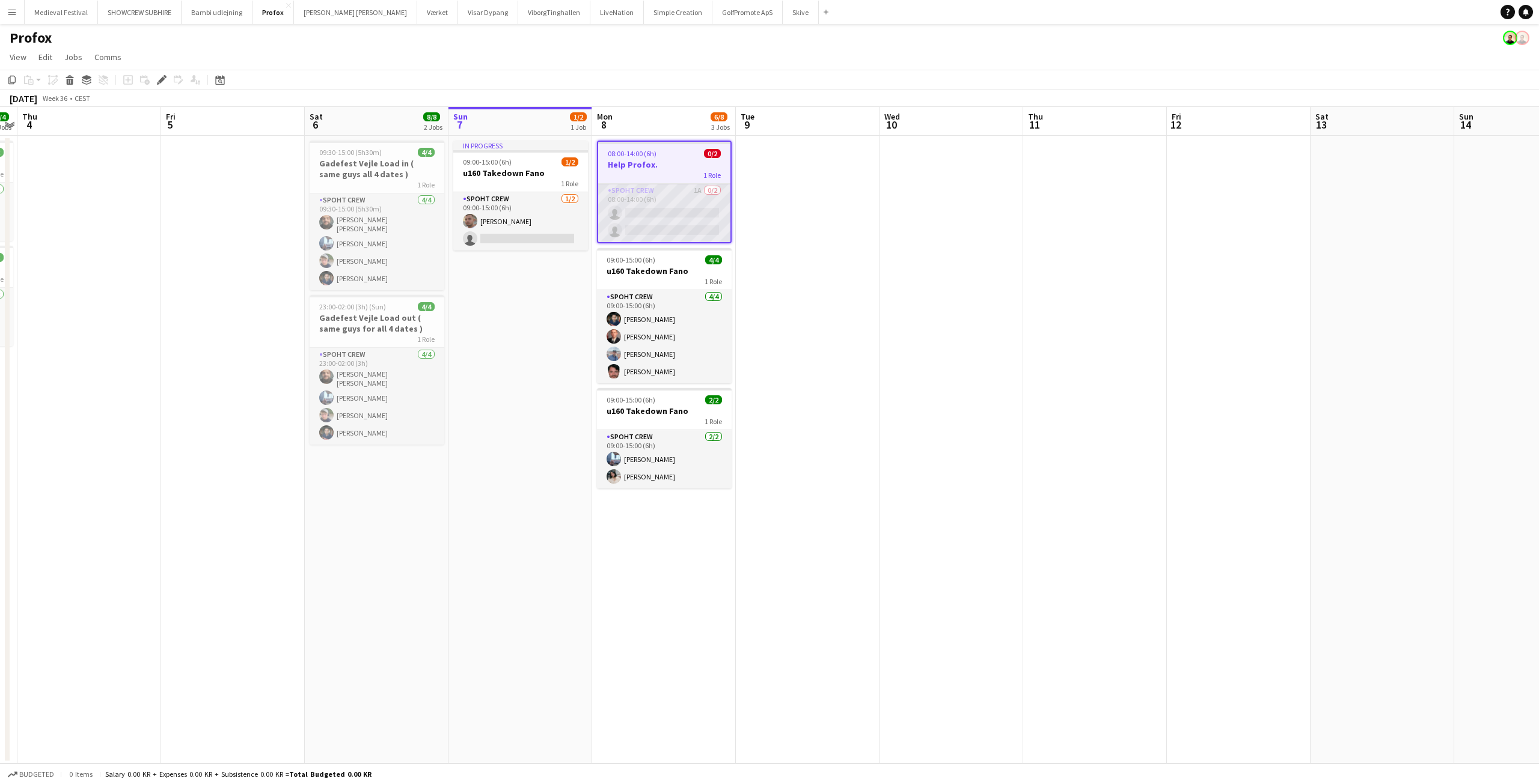
click at [672, 211] on app-card-role "Spoht Crew 1A 0/2 08:00-14:00 (6h) single-neutral-actions single-neutral-actions" at bounding box center [664, 212] width 132 height 58
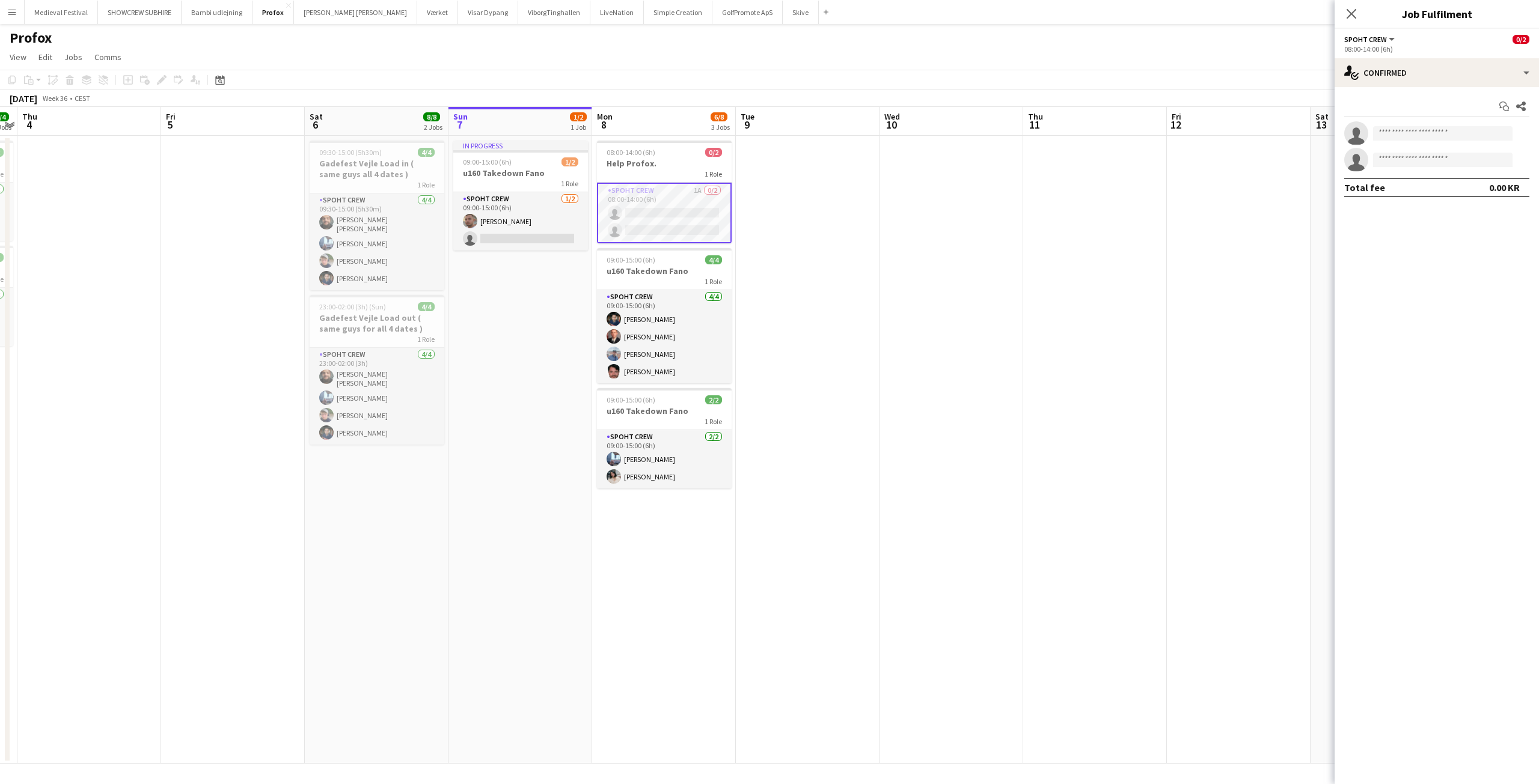
click at [1406, 96] on div "Start chat Share single-neutral-actions single-neutral-actions Total fee 0.00 KR" at bounding box center [1436, 147] width 204 height 120
click at [1419, 80] on div "single-neutral-actions-check-2 Confirmed" at bounding box center [1436, 72] width 204 height 29
click at [1475, 188] on div "single-neutral-actions-information Applicants" at bounding box center [1476, 195] width 119 height 24
click at [1378, 165] on div "Not rated" at bounding box center [1388, 160] width 31 height 9
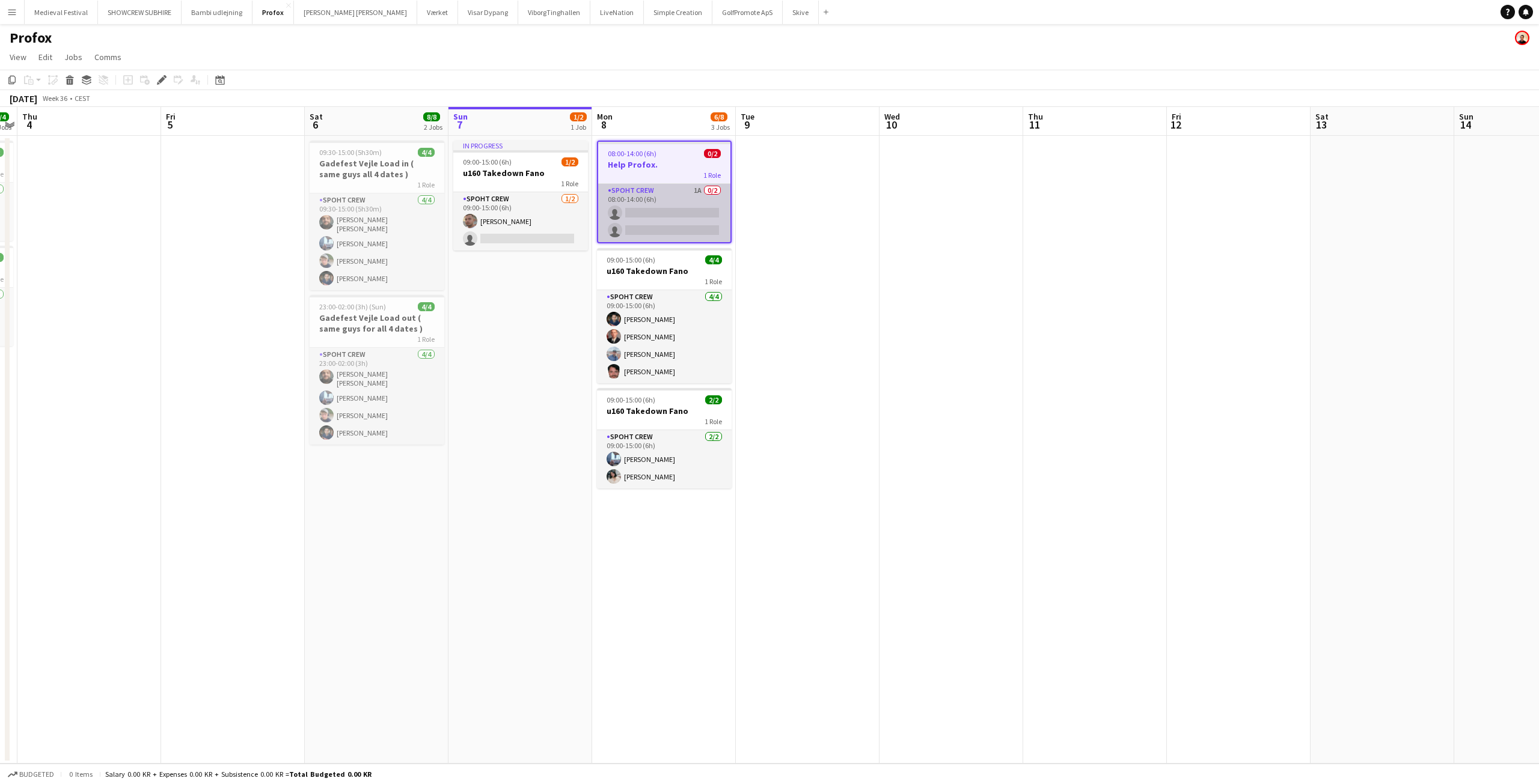
click at [672, 193] on app-card-role "Spoht Crew 1A 0/2 08:00-14:00 (6h) single-neutral-actions single-neutral-actions" at bounding box center [664, 212] width 132 height 58
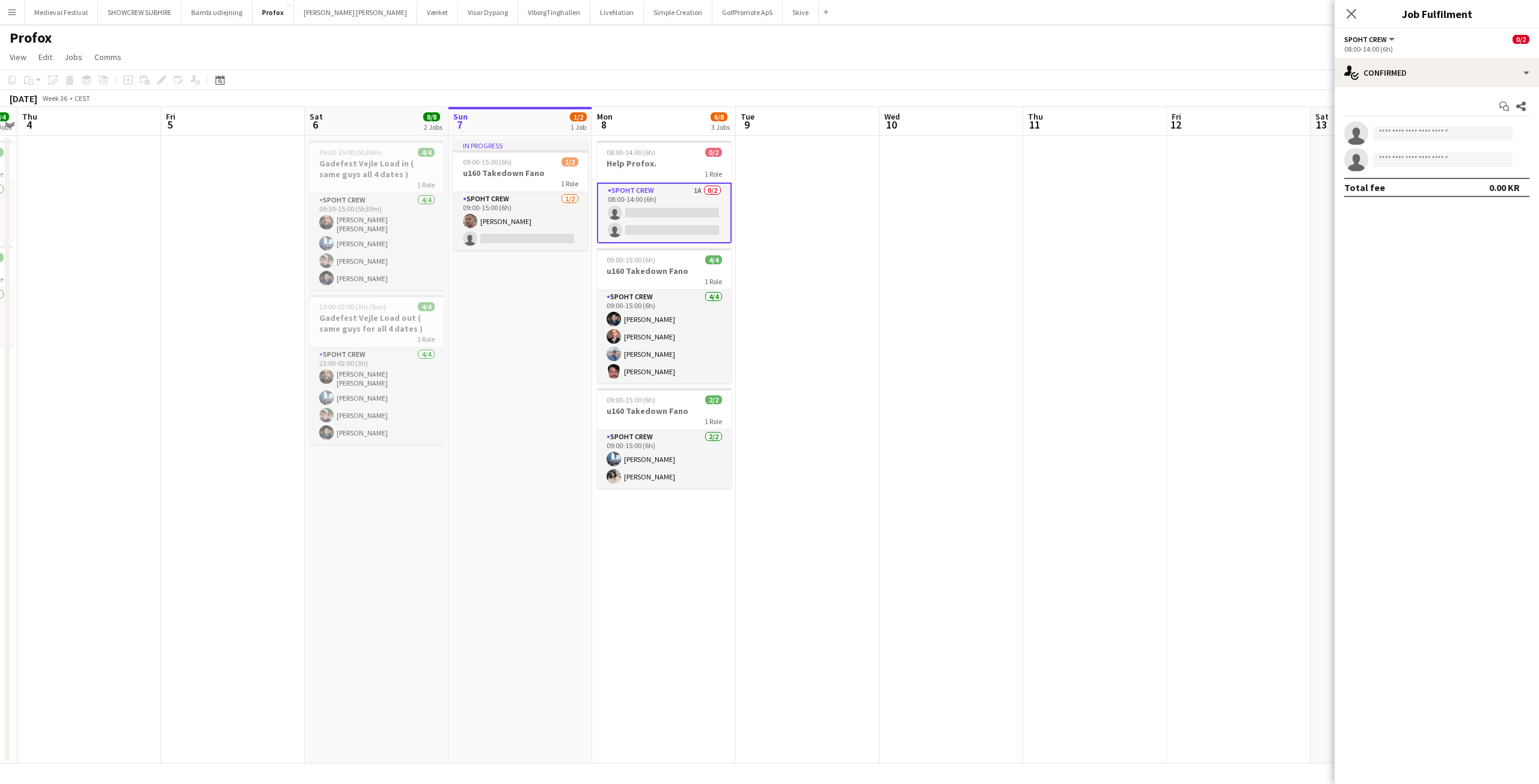
click at [1067, 246] on app-date-cell at bounding box center [1095, 450] width 144 height 628
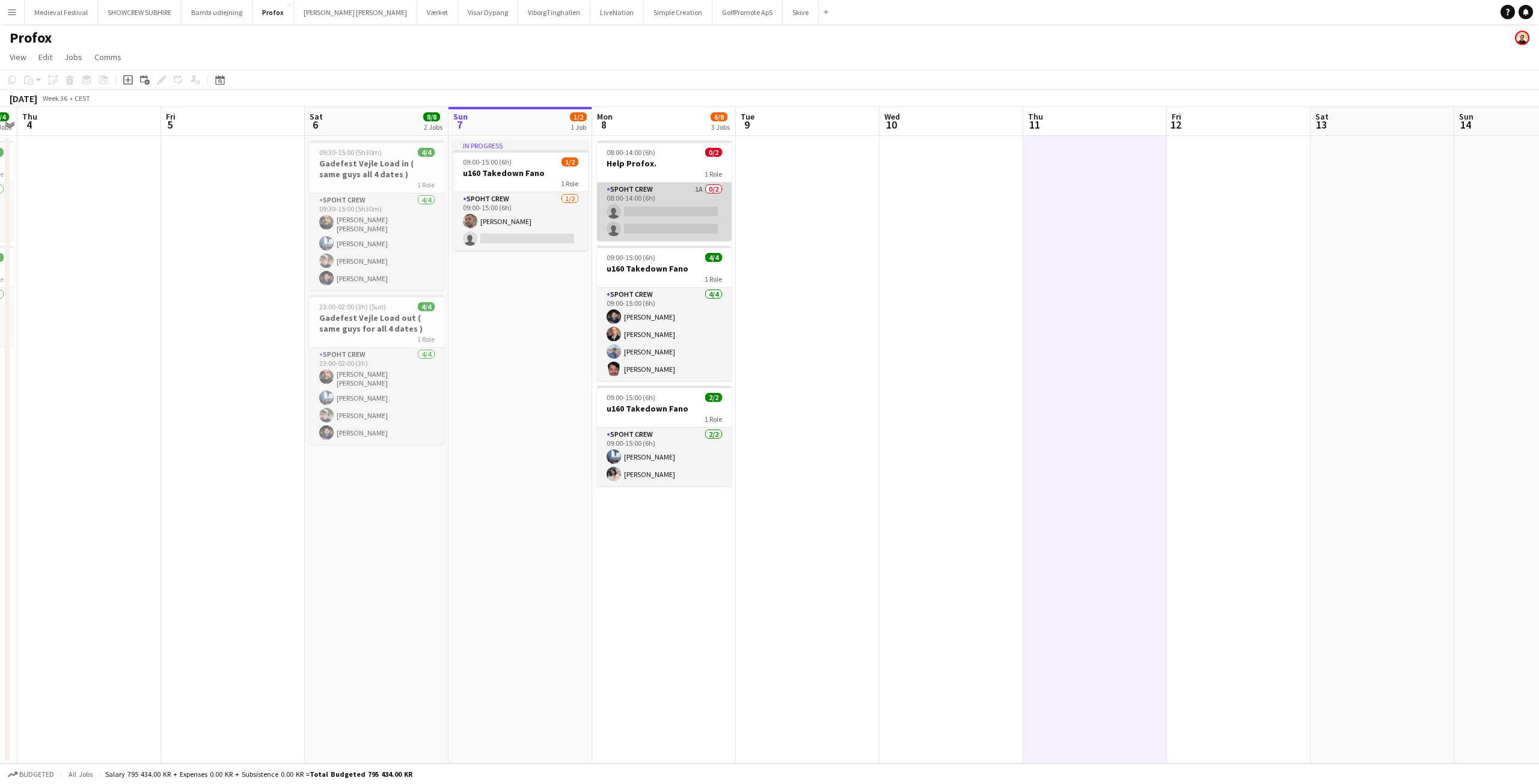
click at [731, 210] on app-card-role "Spoht Crew 1A 0/2 08:00-14:00 (6h) single-neutral-actions single-neutral-actions" at bounding box center [663, 211] width 135 height 58
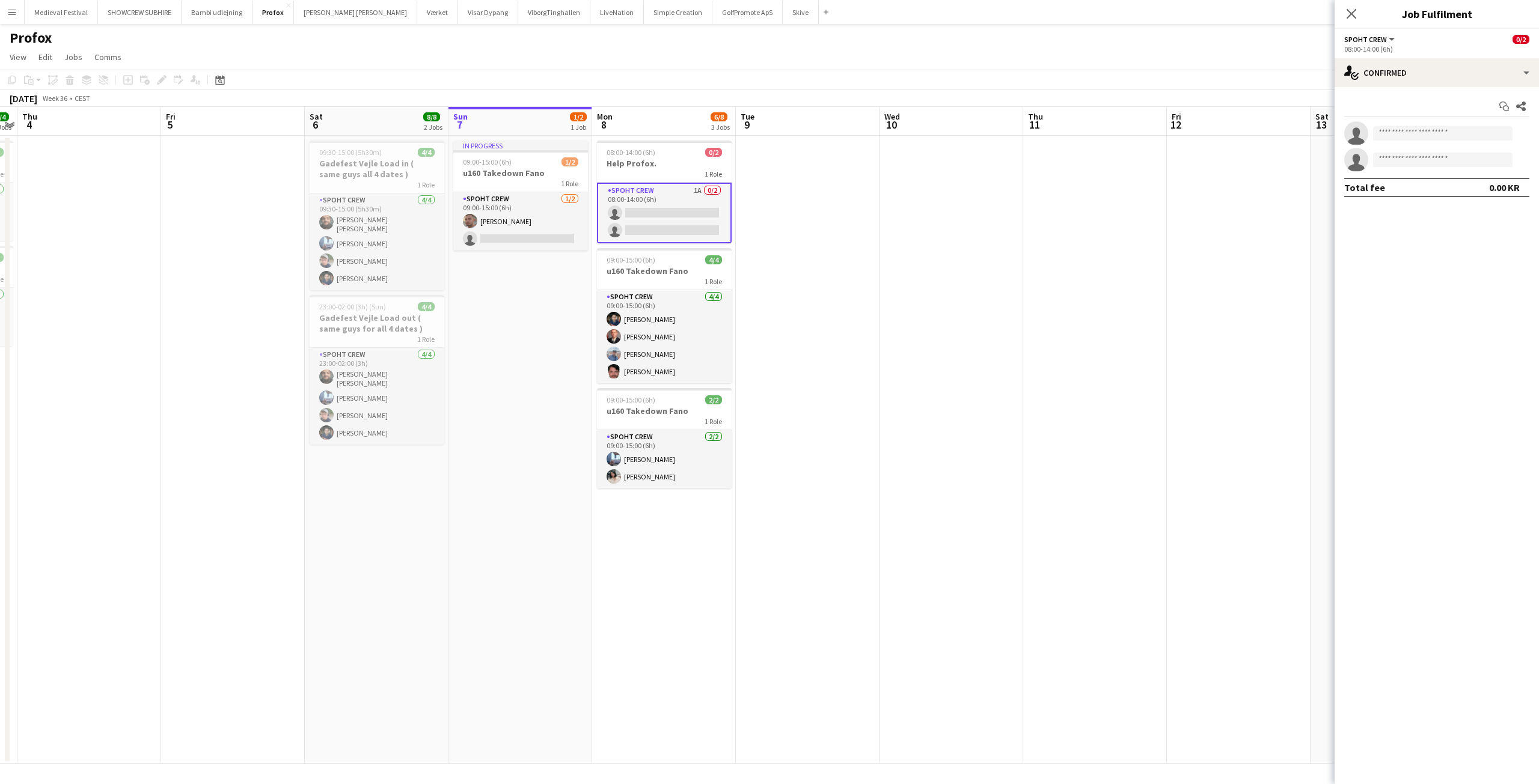
click at [1384, 278] on mat-expansion-panel "check Confirmed Start chat Share single-neutral-actions single-neutral-actions …" at bounding box center [1436, 436] width 204 height 697
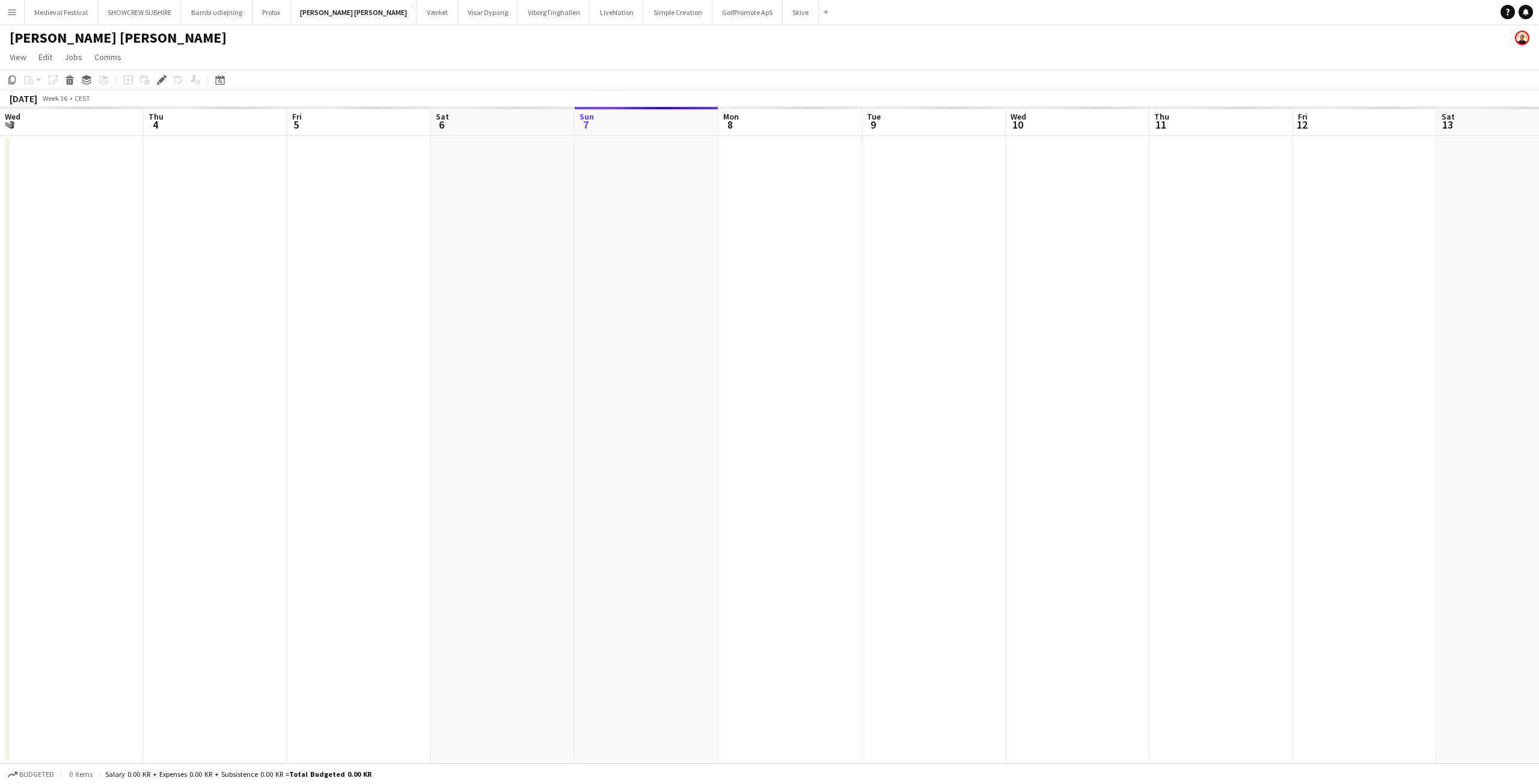
scroll to position [0, 414]
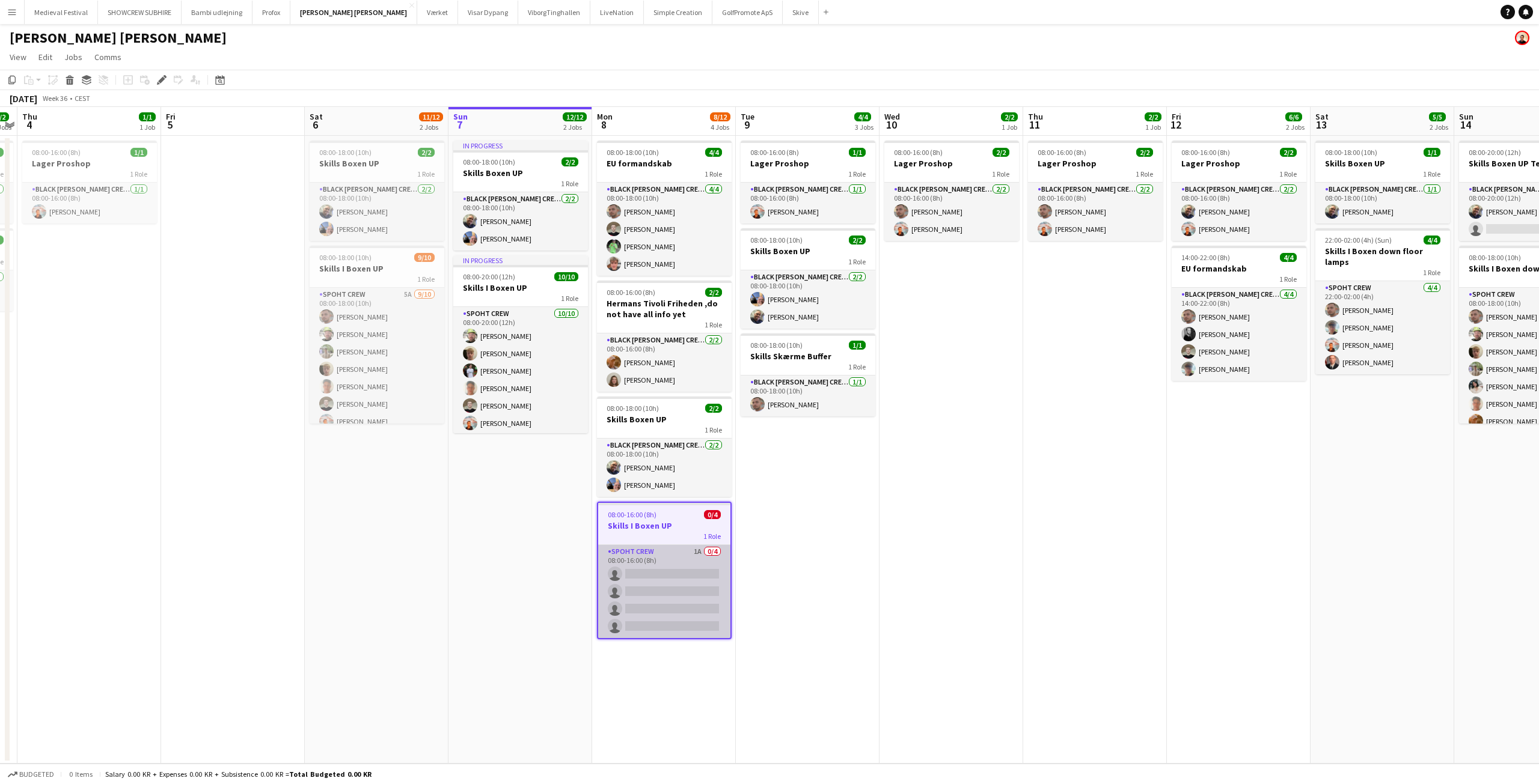
click at [707, 565] on app-card-role "Spoht Crew 1A 0/4 08:00-16:00 (8h) single-neutral-actions single-neutral-action…" at bounding box center [664, 591] width 132 height 93
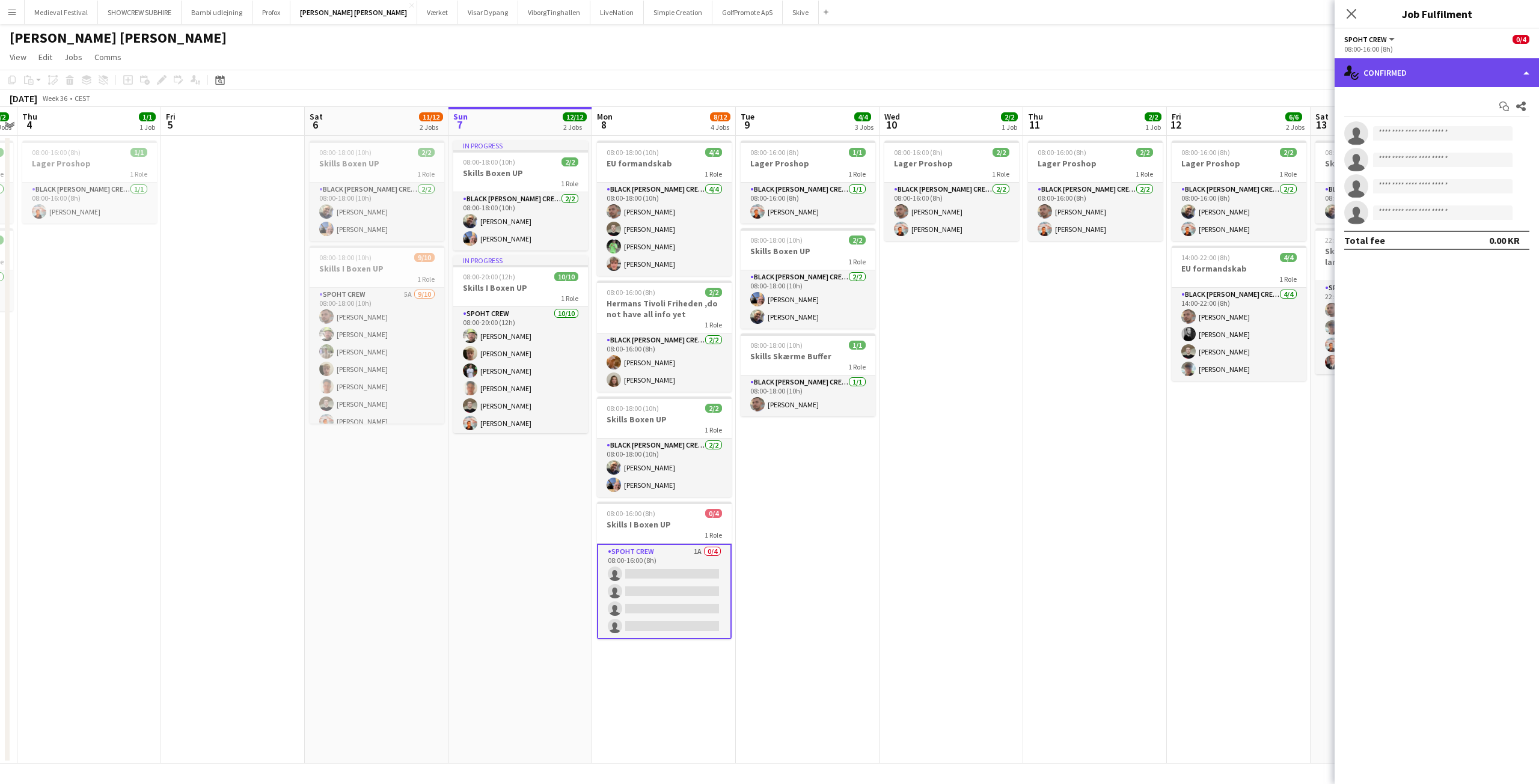
click at [1439, 77] on div "single-neutral-actions-check-2 Confirmed" at bounding box center [1436, 72] width 204 height 29
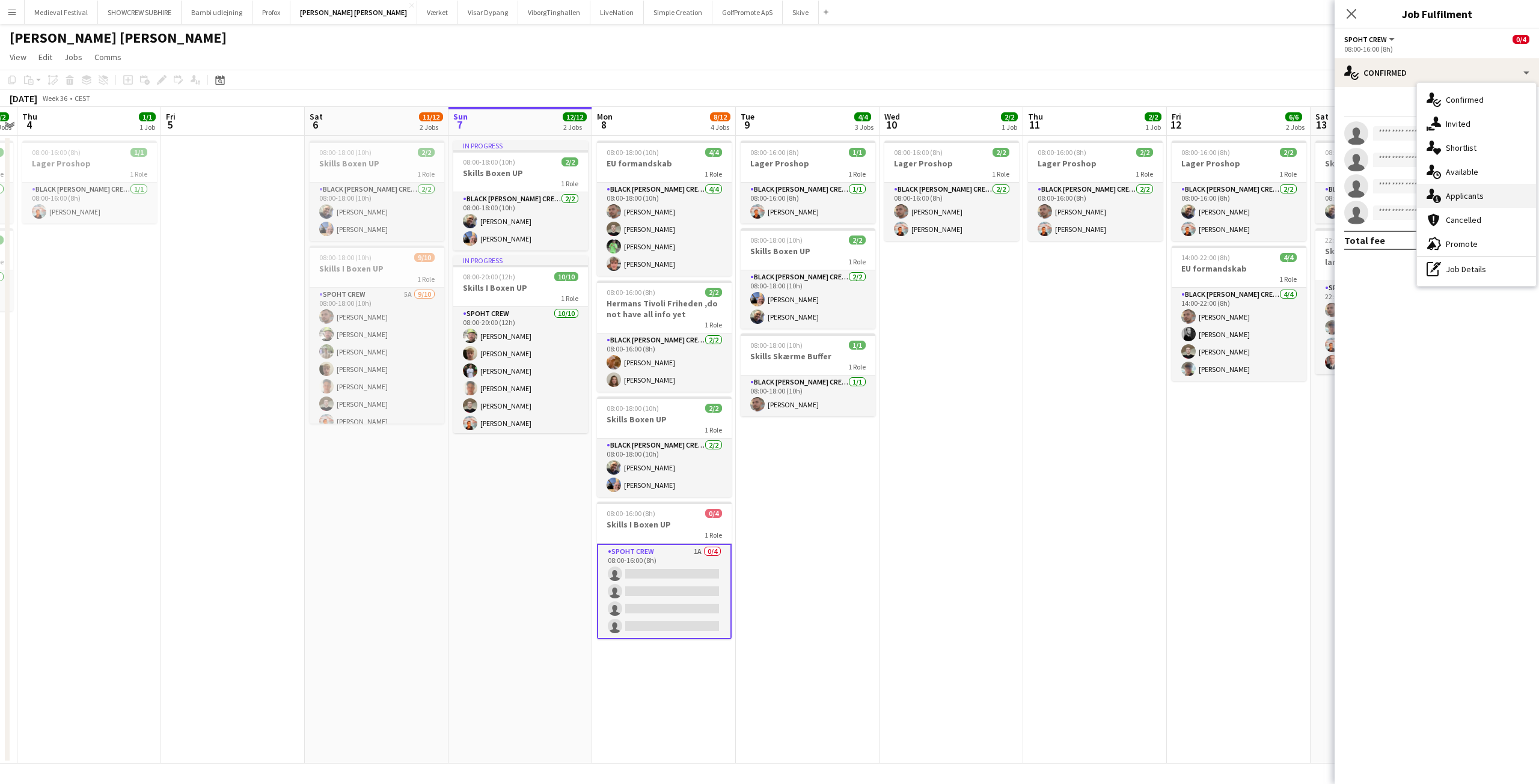
click at [1448, 192] on span "Applicants" at bounding box center [1464, 195] width 38 height 11
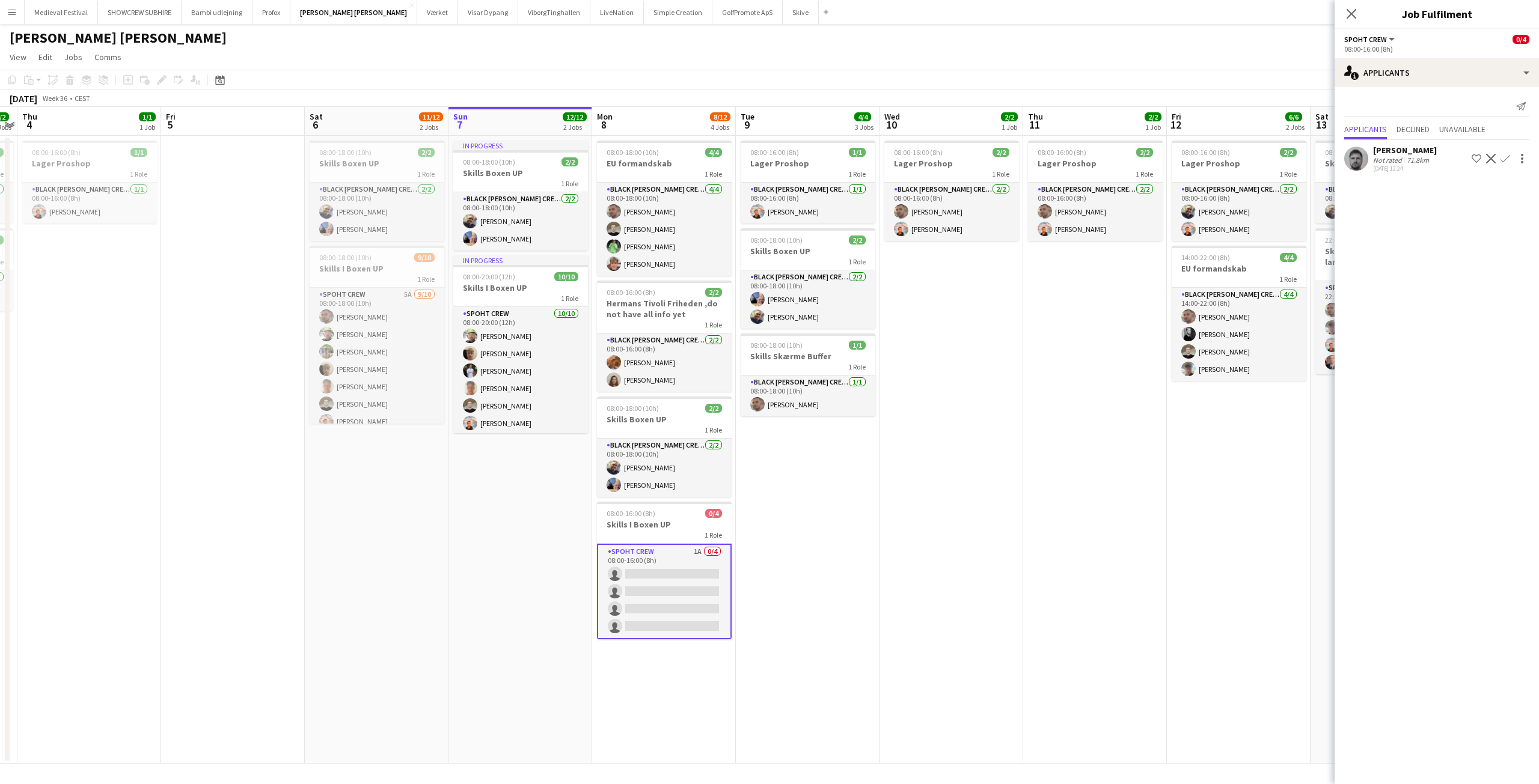
click at [1379, 156] on div "Zygimantas Simoliunas" at bounding box center [1404, 150] width 64 height 11
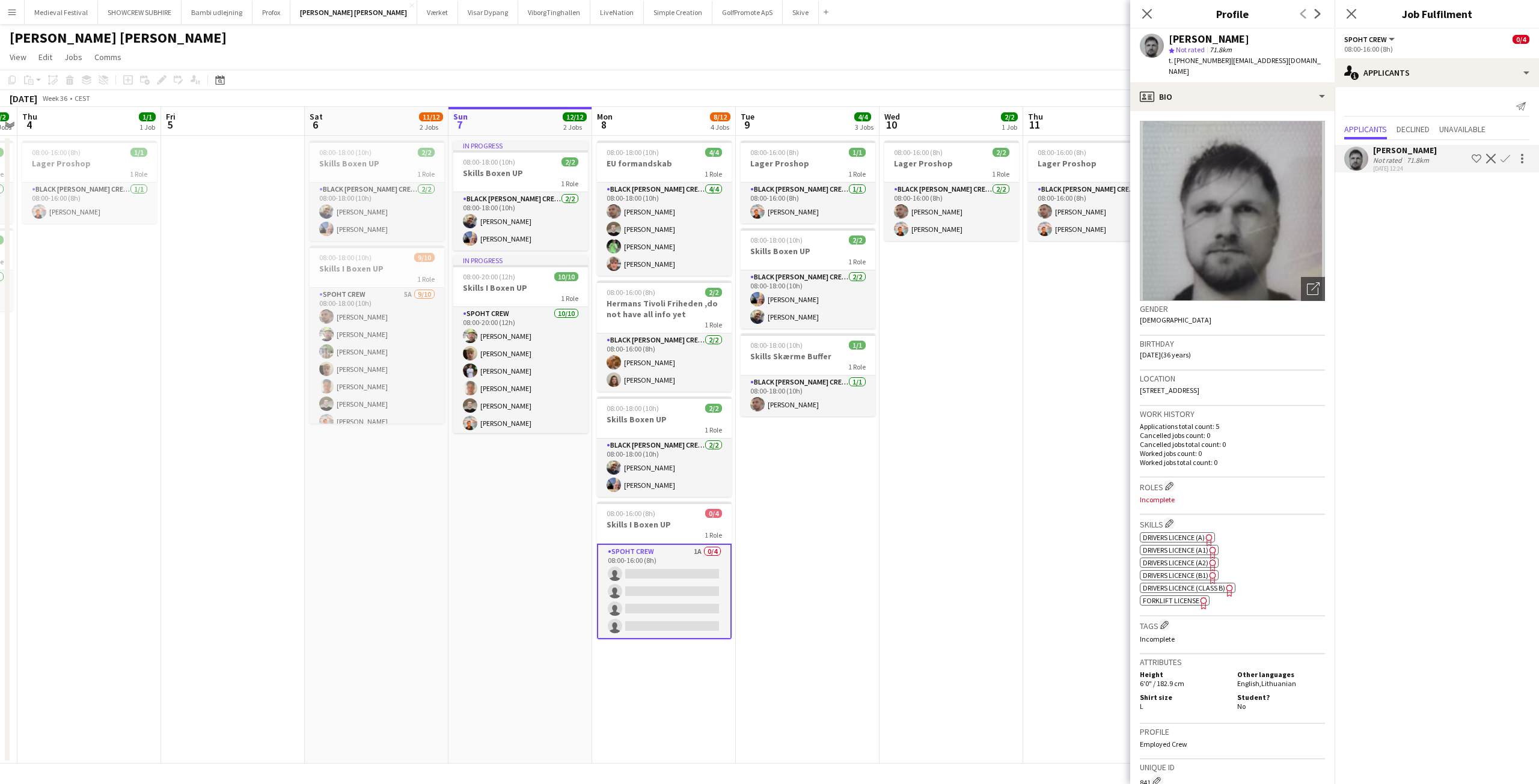
click at [931, 584] on app-date-cell "08:00-16:00 (8h) 2/2 Lager Proshop 1 Role Black Luna Crew (Danny) 2/2 08:00-16:…" at bounding box center [951, 450] width 144 height 628
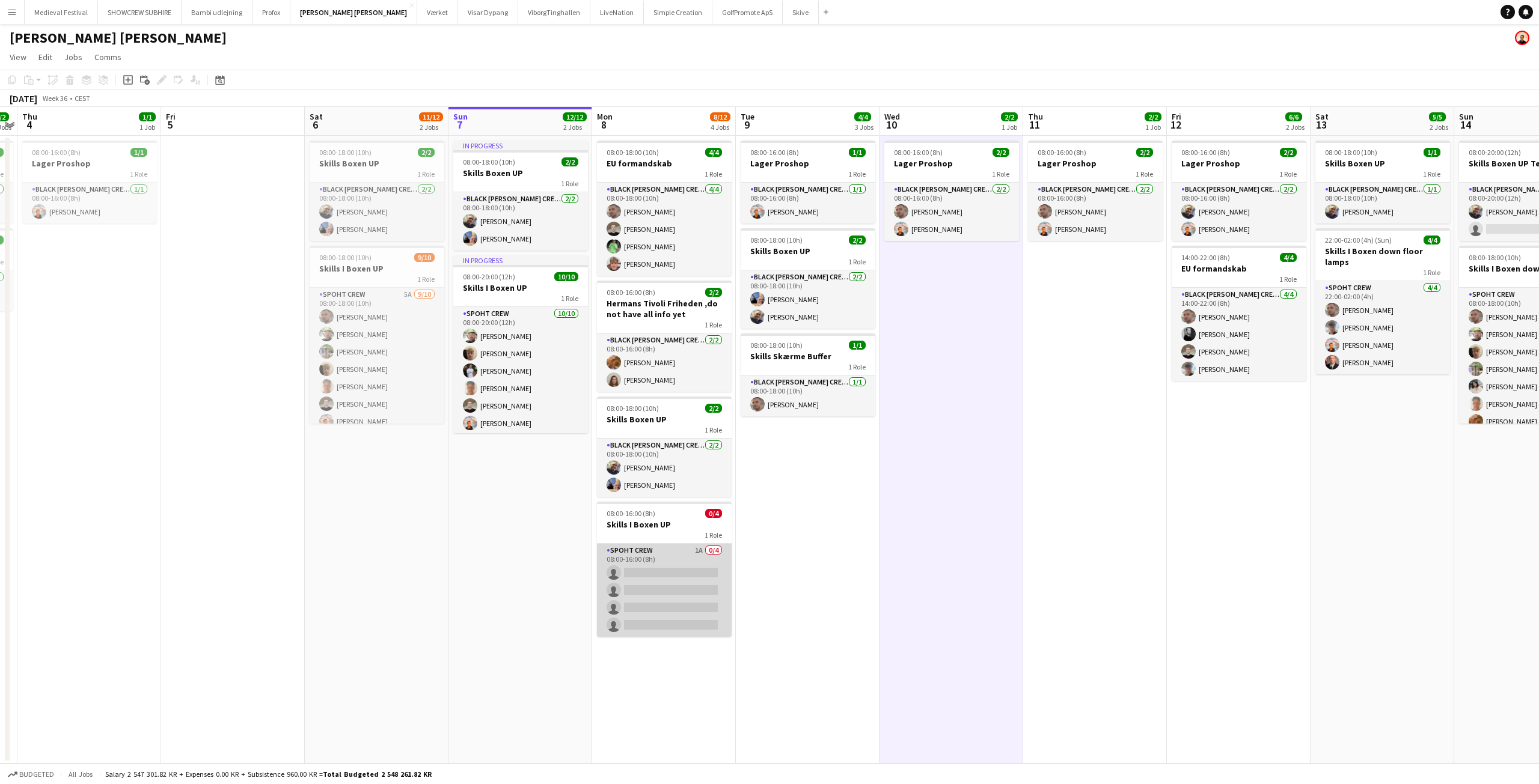
click at [645, 574] on app-card-role "Spoht Crew 1A 0/4 08:00-16:00 (8h) single-neutral-actions single-neutral-action…" at bounding box center [663, 591] width 135 height 93
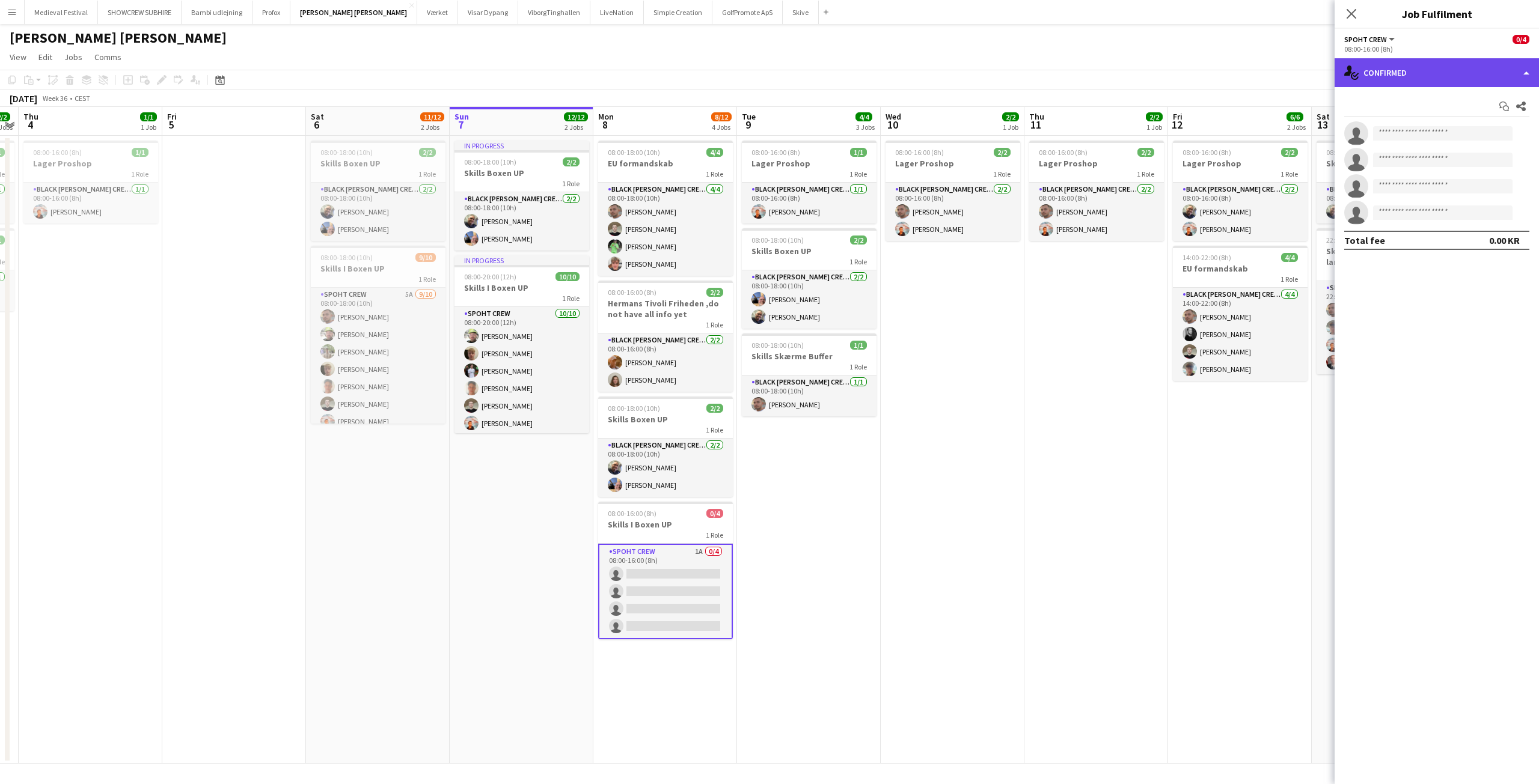
click at [1416, 77] on div "single-neutral-actions-check-2 Confirmed" at bounding box center [1436, 72] width 204 height 29
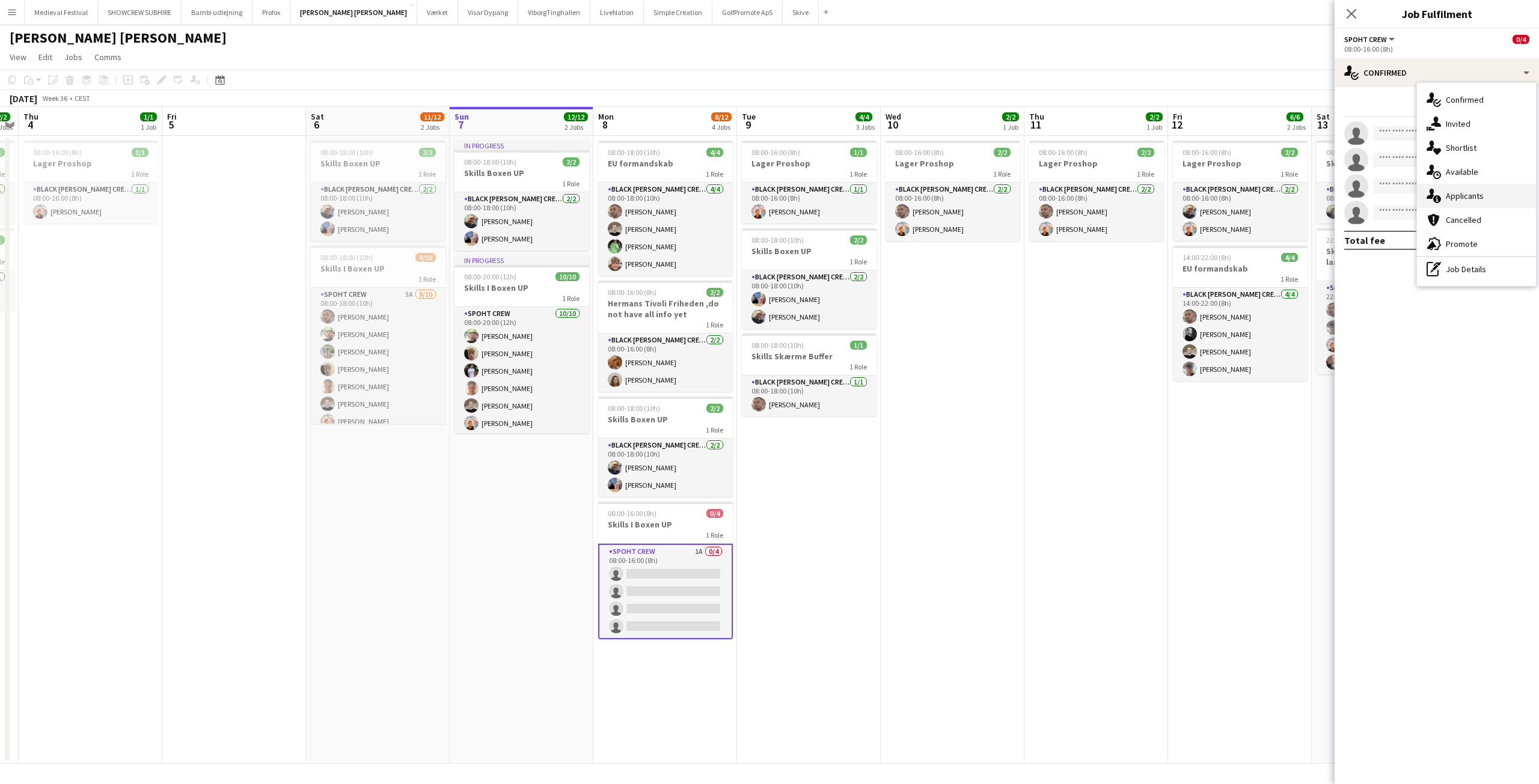
click at [1464, 199] on span "Applicants" at bounding box center [1464, 195] width 38 height 11
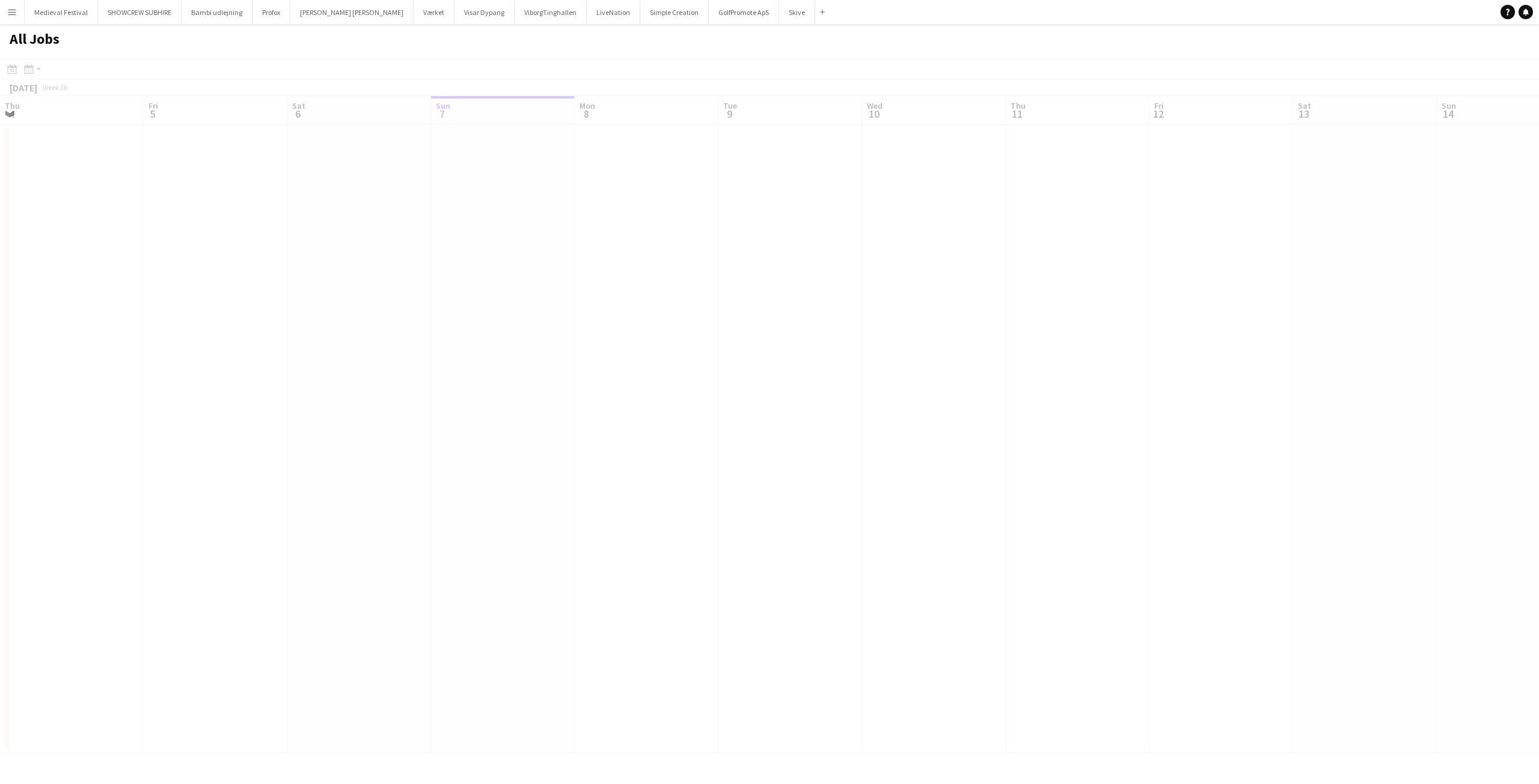
scroll to position [0, 287]
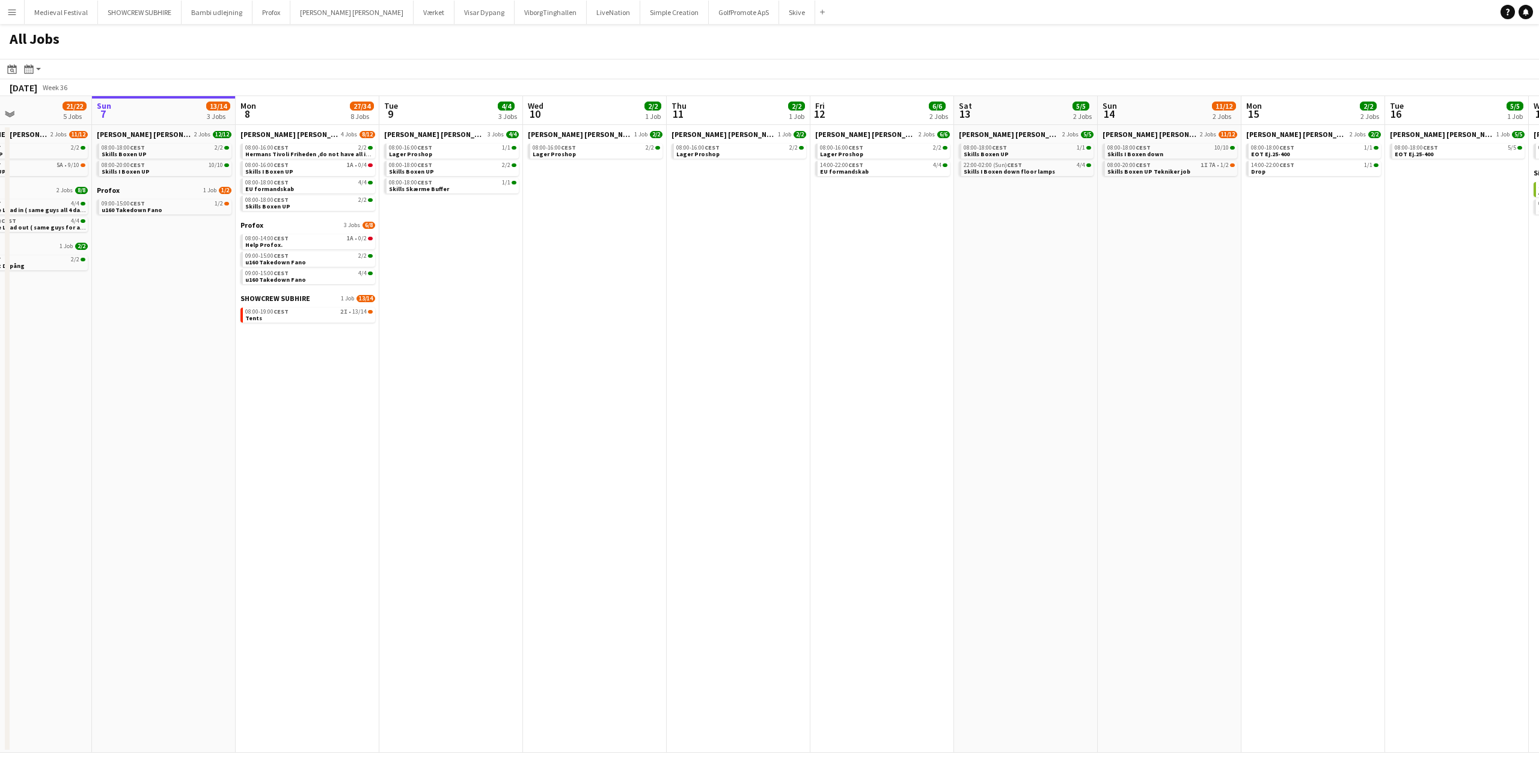
drag, startPoint x: 678, startPoint y: 259, endPoint x: 823, endPoint y: 290, distance: 148.3
click at [820, 290] on app-calendar-viewport "Thu 4 1/1 1 Job Fri 5 9/10 3 Jobs Sat 6 21/22 5 Jobs Sun 7 13/14 3 Jobs Mon 8 2…" at bounding box center [770, 424] width 1539 height 657
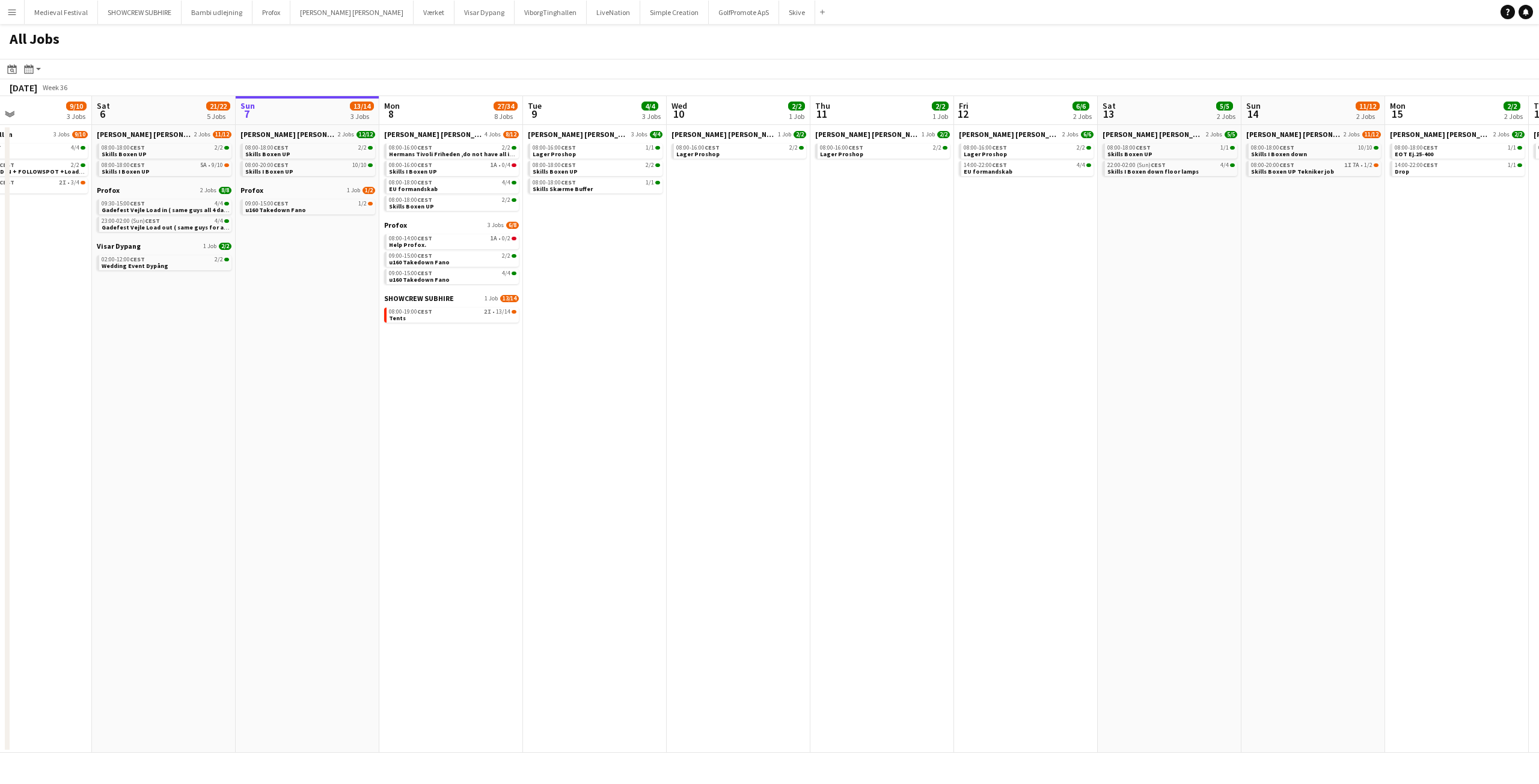
scroll to position [0, 289]
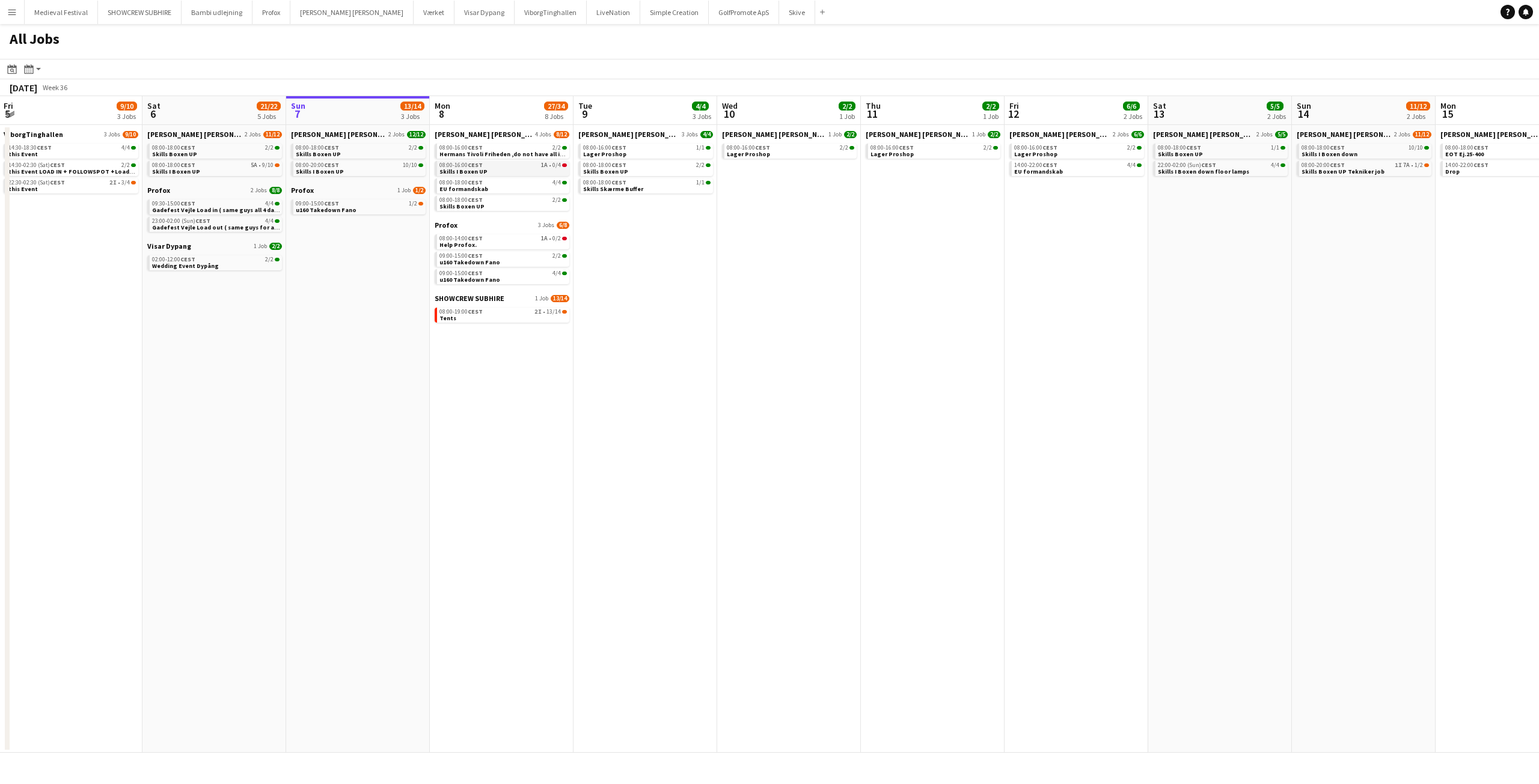
click at [528, 167] on div "08:00-16:00 CEST 1A • 0/4" at bounding box center [503, 165] width 127 height 6
click at [1523, 7] on link "Notifications" at bounding box center [1525, 12] width 15 height 15
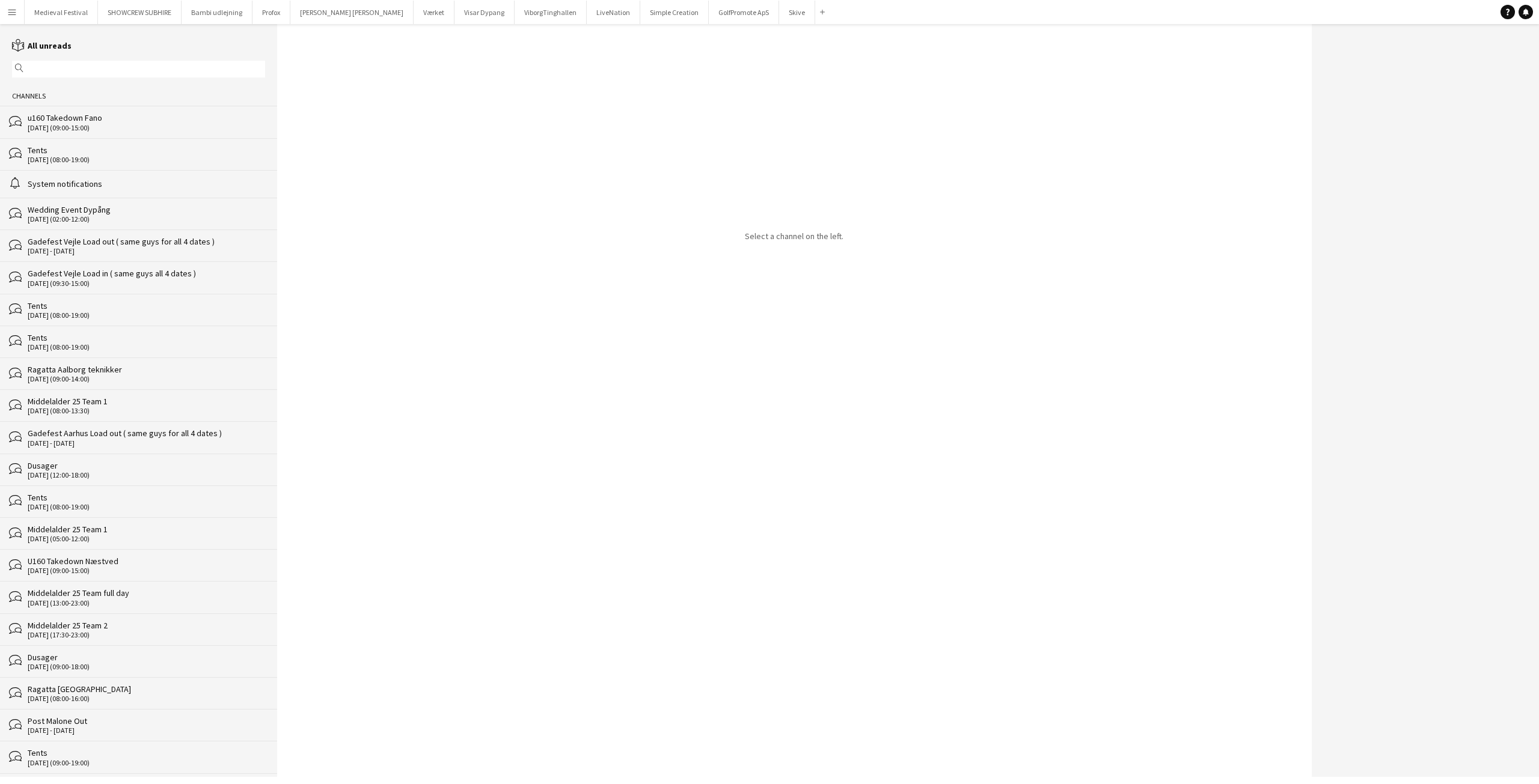
click at [91, 117] on div "u160 Takedown Fano" at bounding box center [146, 117] width 237 height 11
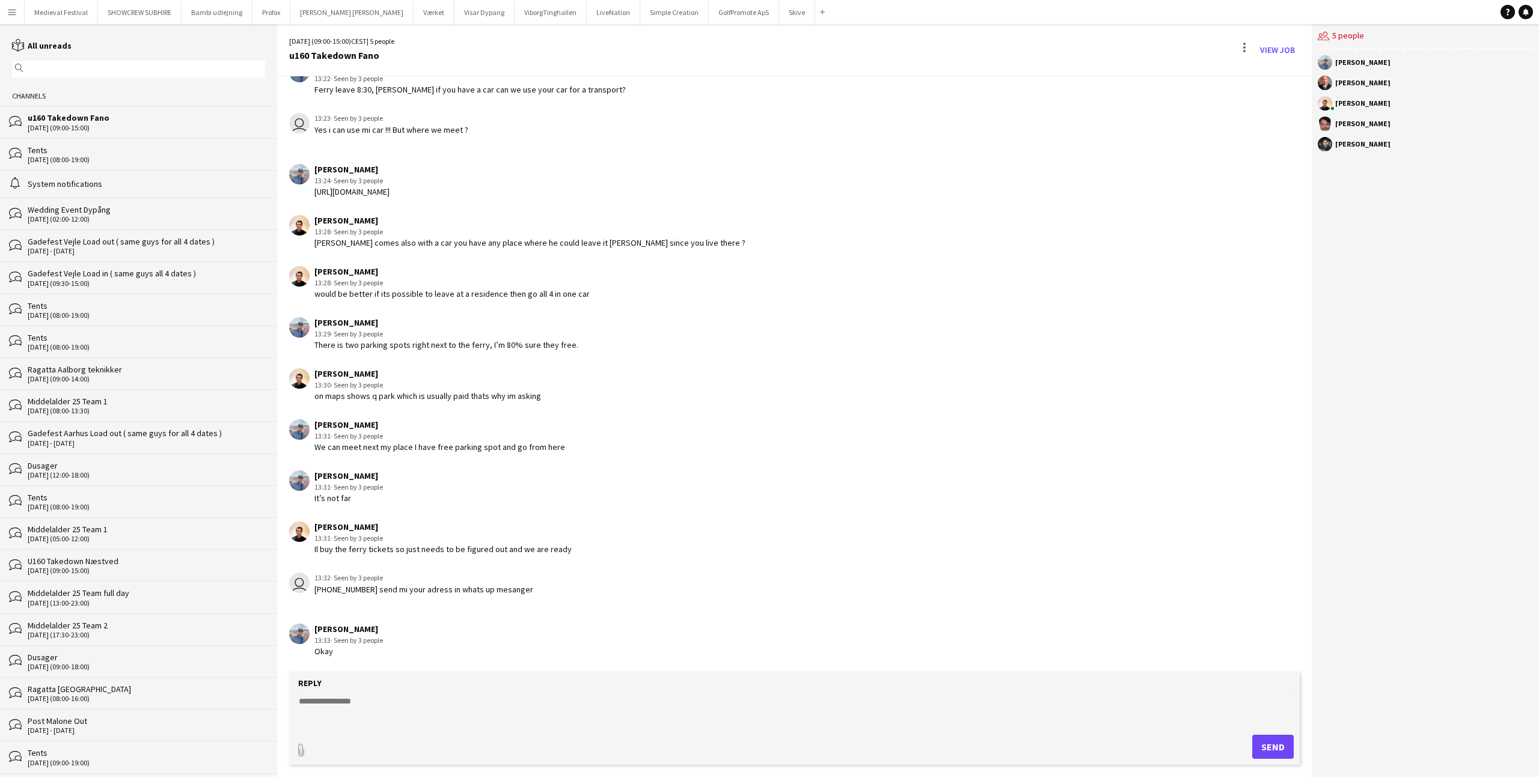
scroll to position [451, 0]
click at [464, 696] on textarea at bounding box center [796, 711] width 998 height 31
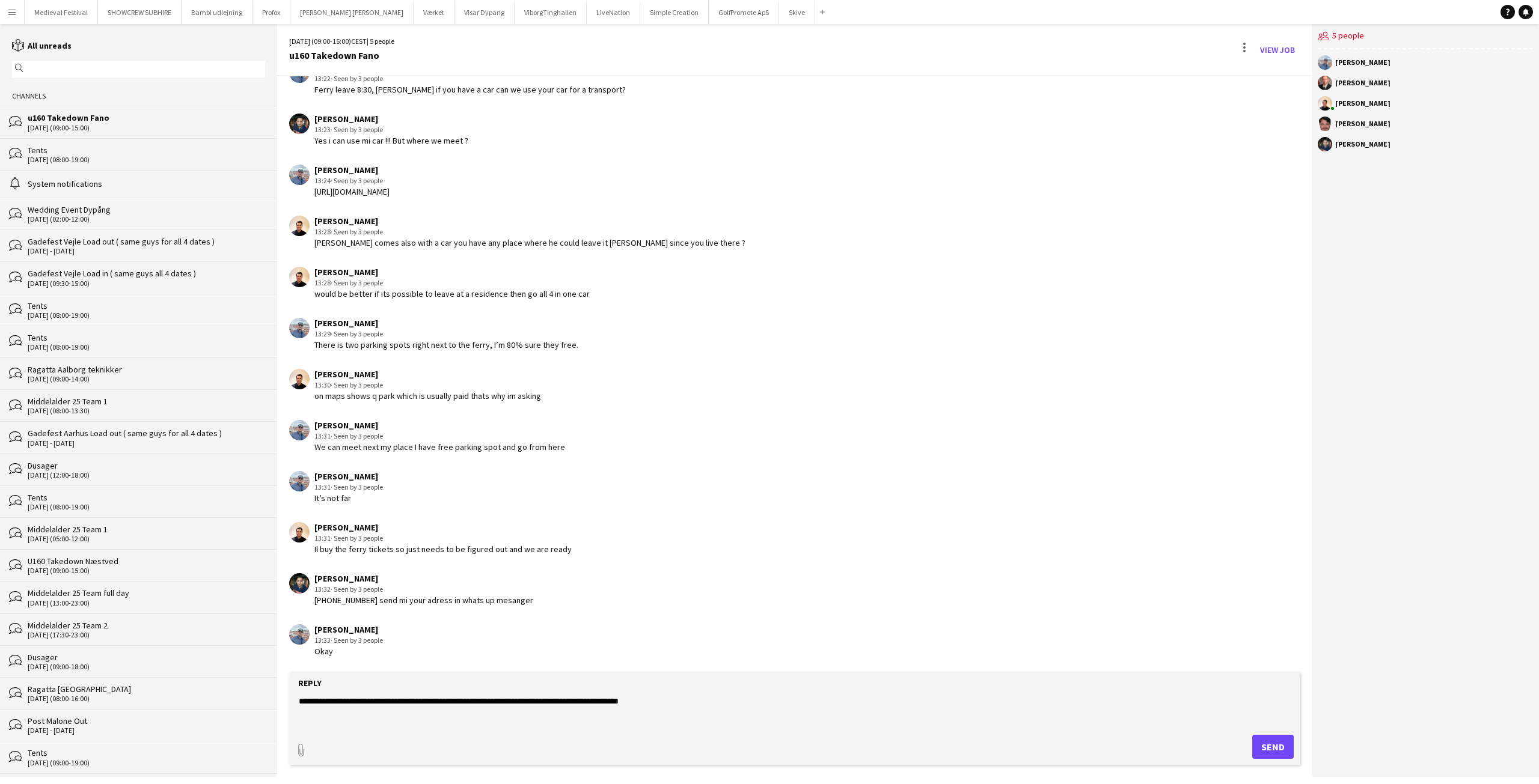
type textarea "**********"
click at [1267, 742] on button "Send" at bounding box center [1272, 746] width 42 height 24
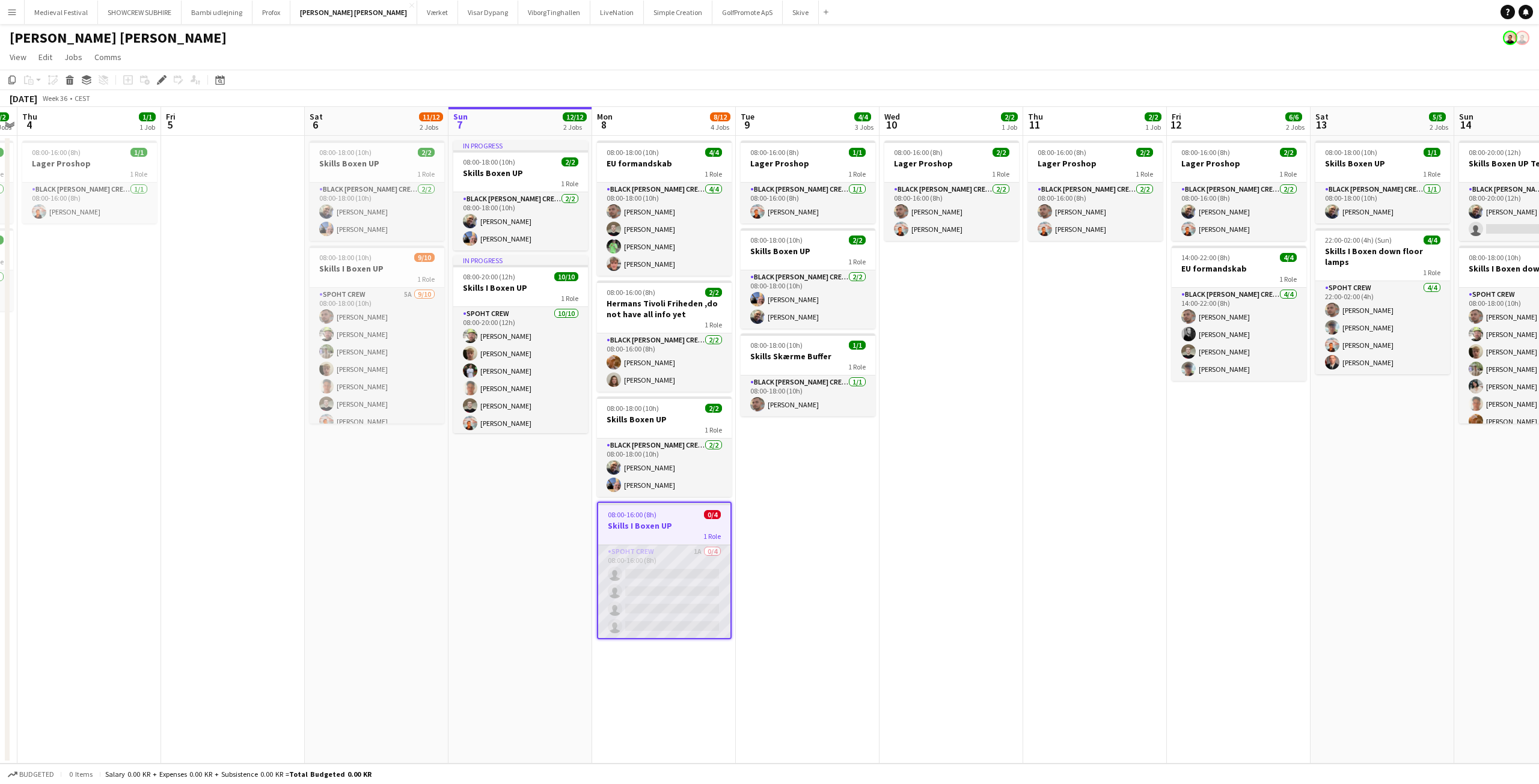
click at [673, 591] on app-card-role "Spoht Crew 1A 0/4 08:00-16:00 (8h) single-neutral-actions single-neutral-action…" at bounding box center [664, 591] width 132 height 93
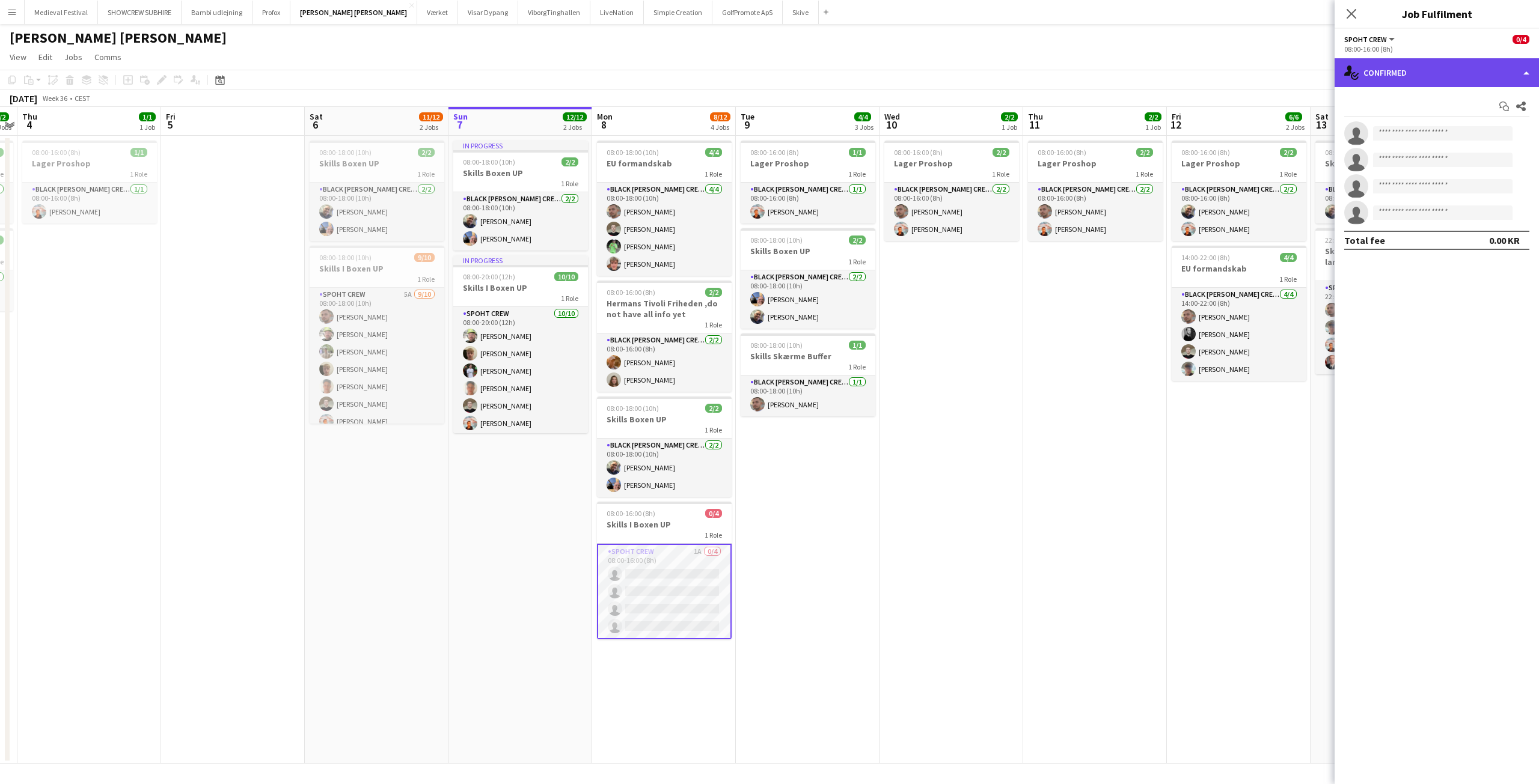
click at [1425, 82] on div "single-neutral-actions-check-2 Confirmed" at bounding box center [1436, 72] width 204 height 29
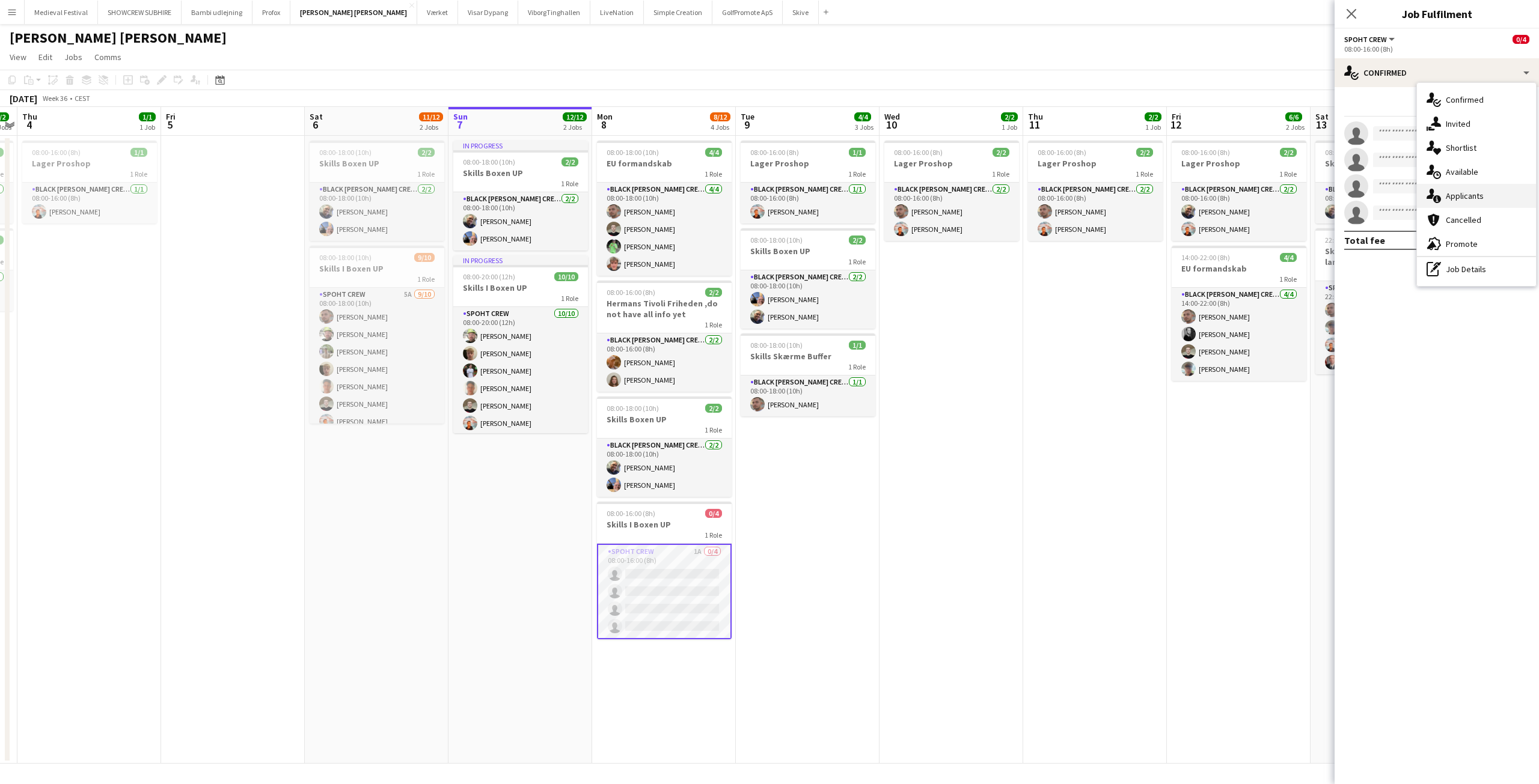
click at [1470, 193] on span "Applicants" at bounding box center [1464, 195] width 38 height 11
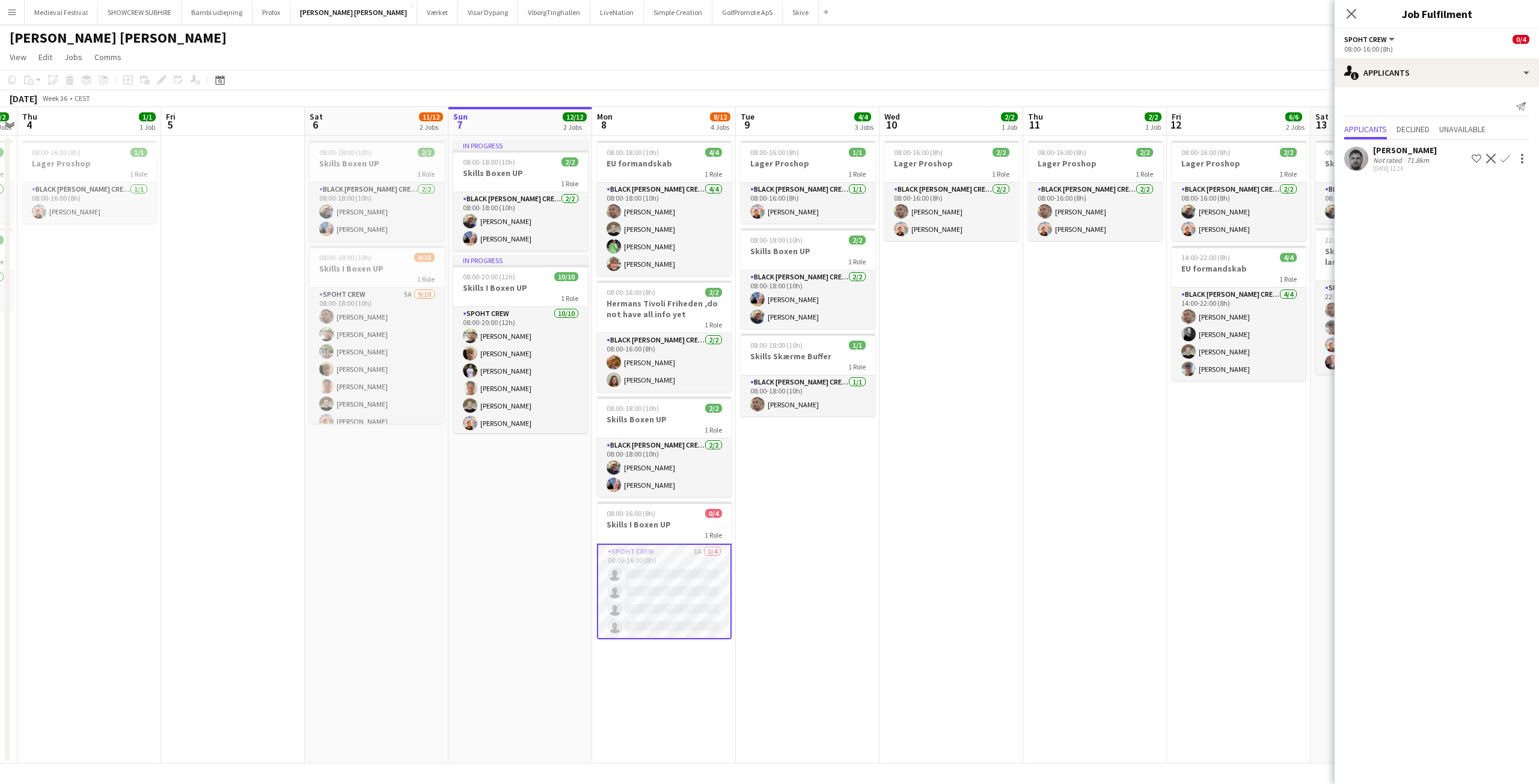
click at [1500, 163] on app-icon "Confirm" at bounding box center [1505, 159] width 10 height 10
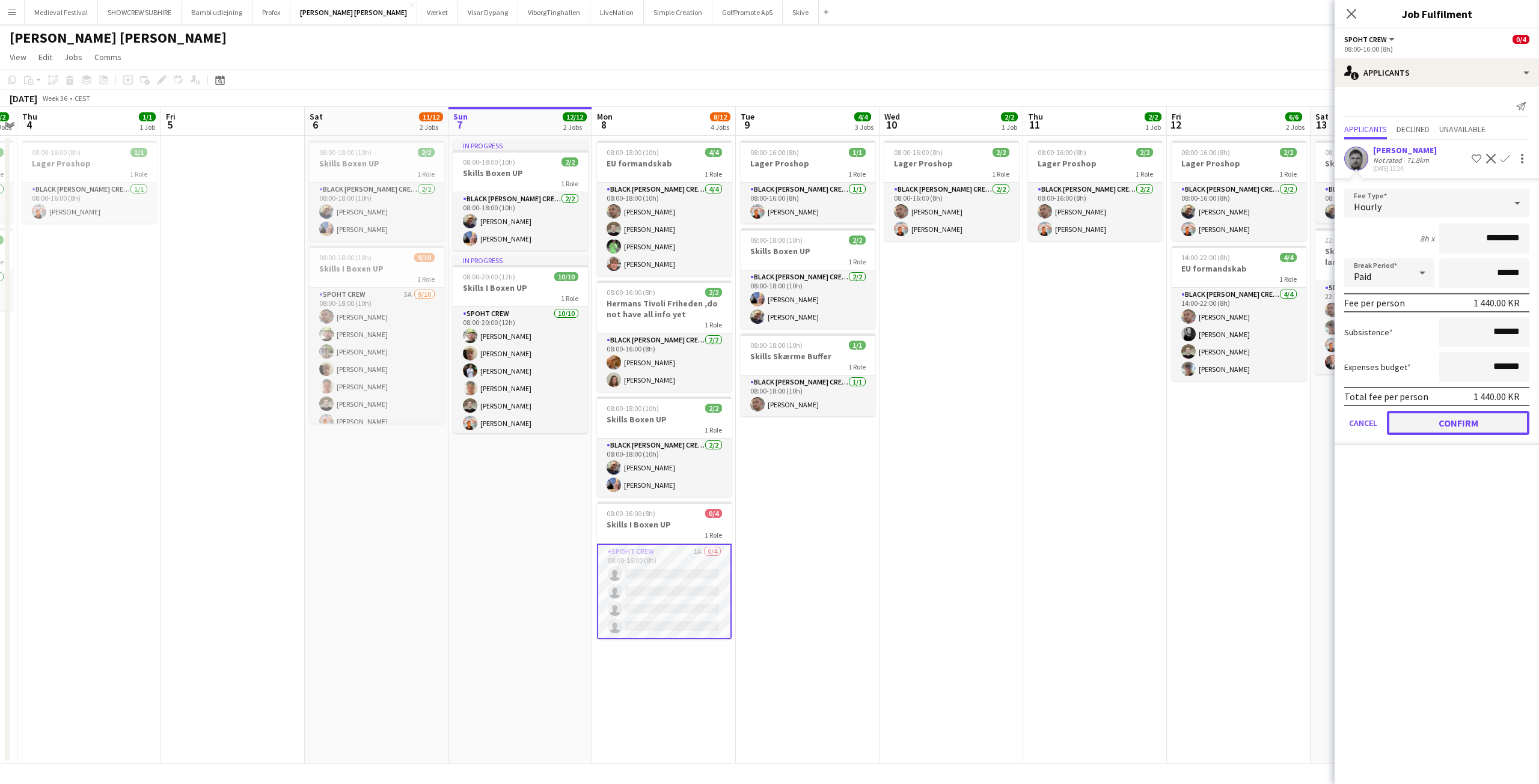
click at [1436, 423] on button "Confirm" at bounding box center [1457, 423] width 143 height 24
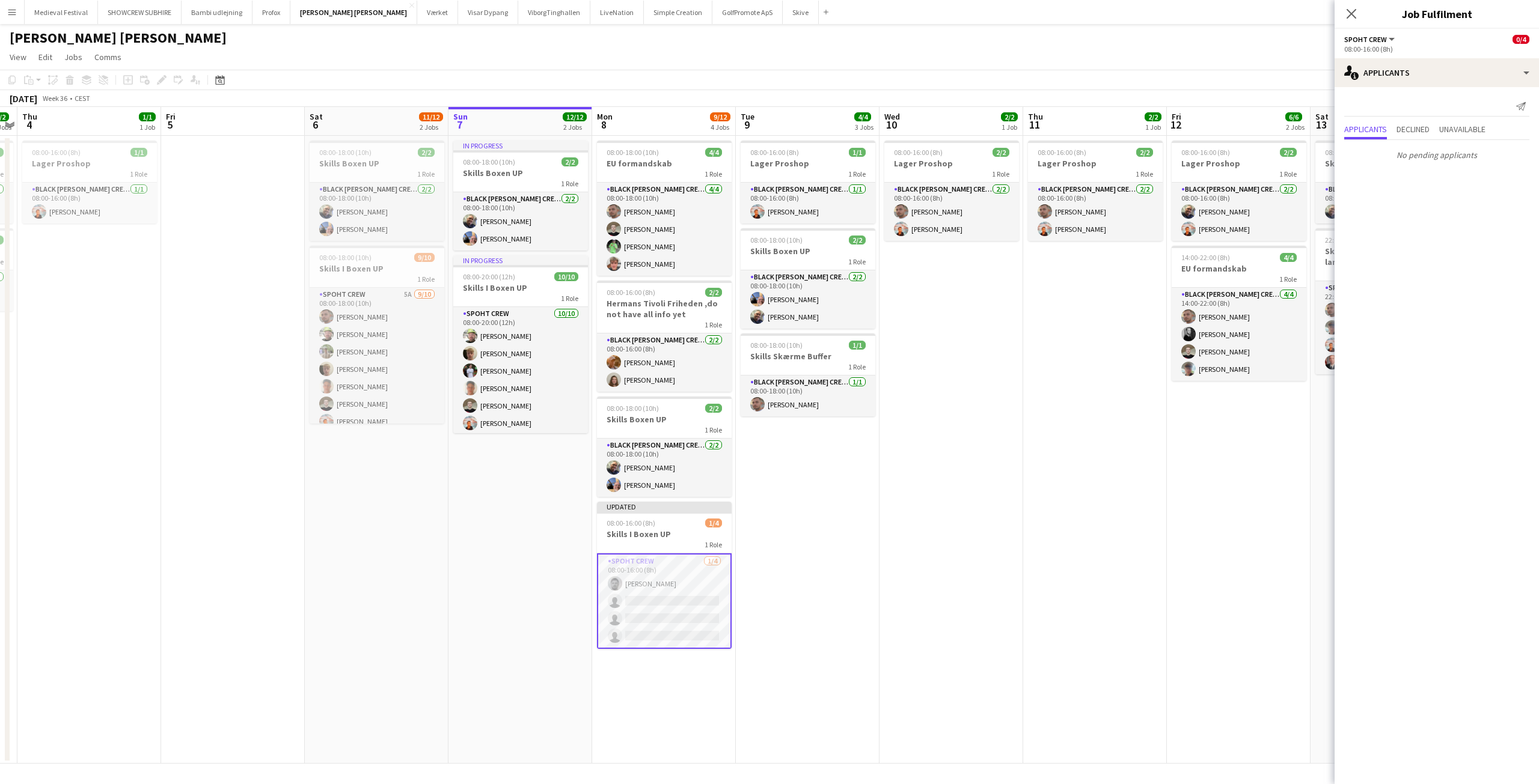
click at [1117, 464] on app-date-cell "08:00-16:00 (8h) 2/2 Lager Proshop 1 Role Black Luna Crew (Danny) 2/2 08:00-16:…" at bounding box center [1095, 450] width 144 height 628
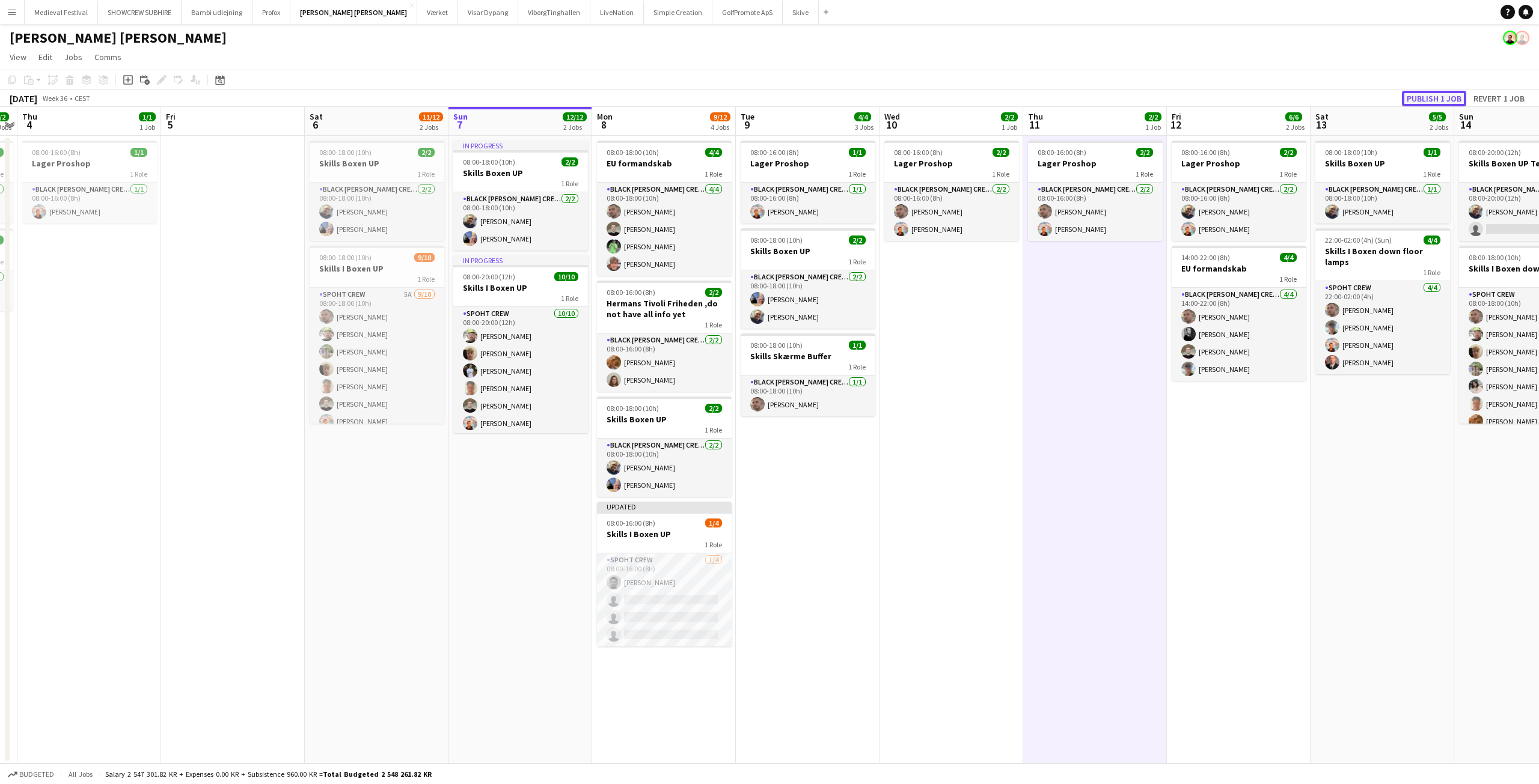
click at [1427, 98] on button "Publish 1 job" at bounding box center [1434, 98] width 64 height 16
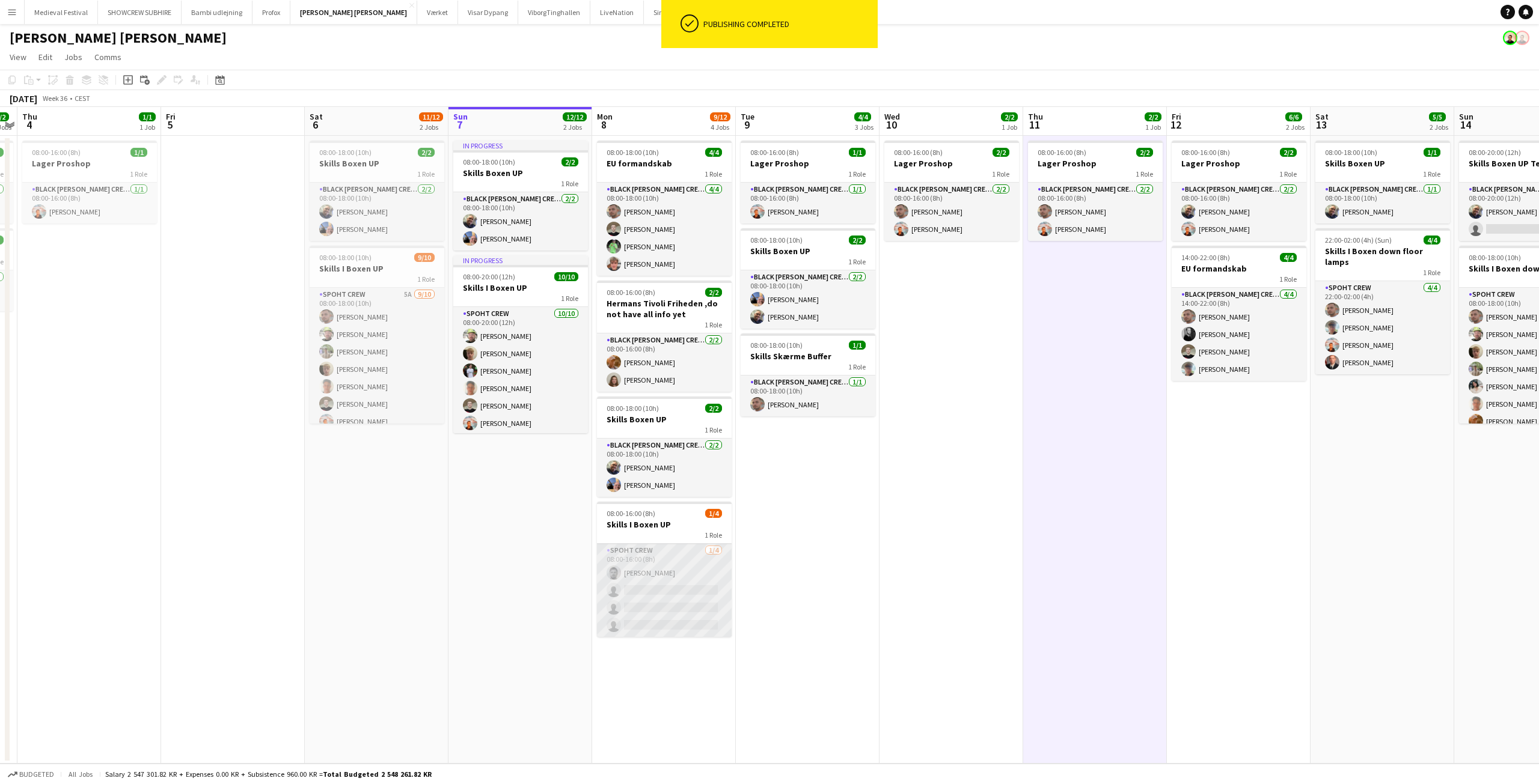
click at [679, 599] on app-card-role "Spoht Crew 1/4 08:00-16:00 (8h) Zygimantas Simoliunas single-neutral-actions si…" at bounding box center [663, 591] width 135 height 93
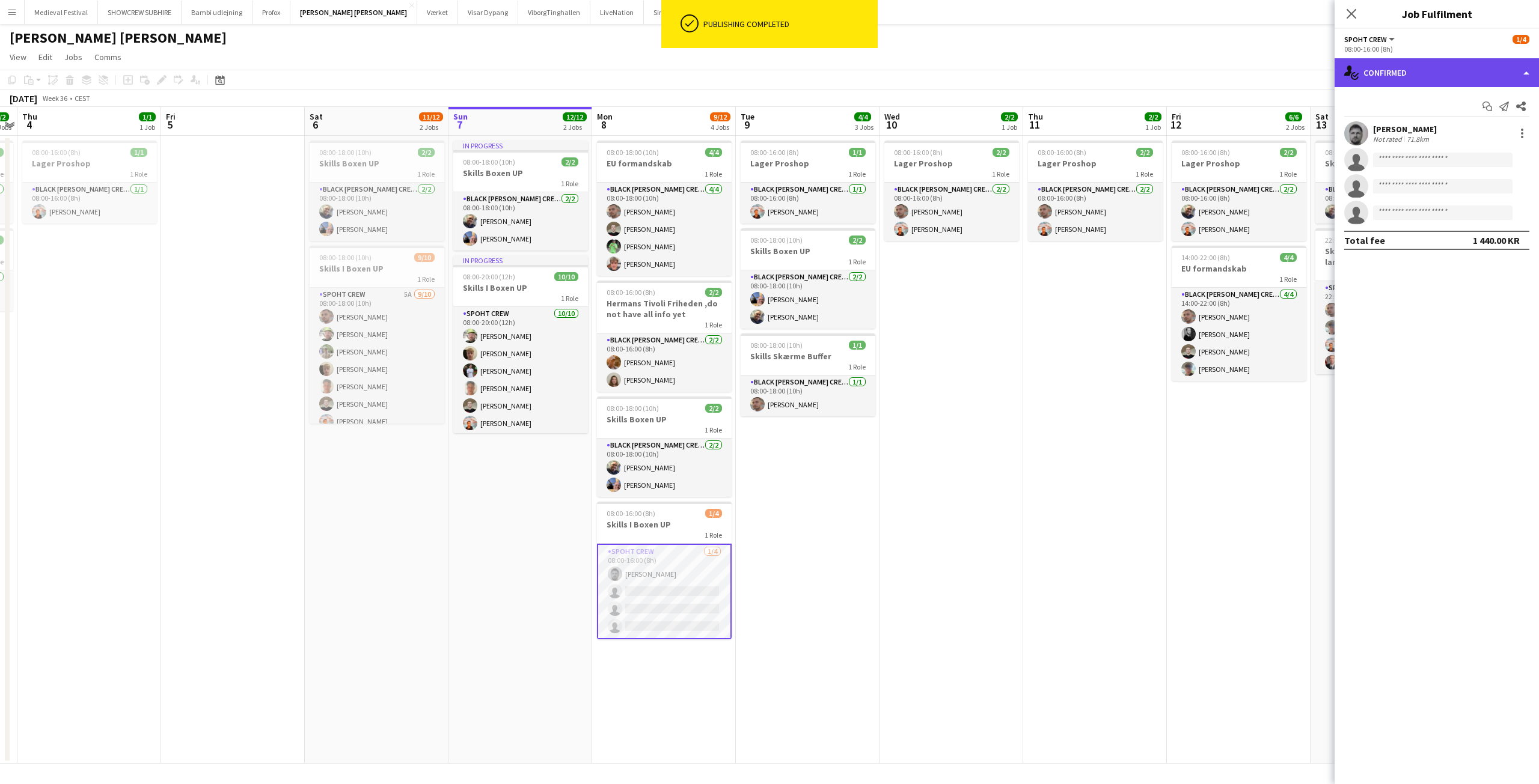
click at [1431, 77] on div "single-neutral-actions-check-2 Confirmed" at bounding box center [1436, 72] width 204 height 29
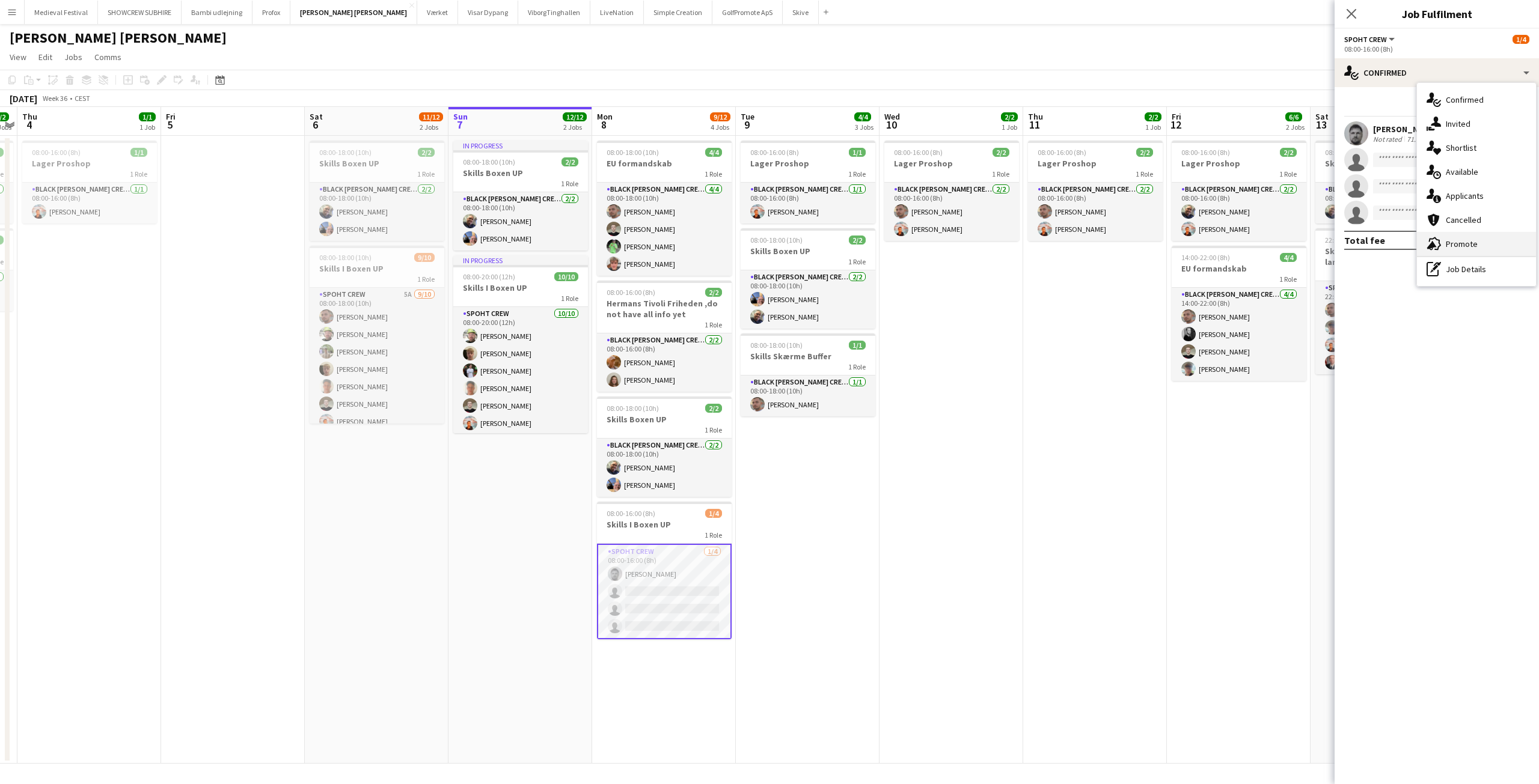
click at [1450, 236] on div "advertising-megaphone Promote" at bounding box center [1476, 243] width 119 height 24
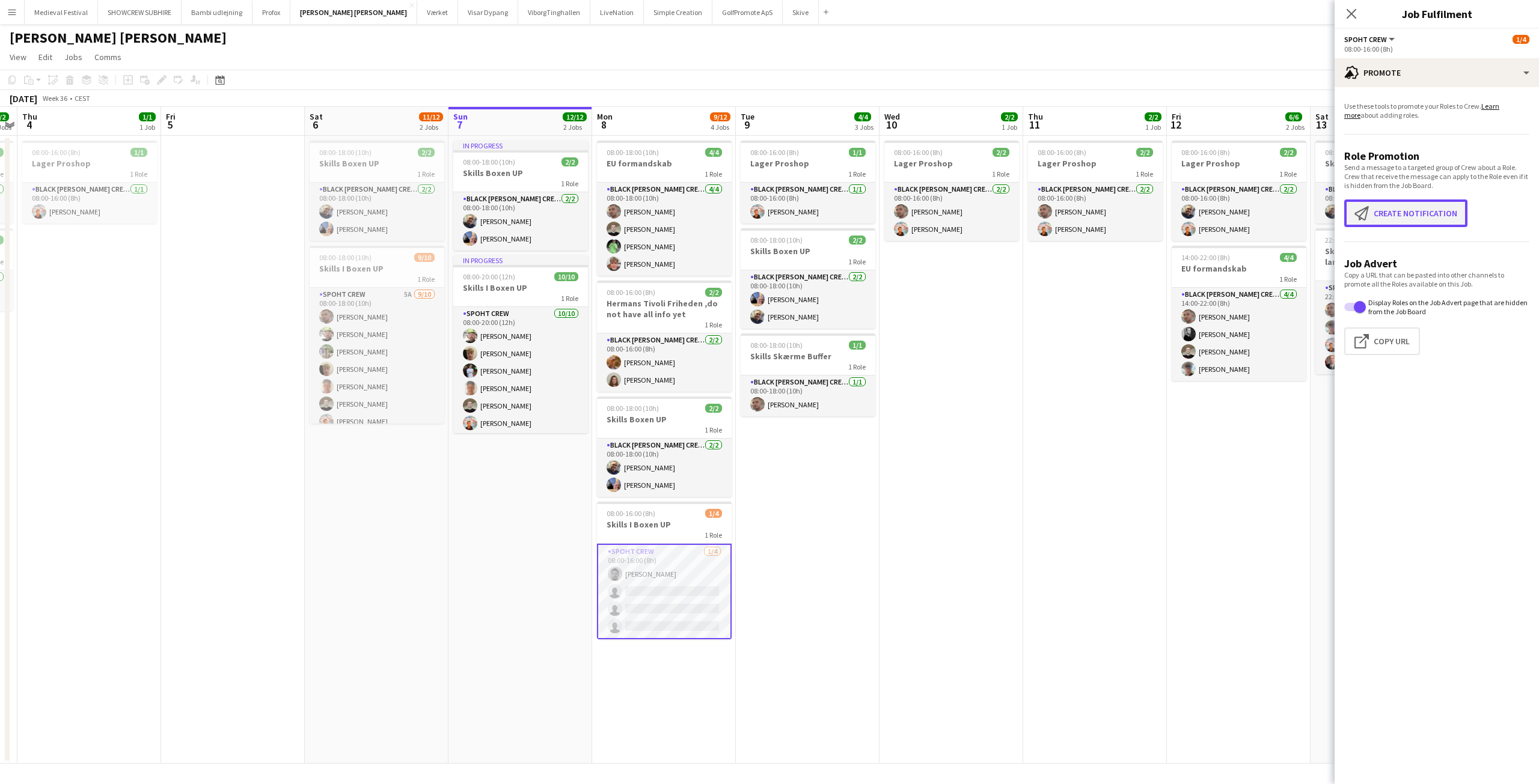
click at [1378, 210] on button "Create notification Create notification" at bounding box center [1405, 214] width 123 height 28
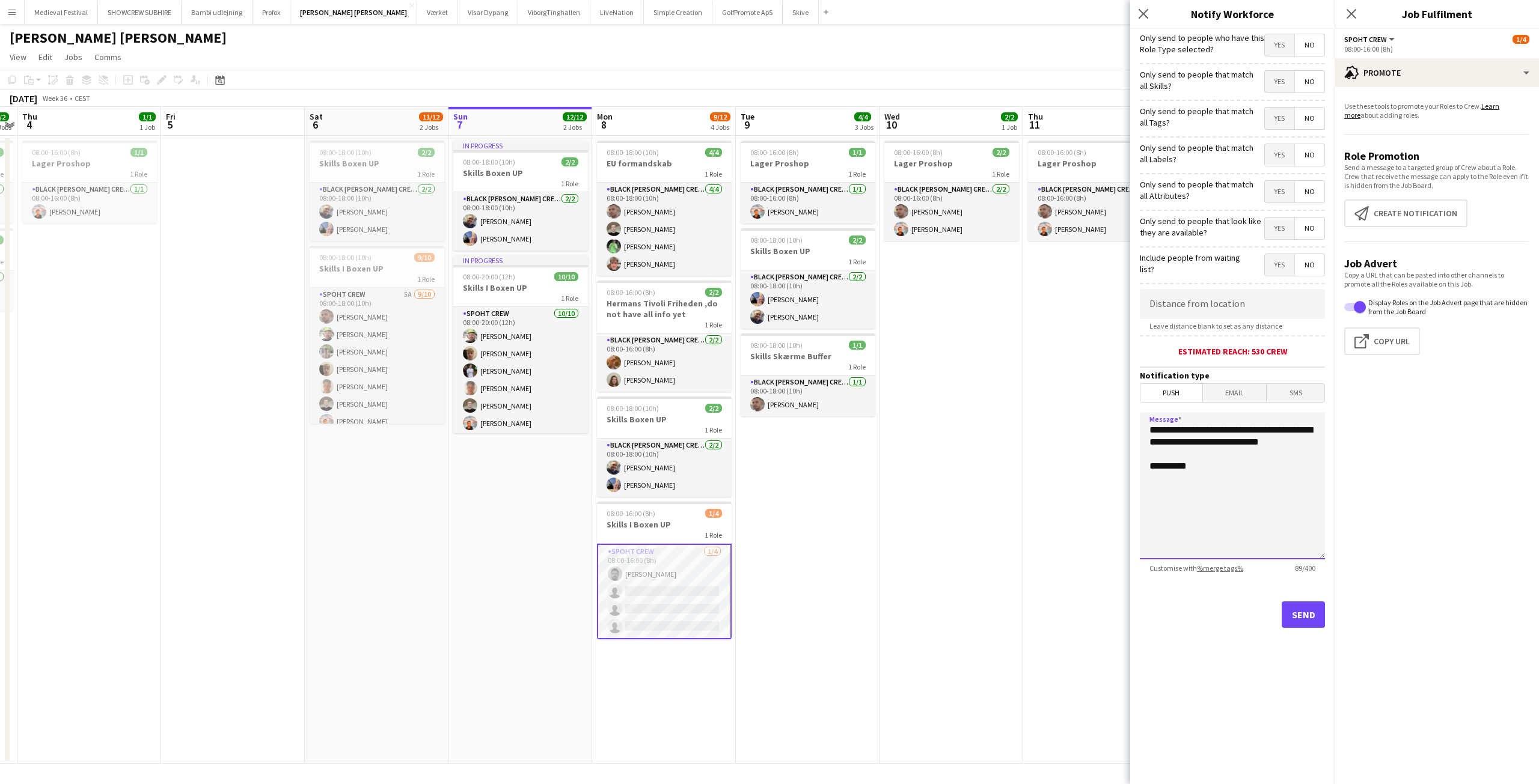
drag, startPoint x: 1201, startPoint y: 453, endPoint x: 1009, endPoint y: 389, distance: 202.4
click at [1025, 389] on body "Menu Boards Boards Boards All jobs Status Workforce Workforce My Workforce Recr…" at bounding box center [770, 392] width 1539 height 784
type textarea "**********"
click at [1311, 607] on button "Send" at bounding box center [1302, 614] width 43 height 26
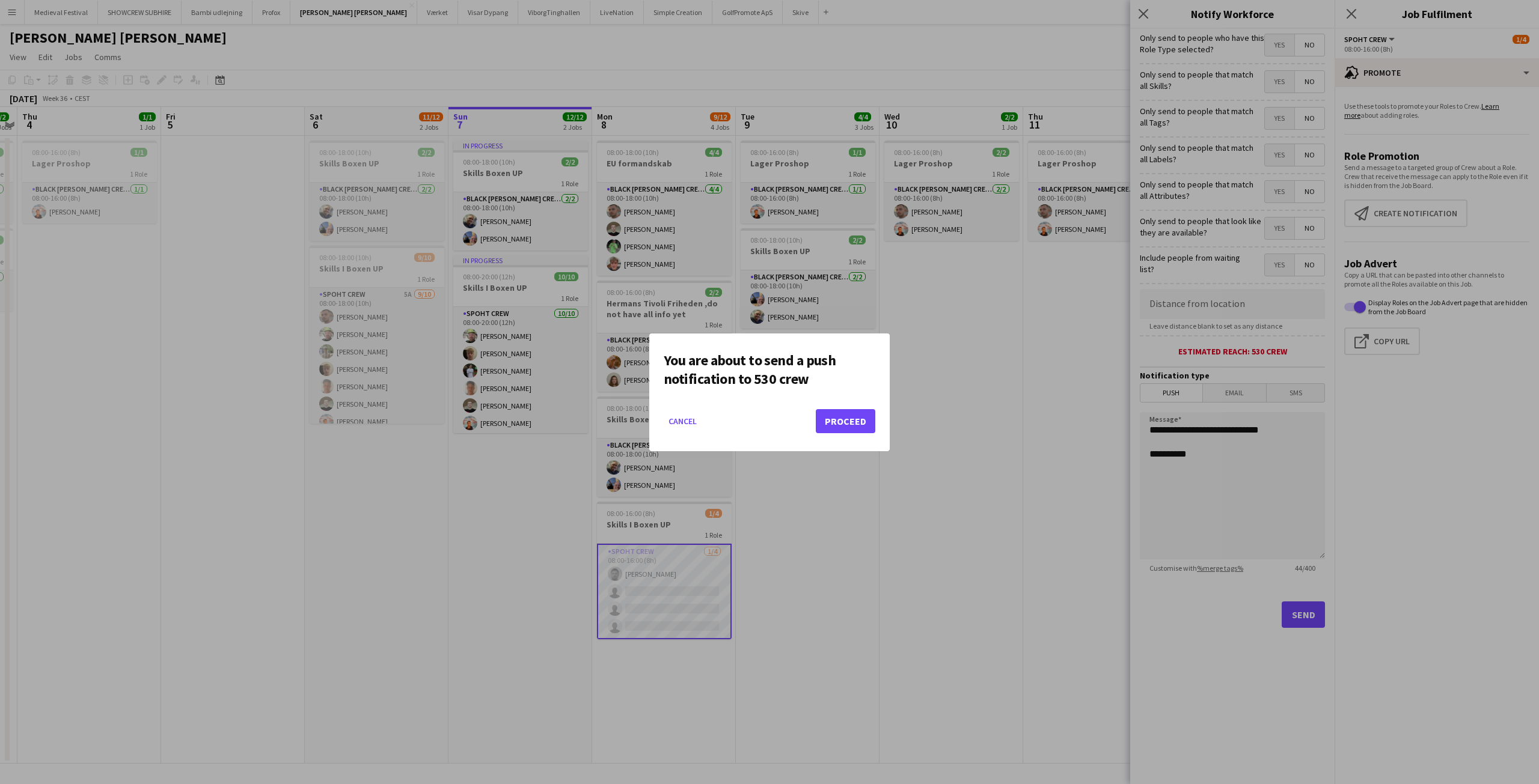
click at [814, 410] on mat-dialog-actions "Cancel Proceed" at bounding box center [769, 426] width 211 height 51
click at [831, 416] on button "Proceed" at bounding box center [845, 421] width 60 height 24
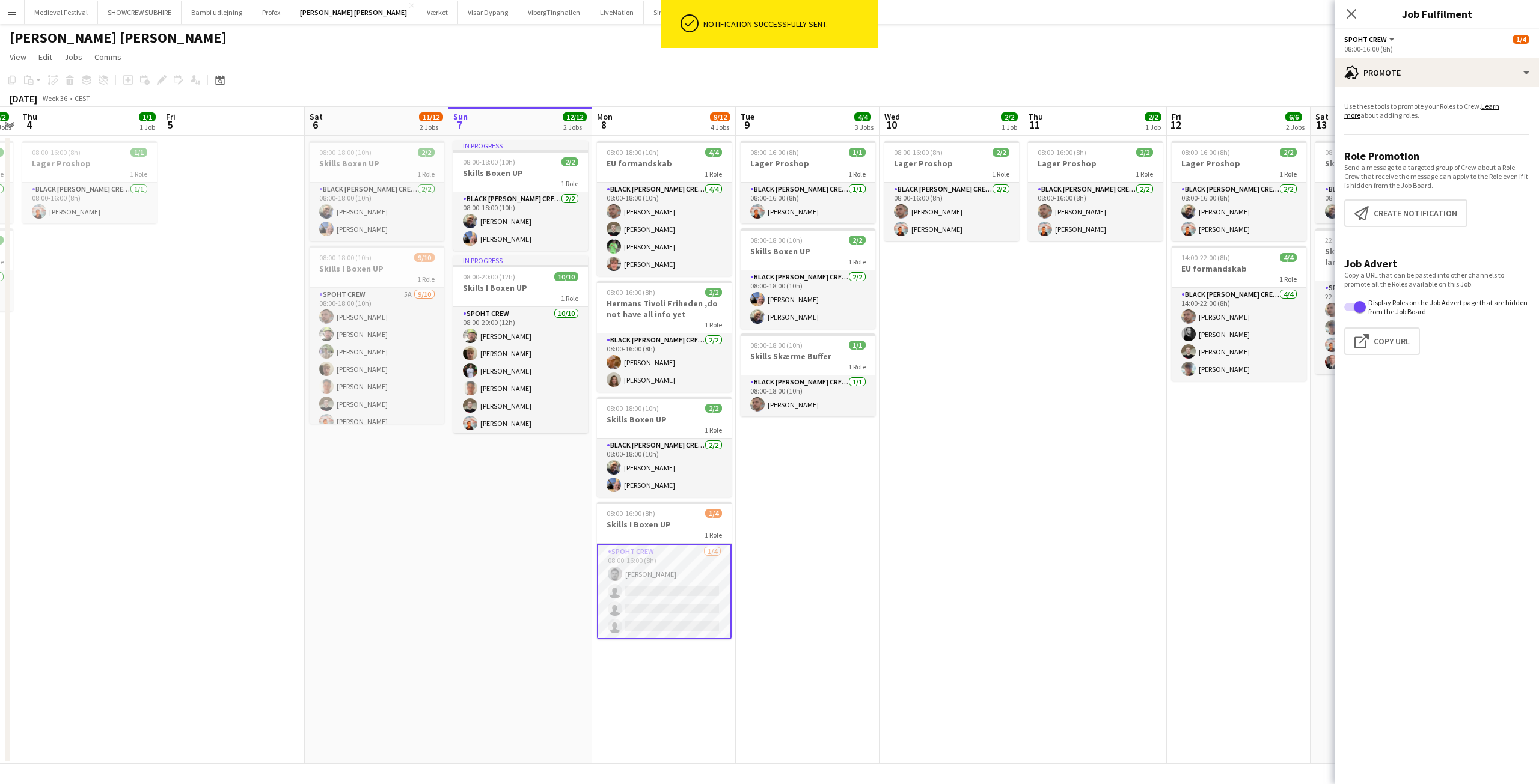
click at [937, 487] on app-date-cell "08:00-16:00 (8h) 2/2 Lager Proshop 1 Role Black Luna Crew (Danny) 2/2 08:00-16:…" at bounding box center [951, 450] width 144 height 628
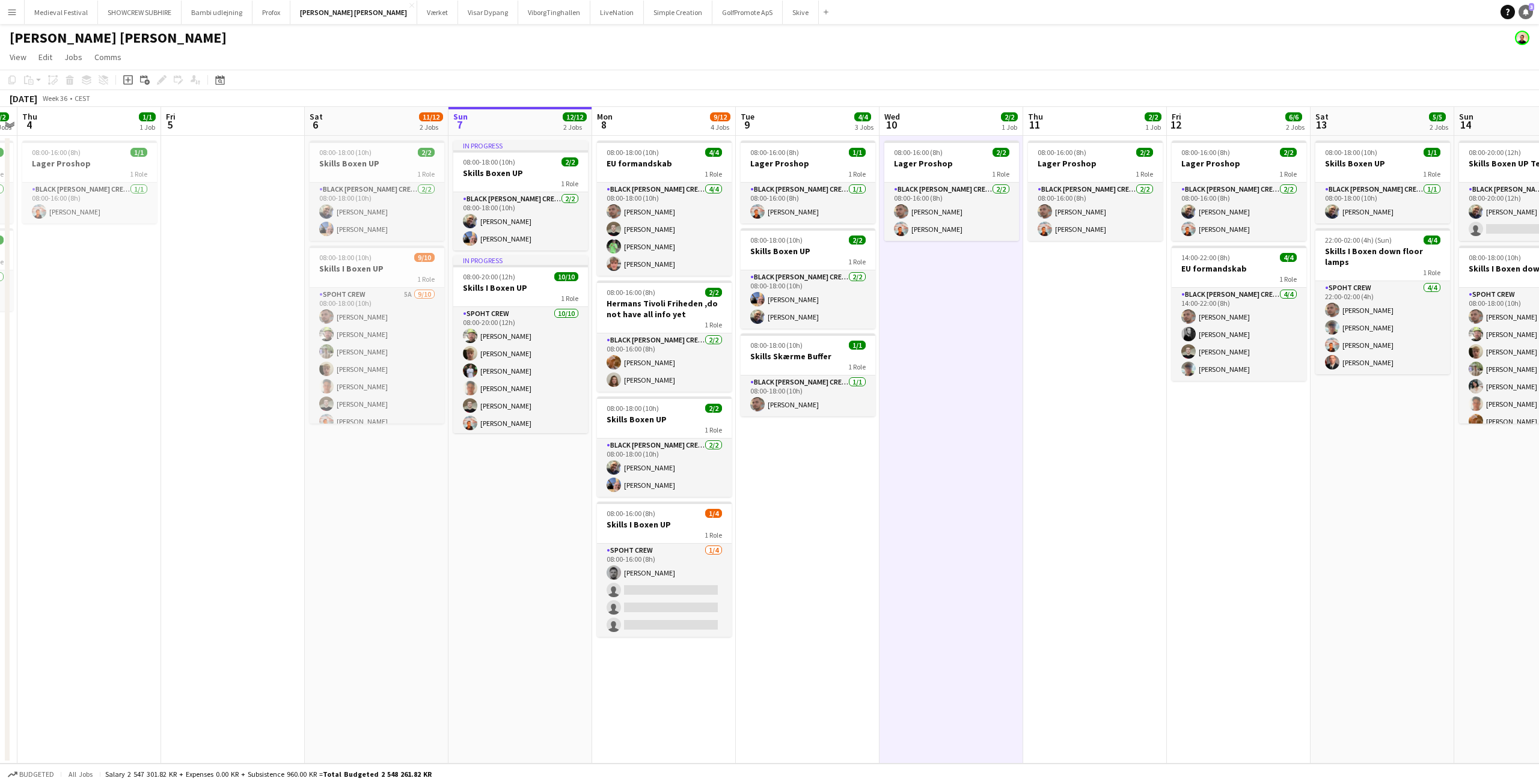
click at [1529, 8] on span "3" at bounding box center [1531, 7] width 6 height 8
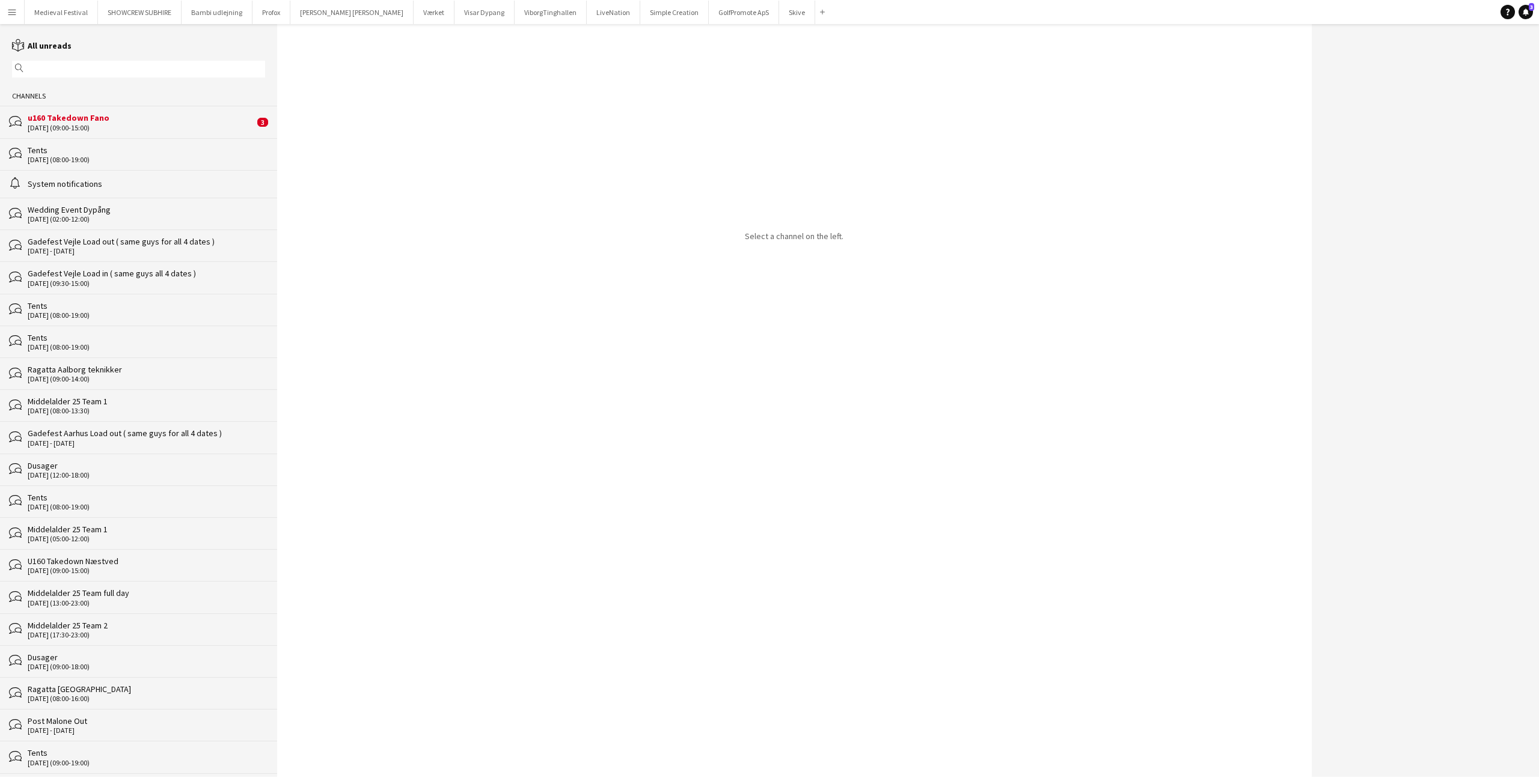
click at [293, 132] on div "Select a channel on the left." at bounding box center [795, 400] width 1035 height 753
click at [160, 124] on div "08-09-2025 (09:00-15:00)" at bounding box center [141, 128] width 227 height 8
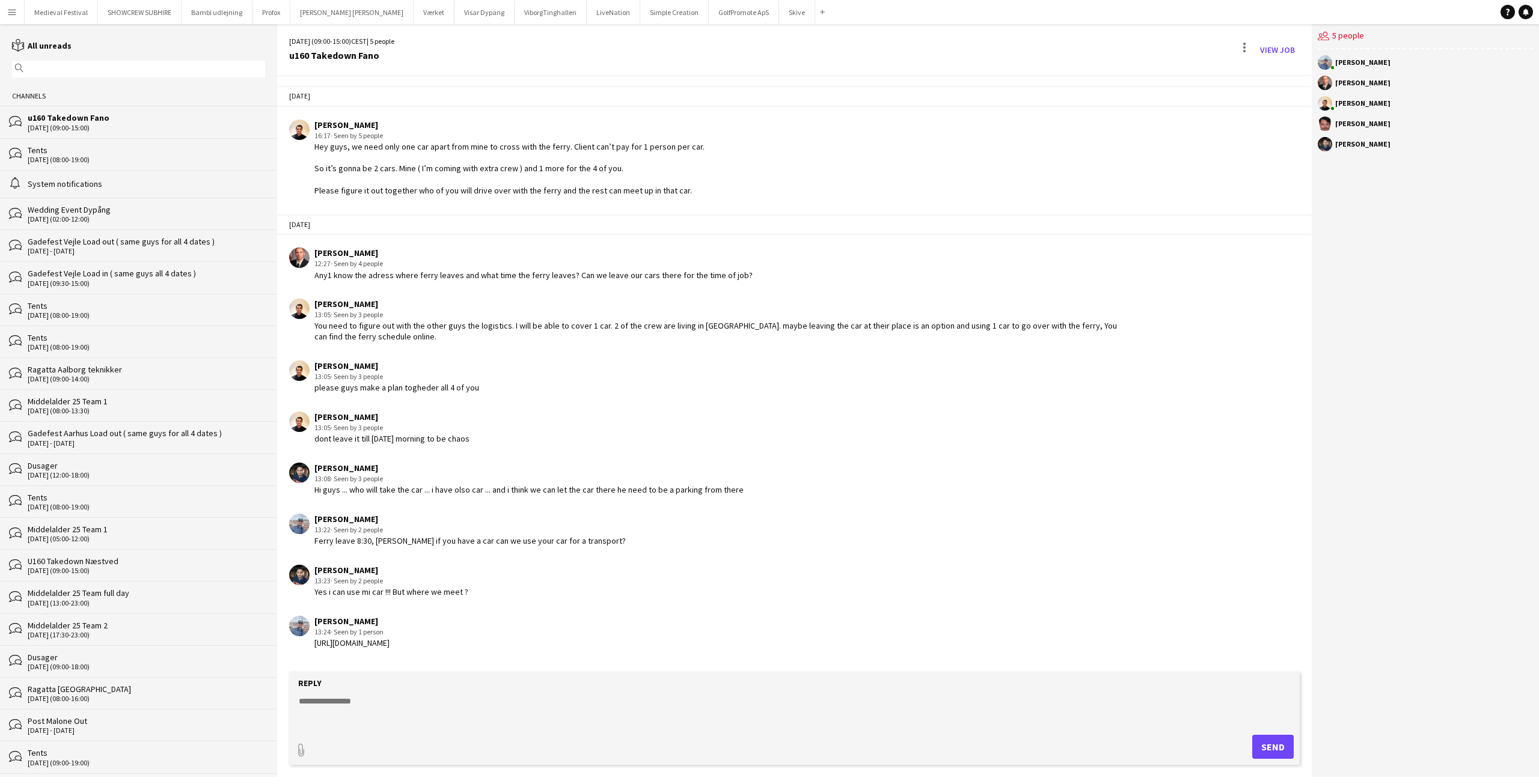
click at [400, 699] on textarea at bounding box center [796, 711] width 998 height 31
drag, startPoint x: 512, startPoint y: 644, endPoint x: 308, endPoint y: 641, distance: 204.0
click at [308, 641] on div "Kamil Karwacki 13:24 · Seen by 1 person https://maps.app.goo.gl/NB5XiGrb47Jv8BX…" at bounding box center [703, 632] width 827 height 33
copy div "Kamil Karwacki 13:24 · Seen by 1 person https://maps.app.goo.gl/NB5XiGrb47Jv8BX…"
click at [729, 380] on div "Armando NIkol Irom 13:05 · Seen by 3 people please guys make a plan togheder al…" at bounding box center [703, 377] width 827 height 33
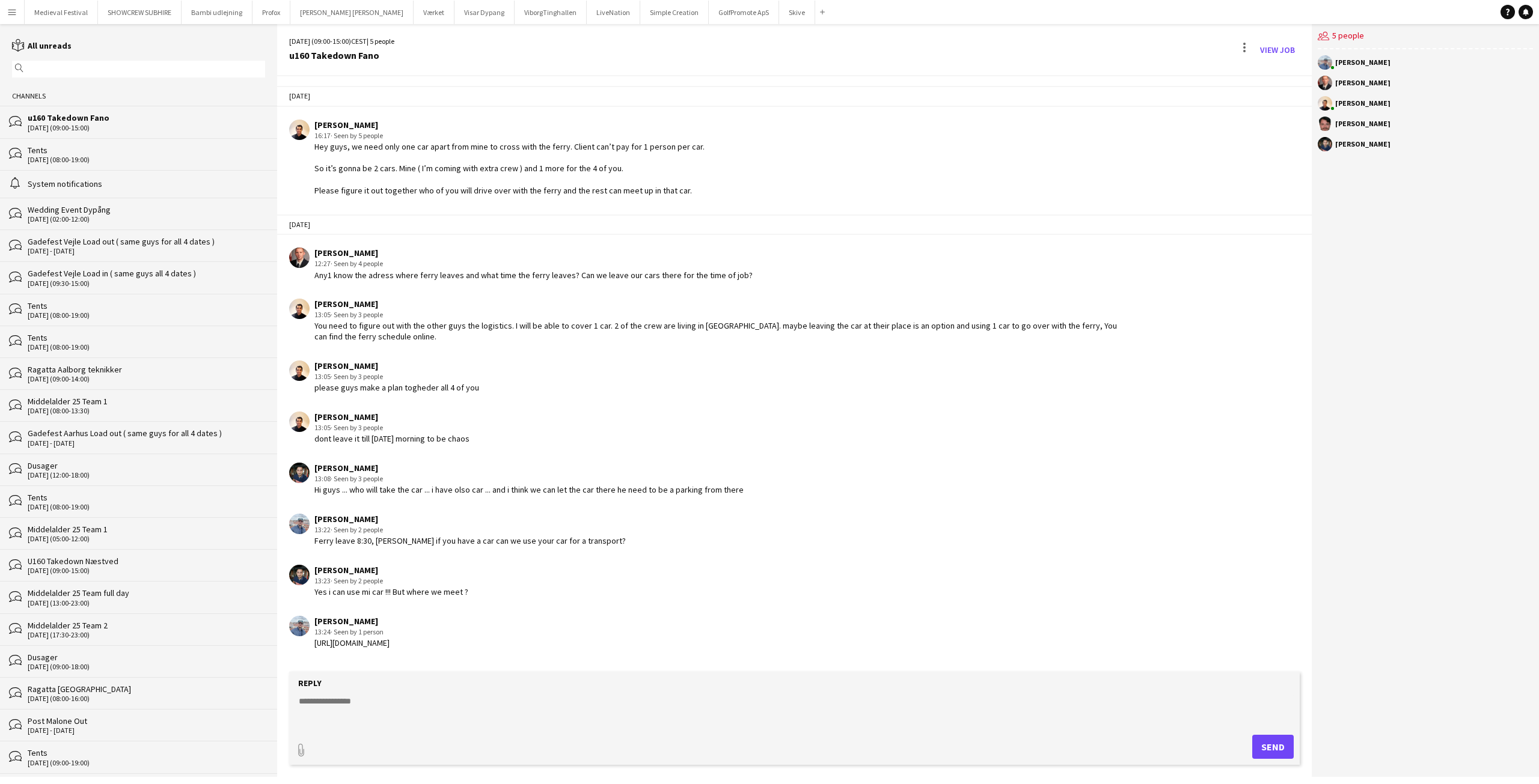
click at [421, 721] on textarea at bounding box center [796, 711] width 998 height 31
type textarea "**********"
click at [1282, 740] on button "Send" at bounding box center [1272, 746] width 42 height 24
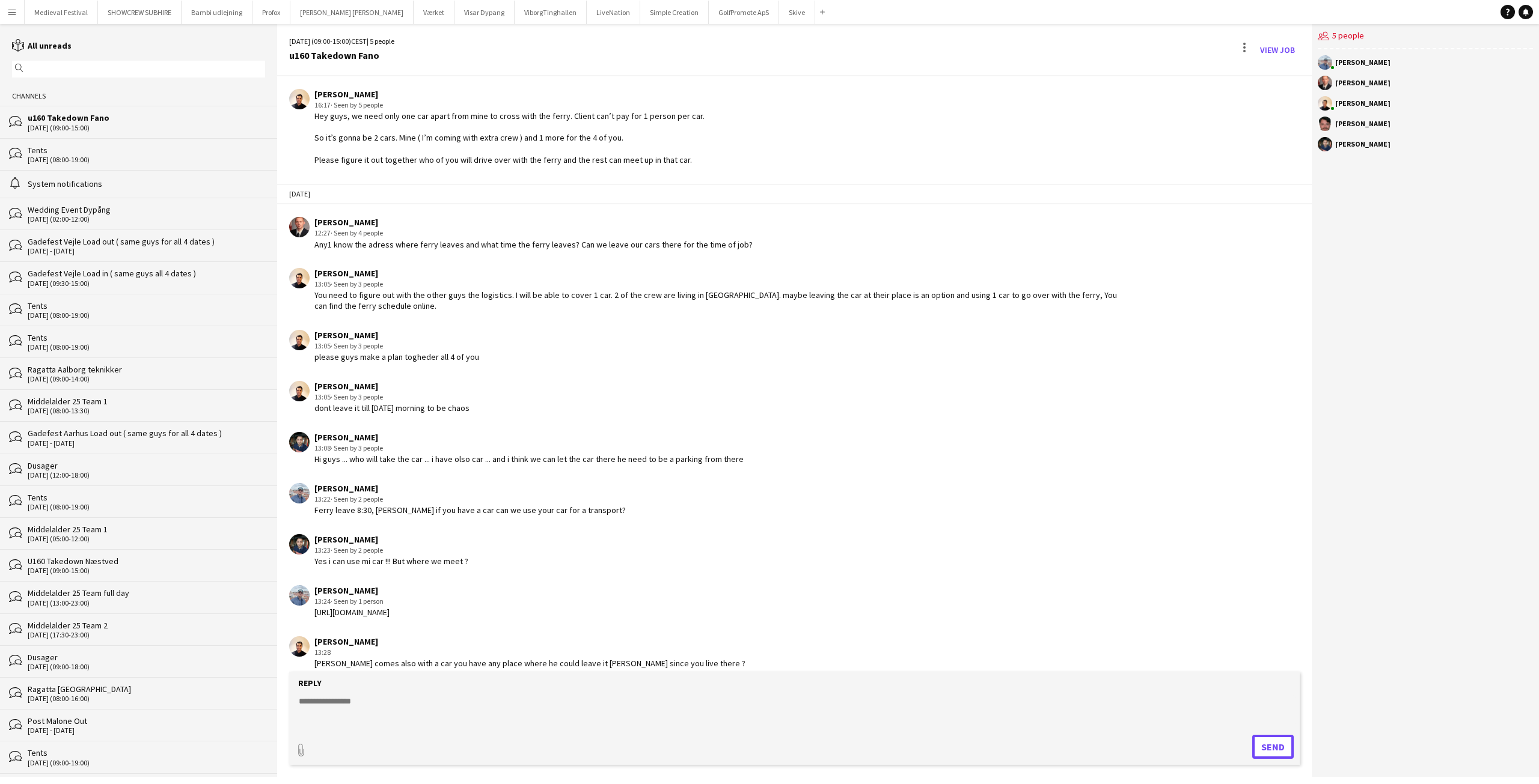
scroll to position [42, 0]
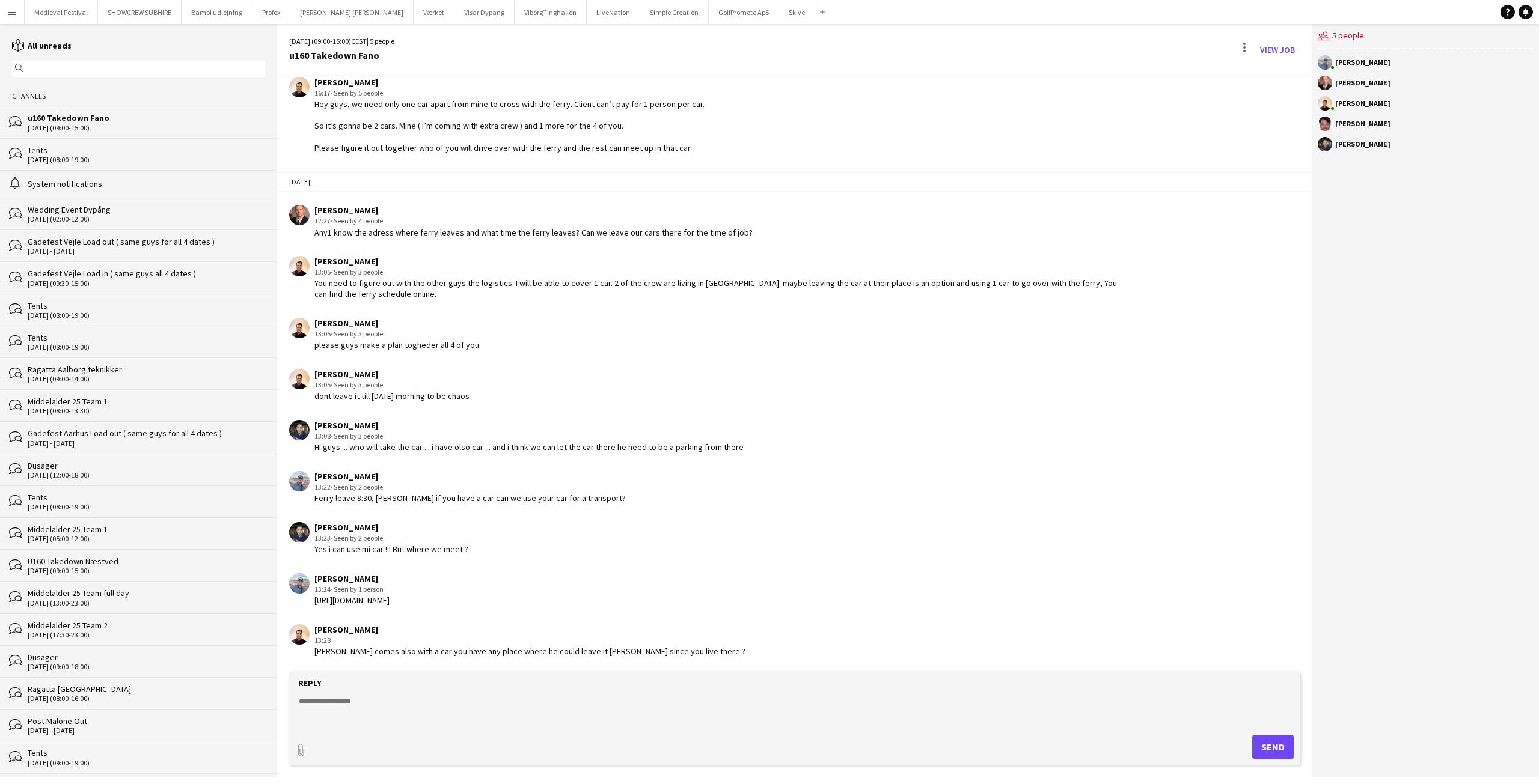
click at [437, 711] on textarea at bounding box center [796, 711] width 998 height 31
type textarea "**********"
click at [1285, 739] on button "Send" at bounding box center [1272, 746] width 42 height 24
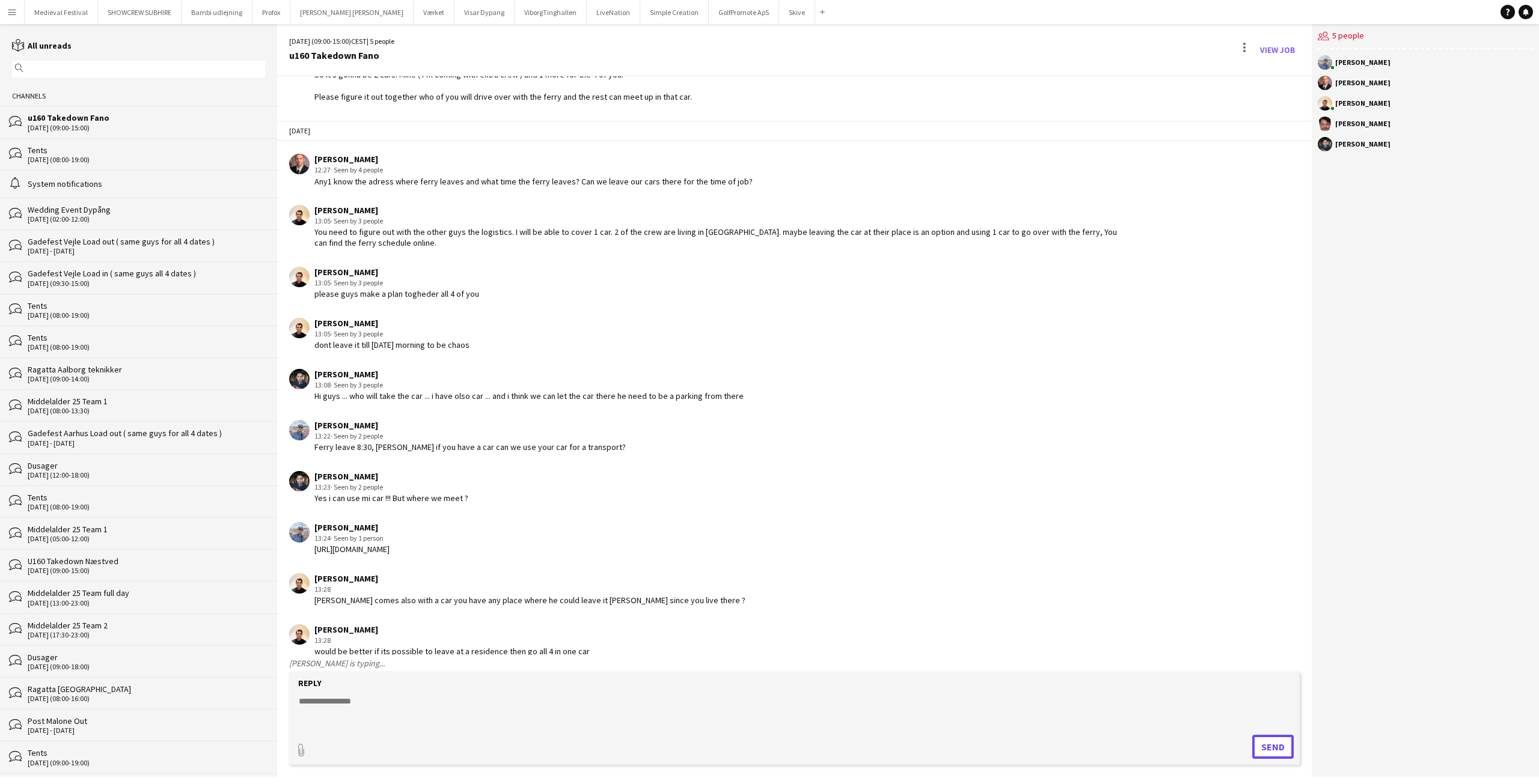
scroll to position [111, 0]
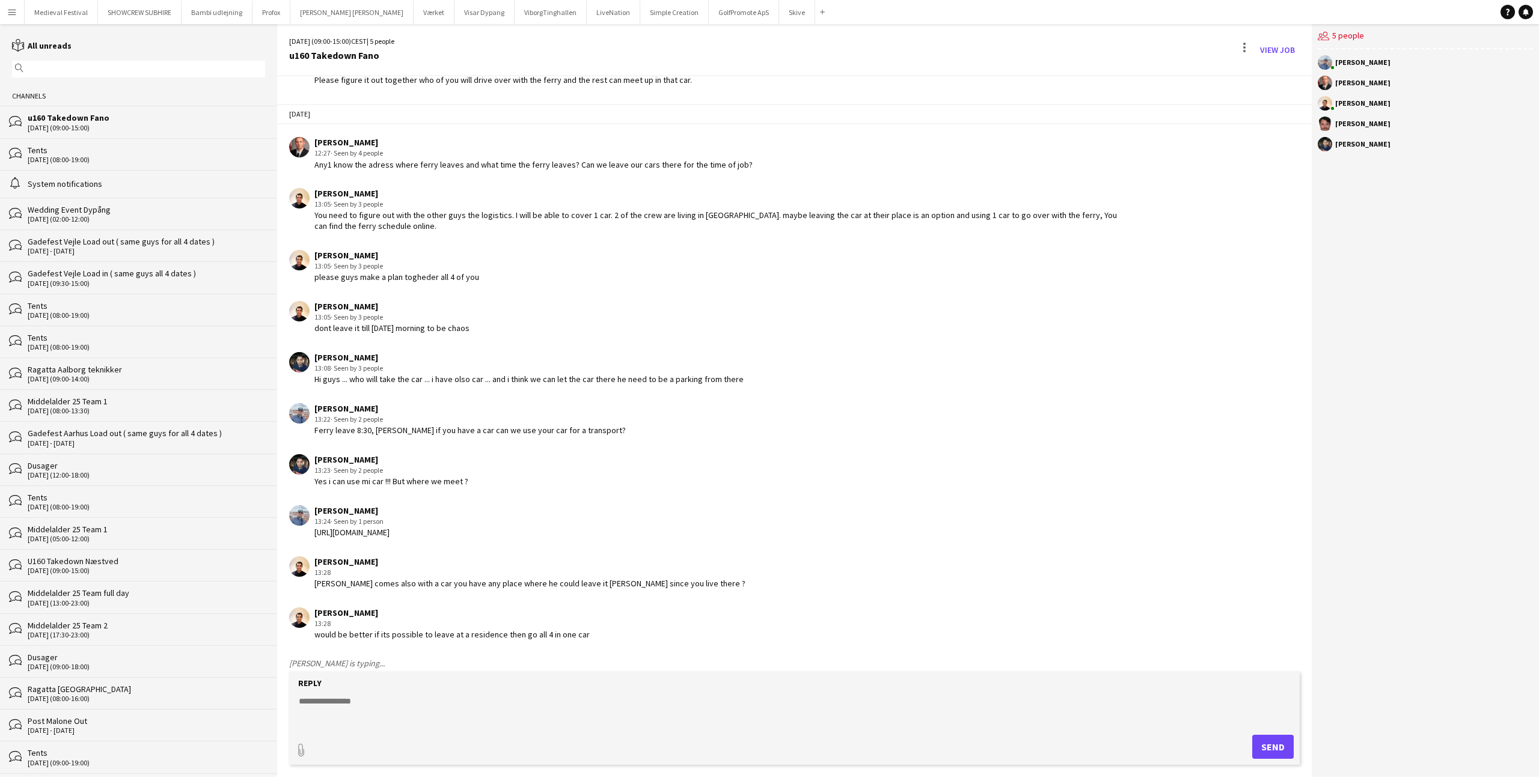
click at [420, 726] on form "Reply paperclip Send" at bounding box center [794, 718] width 1010 height 93
click at [410, 698] on textarea at bounding box center [796, 711] width 998 height 31
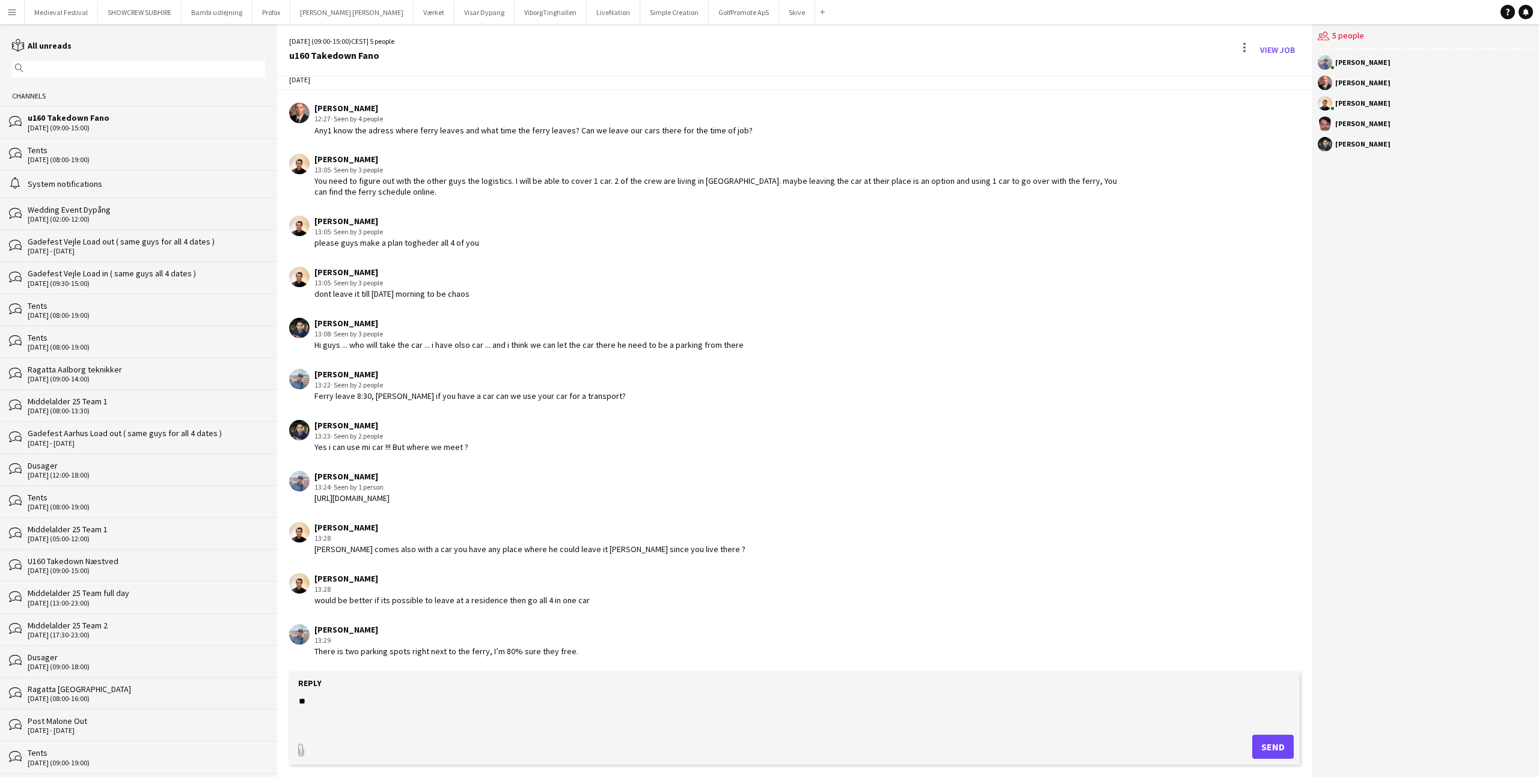
type textarea "*"
type textarea "**********"
click at [1282, 749] on button "Send" at bounding box center [1272, 746] width 42 height 24
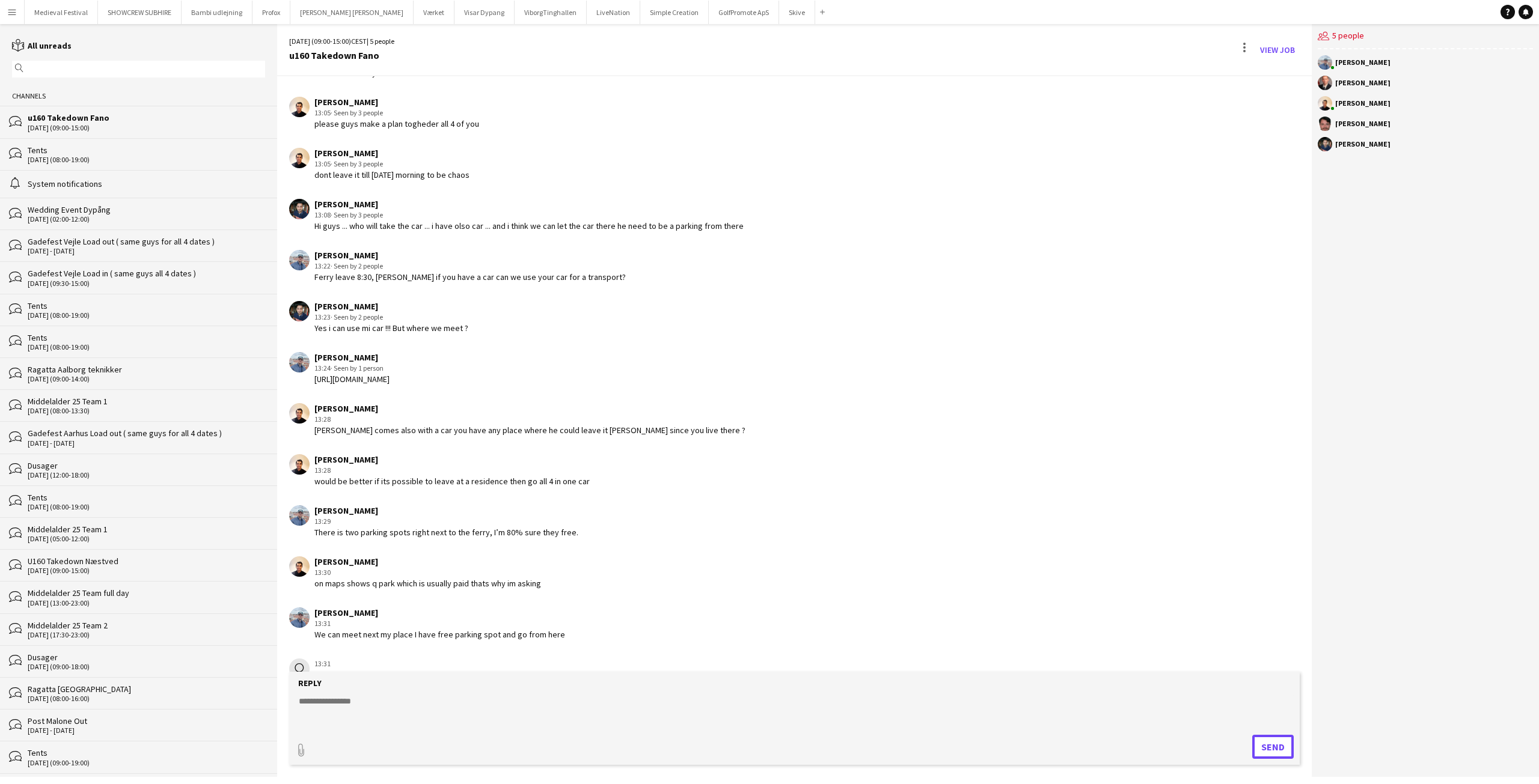
scroll to position [298, 0]
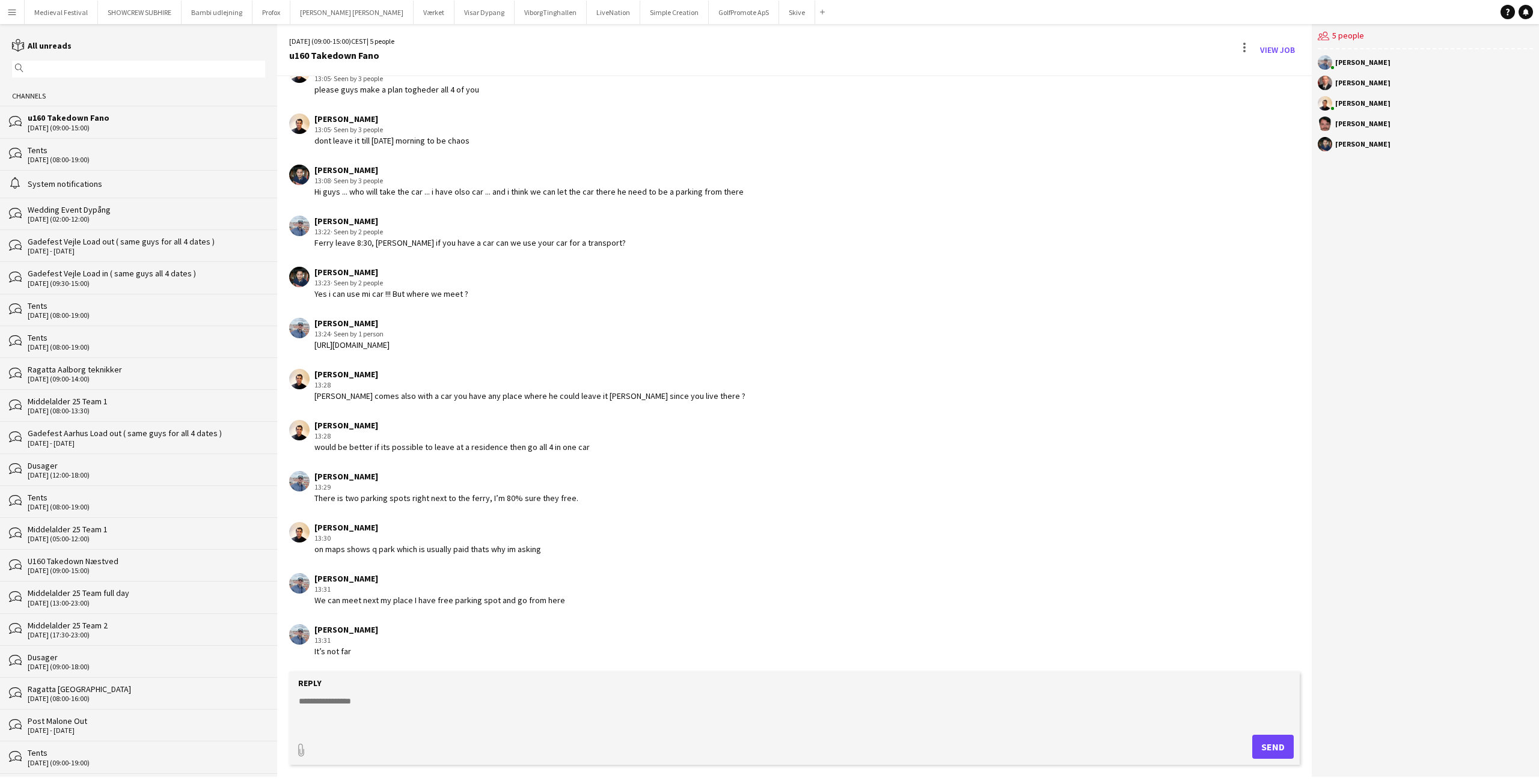
click at [534, 736] on div "paperclip Send" at bounding box center [794, 746] width 998 height 24
click at [505, 713] on textarea at bounding box center [796, 711] width 998 height 31
type textarea "*"
type textarea "**********"
click at [1276, 743] on button "Send" at bounding box center [1272, 746] width 42 height 24
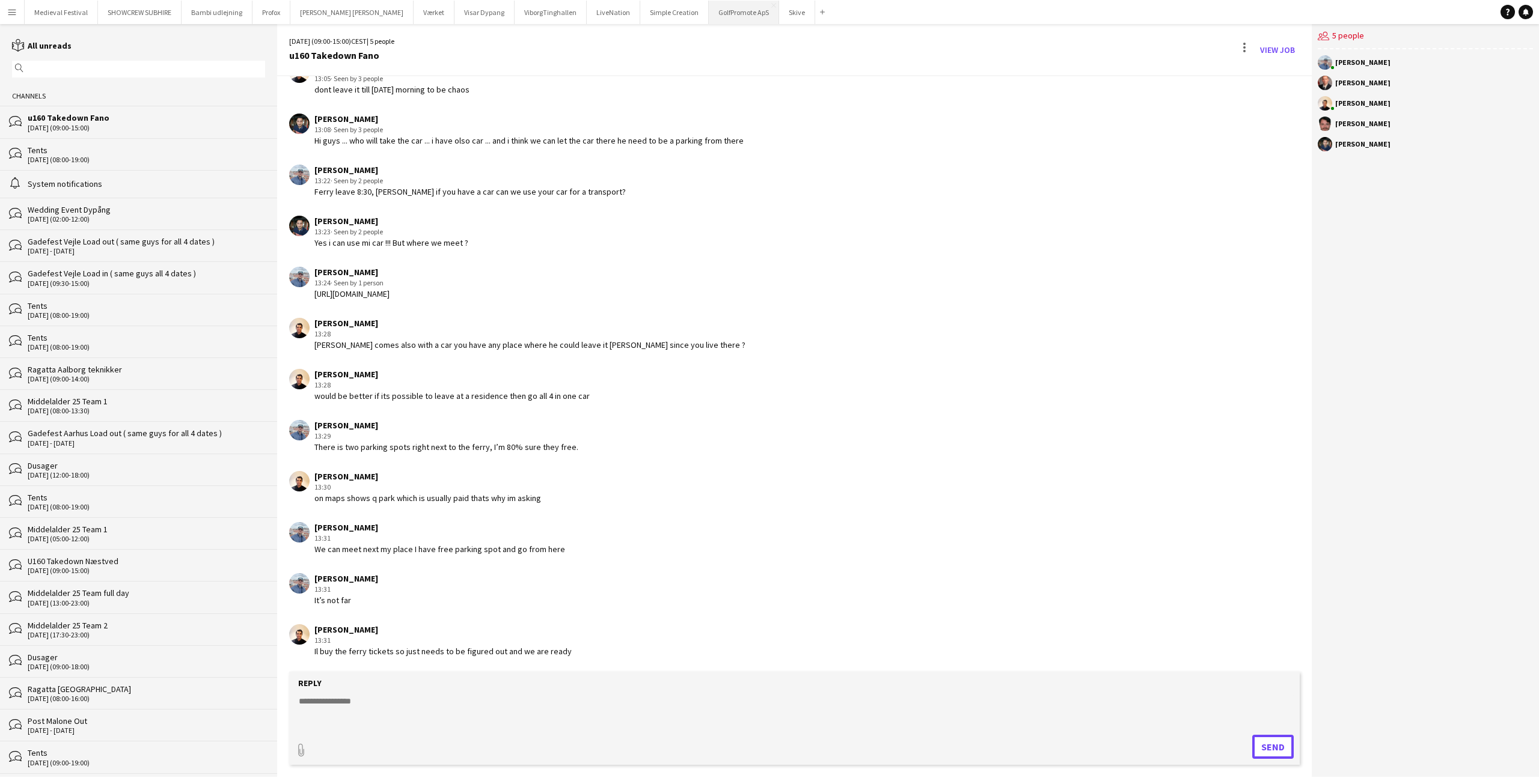
scroll to position [401, 0]
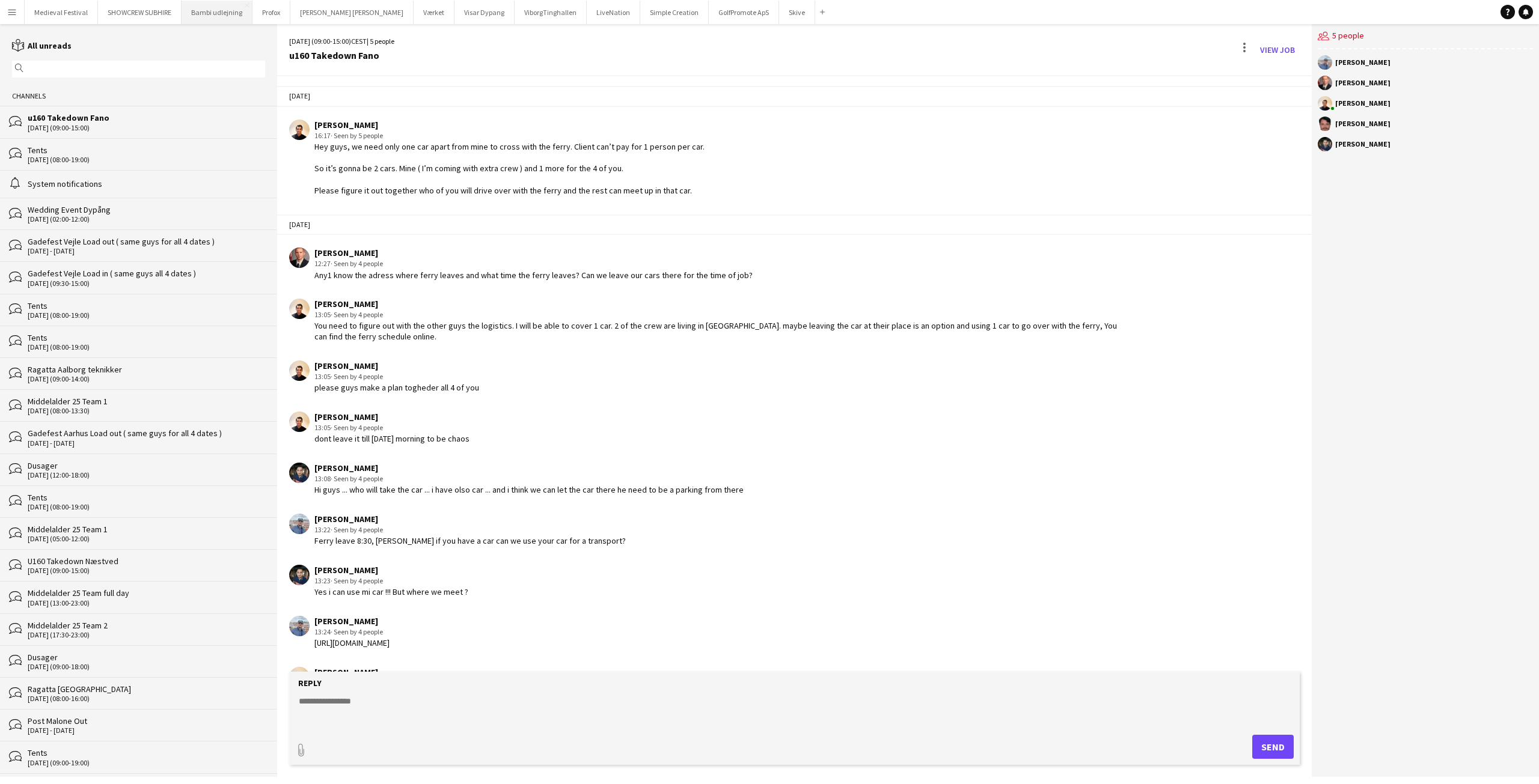
scroll to position [503, 0]
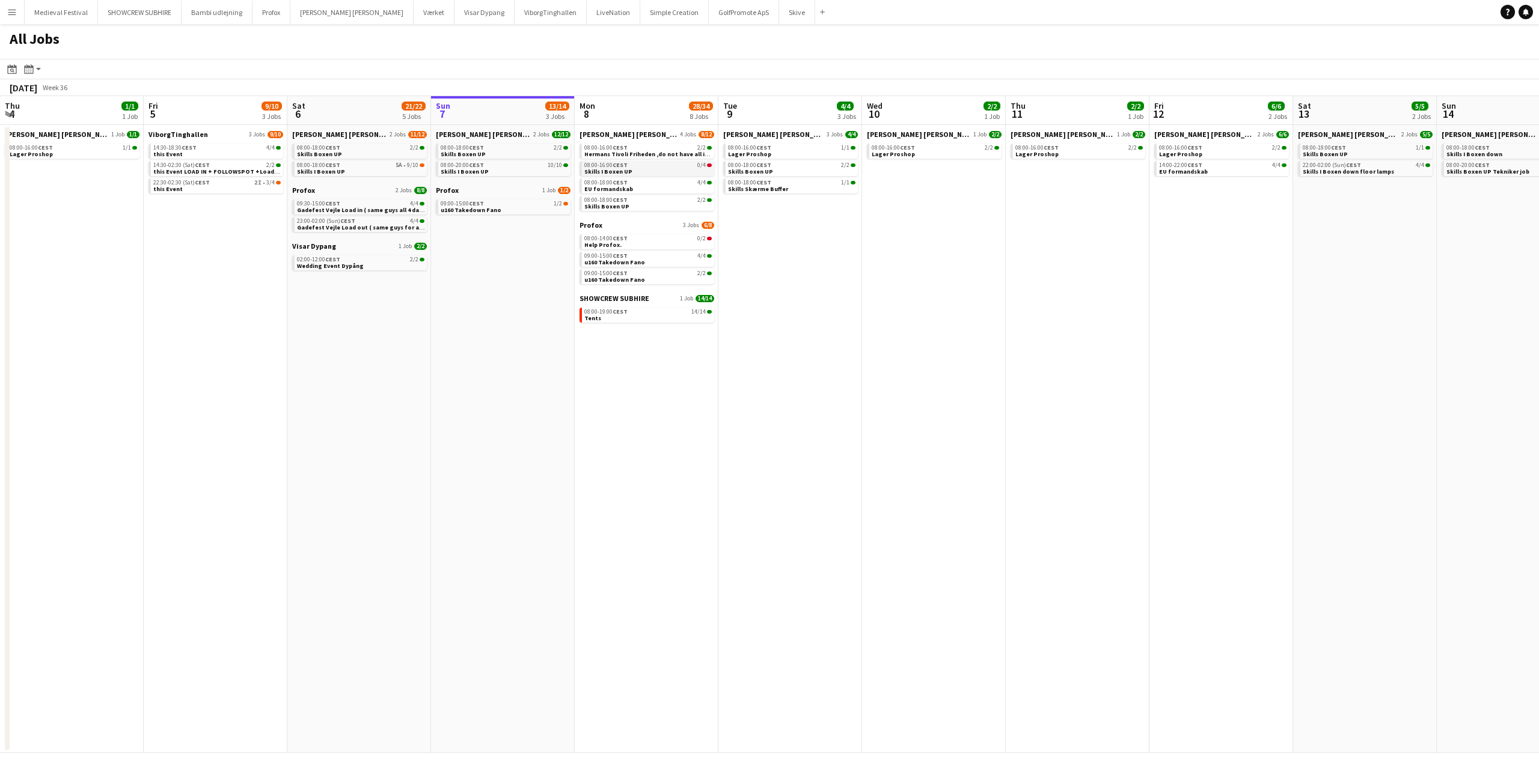
click at [678, 167] on div "08:00-16:00 CEST 0/4" at bounding box center [648, 165] width 127 height 6
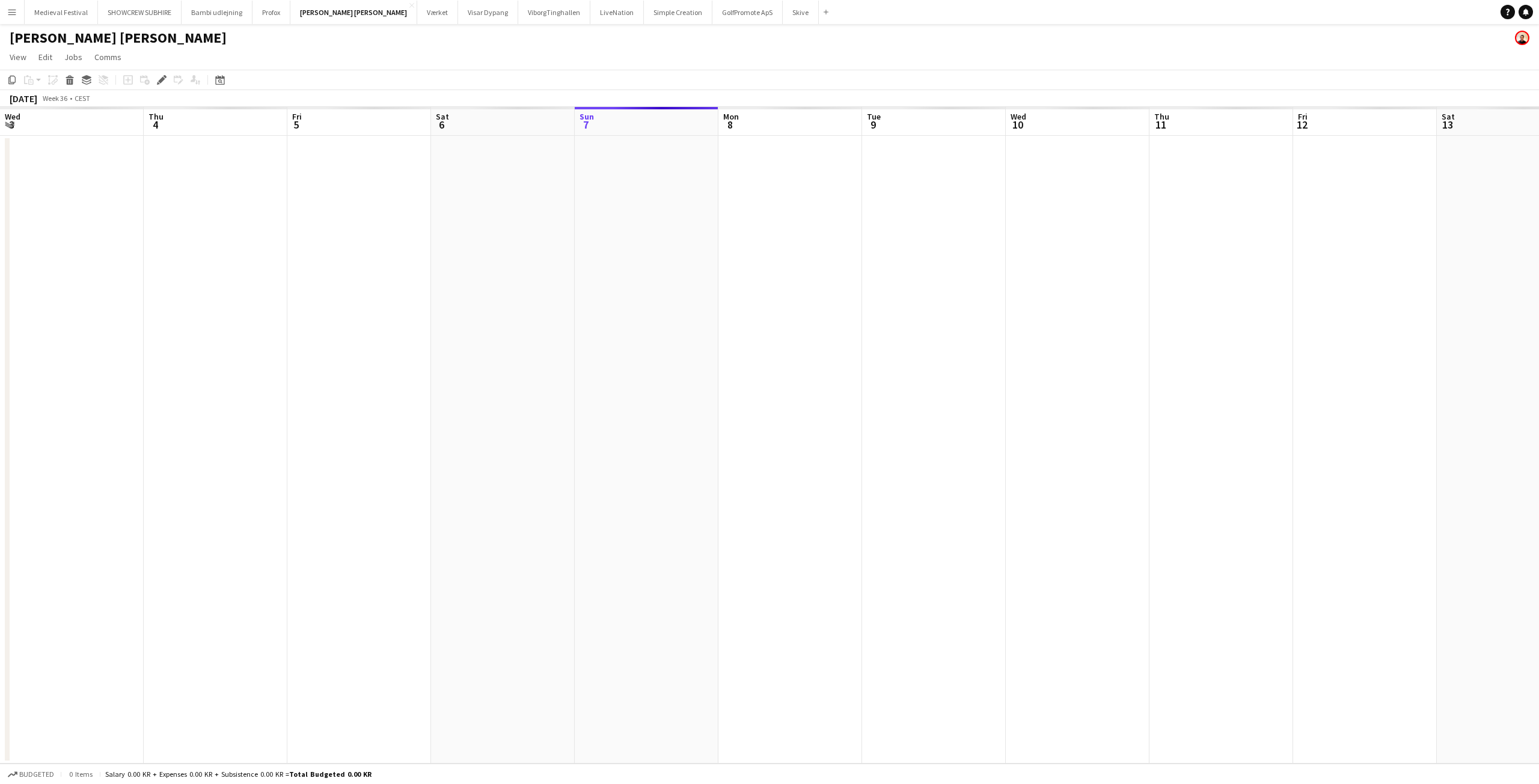
scroll to position [0, 414]
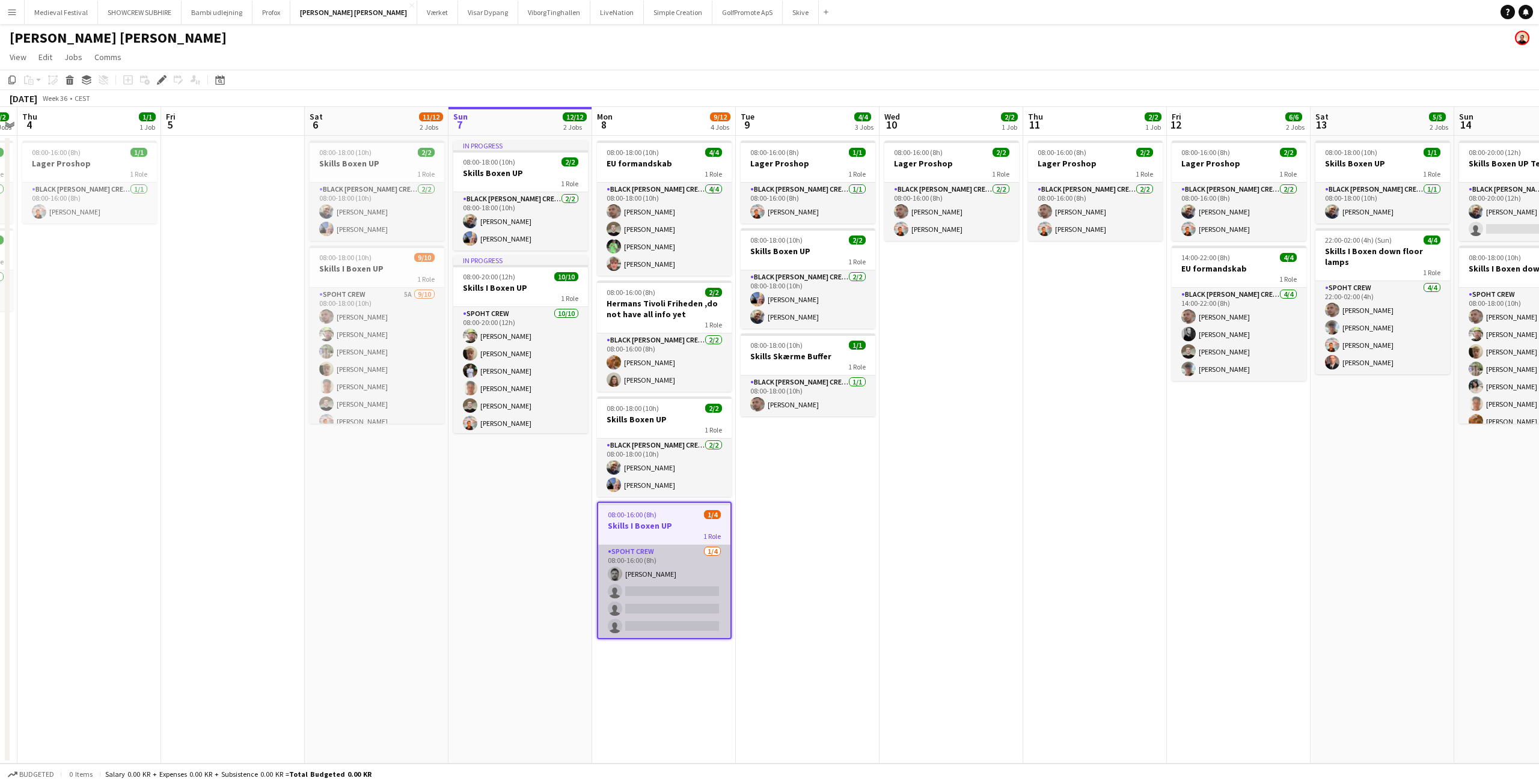
click at [703, 591] on app-card-role "Spoht Crew [DATE] 08:00-16:00 (8h) [PERSON_NAME] single-neutral-actions single-…" at bounding box center [664, 591] width 132 height 93
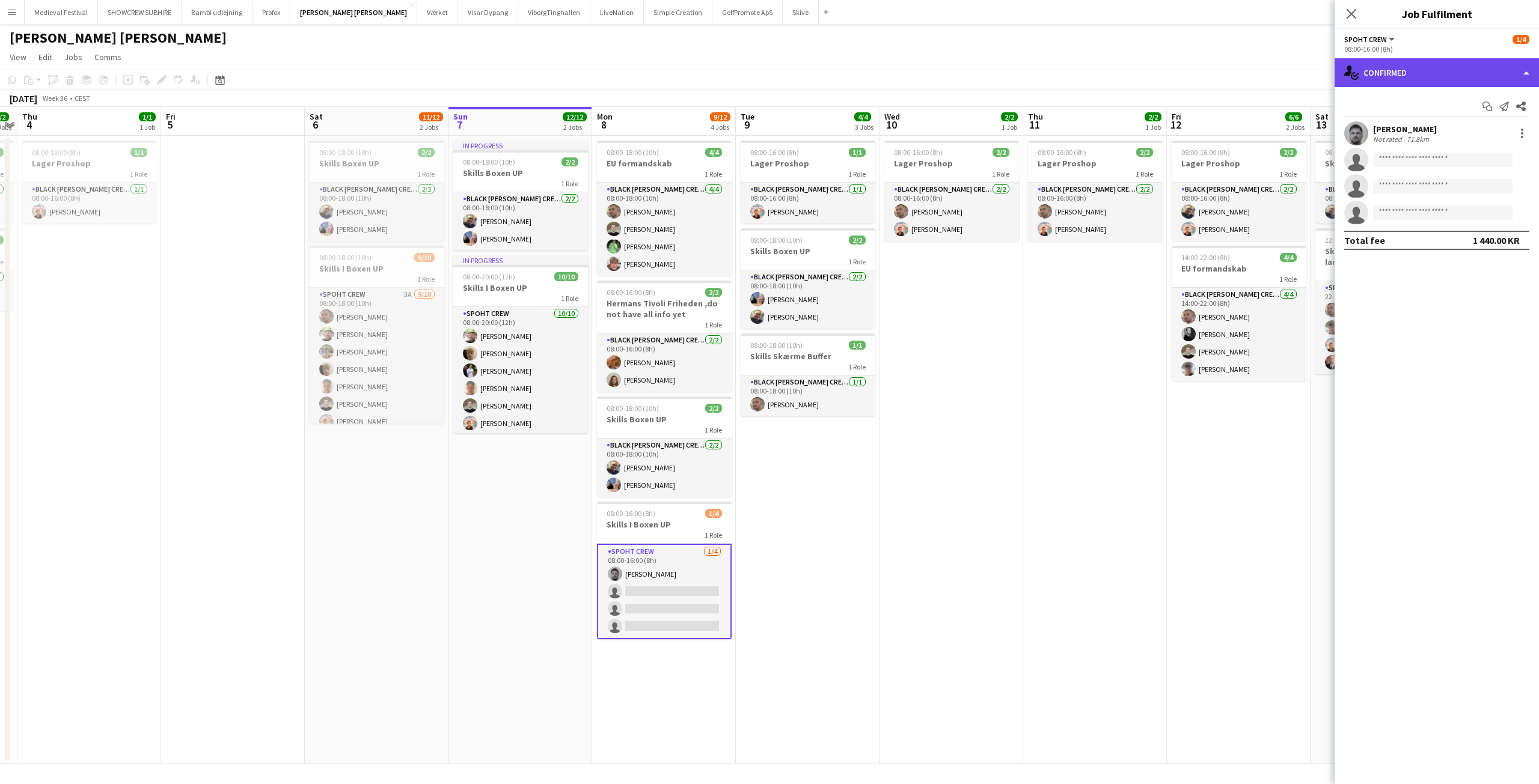
click at [1422, 70] on div "single-neutral-actions-check-2 Confirmed" at bounding box center [1436, 72] width 204 height 29
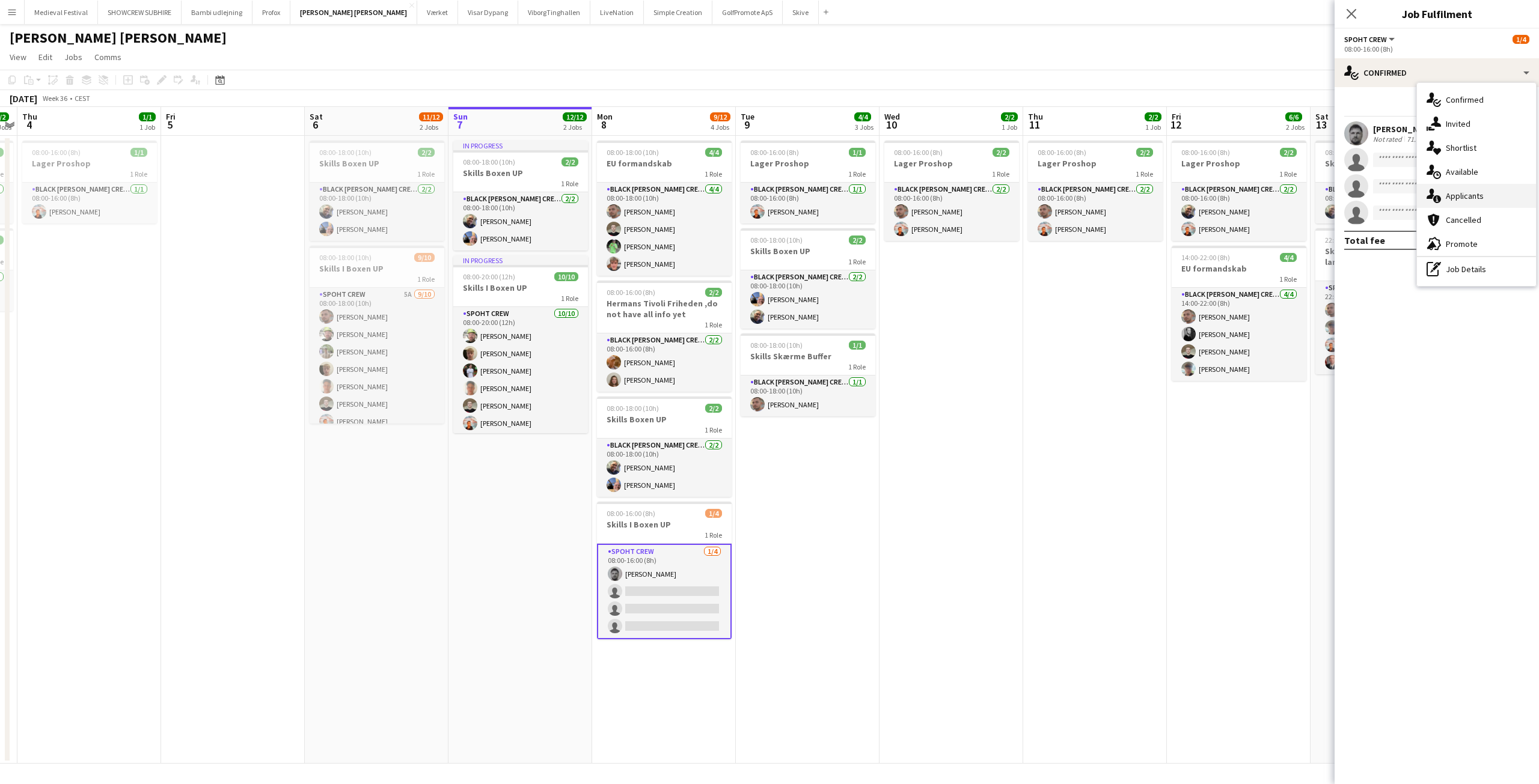
click at [1476, 199] on span "Applicants" at bounding box center [1464, 195] width 38 height 11
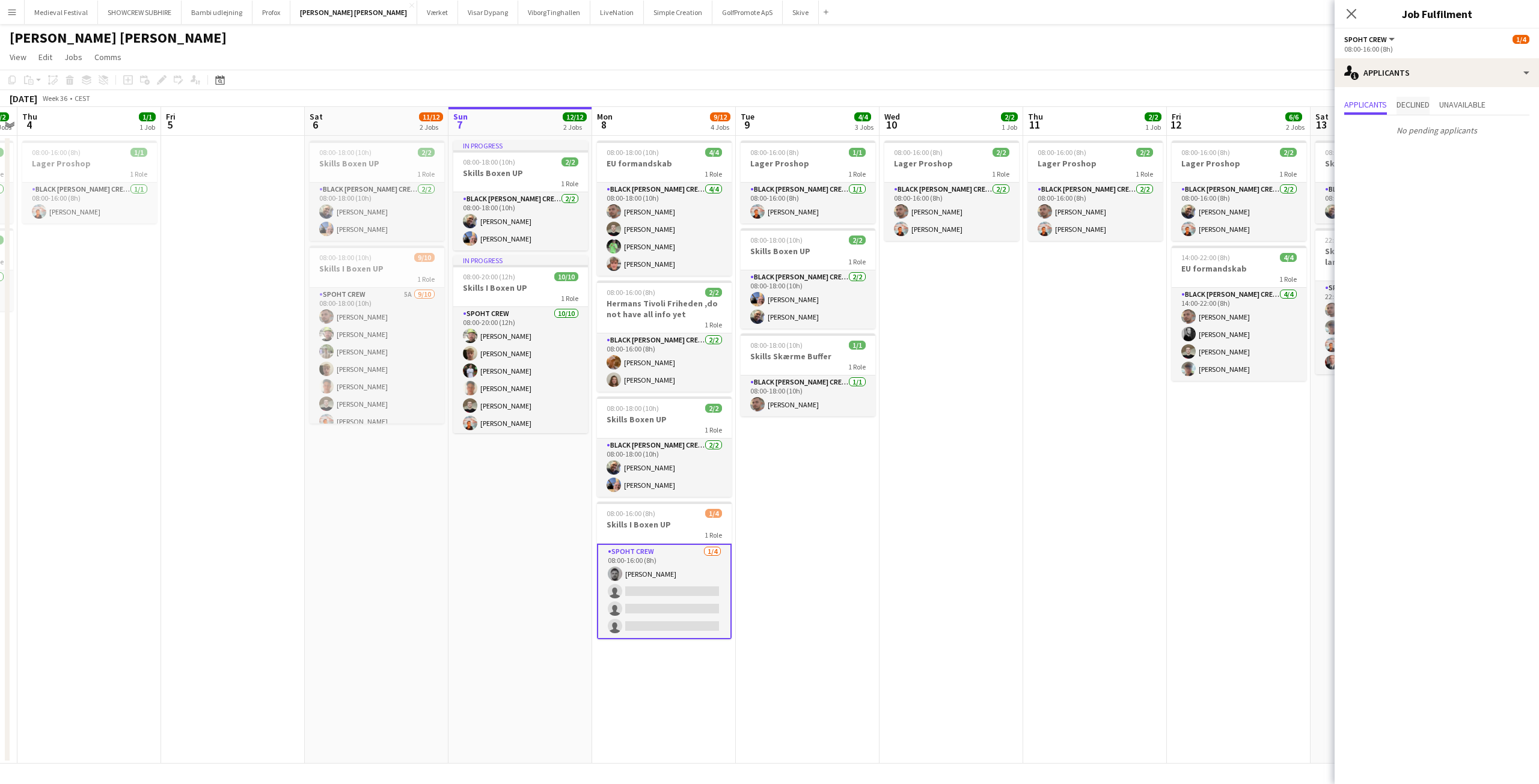
click at [1418, 103] on span "Declined" at bounding box center [1413, 104] width 33 height 8
click at [1446, 75] on div "single-neutral-actions-information Applicants" at bounding box center [1436, 72] width 204 height 29
click at [1458, 123] on span "Invited" at bounding box center [1457, 123] width 24 height 11
click at [1404, 103] on span "Declined" at bounding box center [1400, 104] width 33 height 8
click at [1456, 103] on span "Unavailable" at bounding box center [1450, 104] width 47 height 8
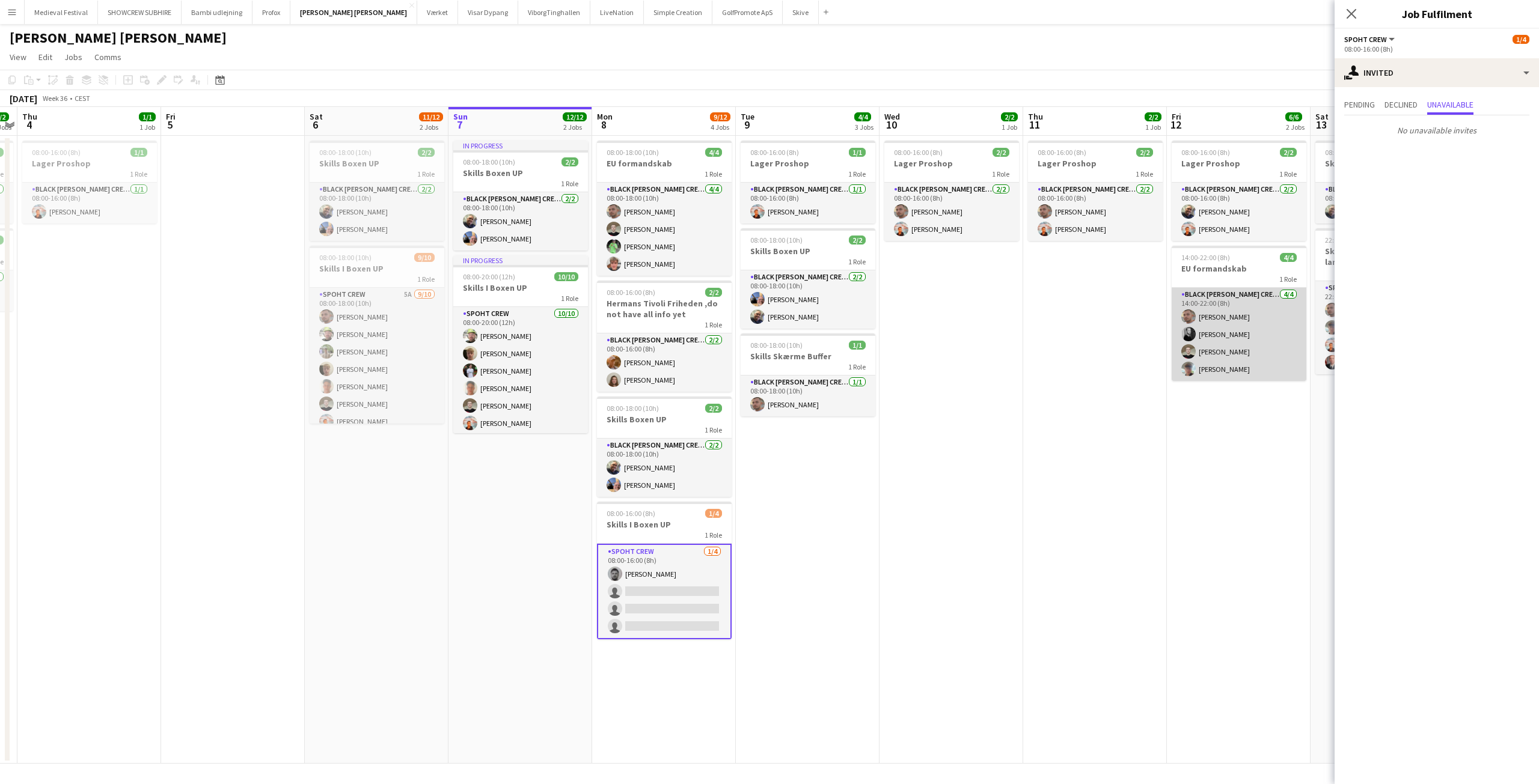
click at [1171, 337] on app-card-role "Black [PERSON_NAME] Crew ([PERSON_NAME]) [DATE] 14:00-22:00 (8h) [PERSON_NAME] …" at bounding box center [1238, 334] width 135 height 93
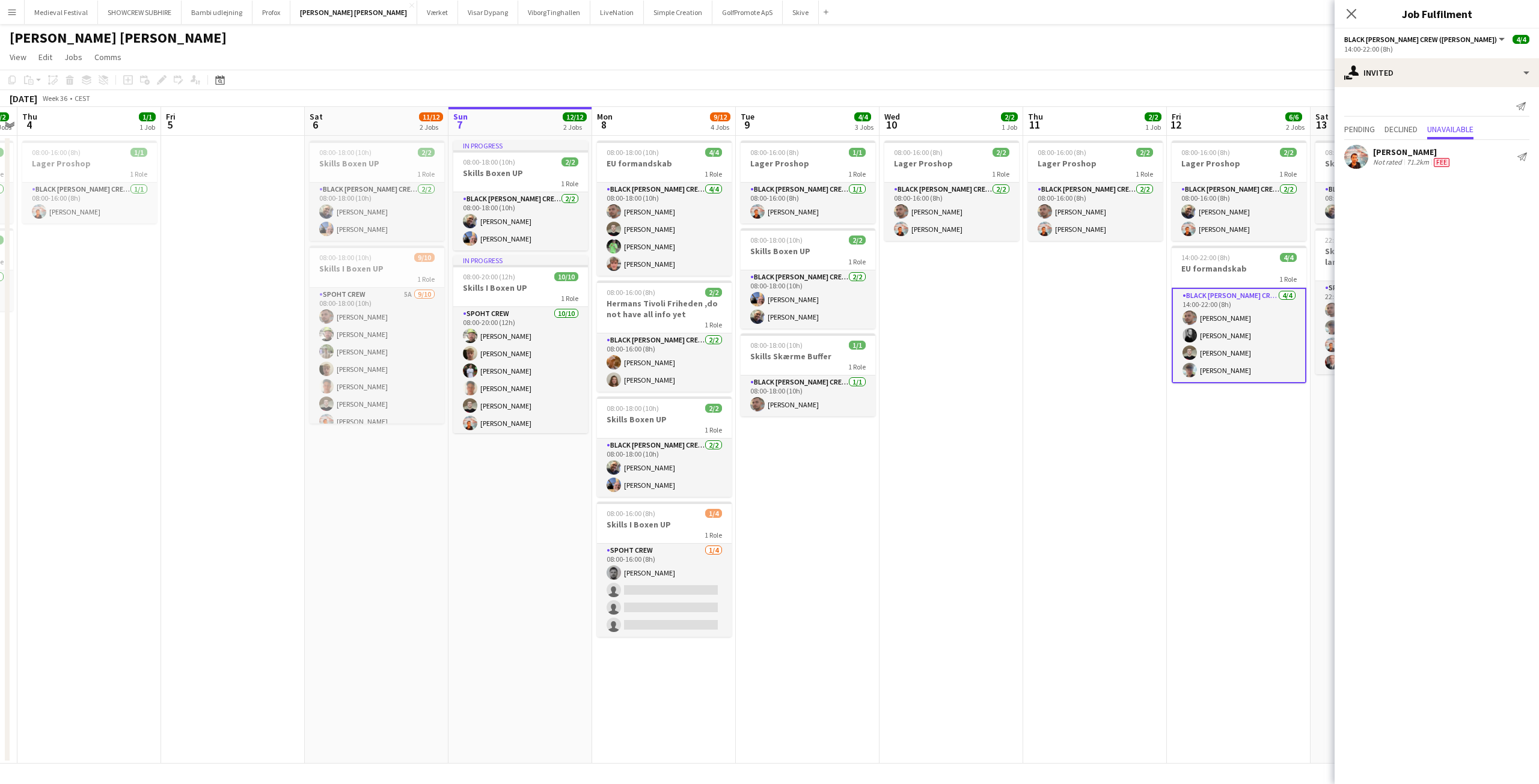
click at [1125, 366] on app-date-cell "08:00-16:00 (8h) 2/2 Lager Proshop 1 Role Black [PERSON_NAME] Crew ([PERSON_NAM…" at bounding box center [1095, 450] width 144 height 628
